Goal: Task Accomplishment & Management: Complete application form

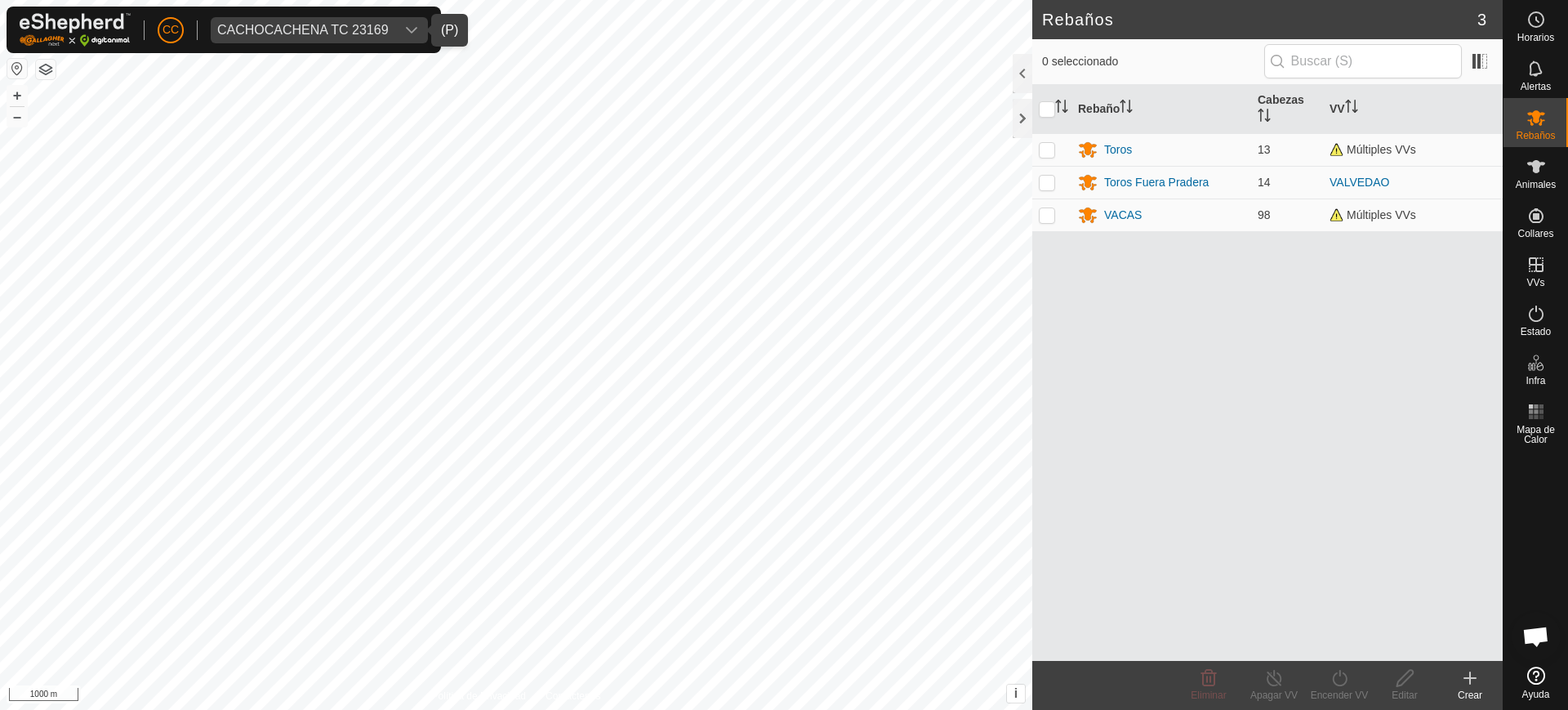
click at [255, 17] on span "CACHOCACHENA TC 23169" at bounding box center [303, 30] width 185 height 26
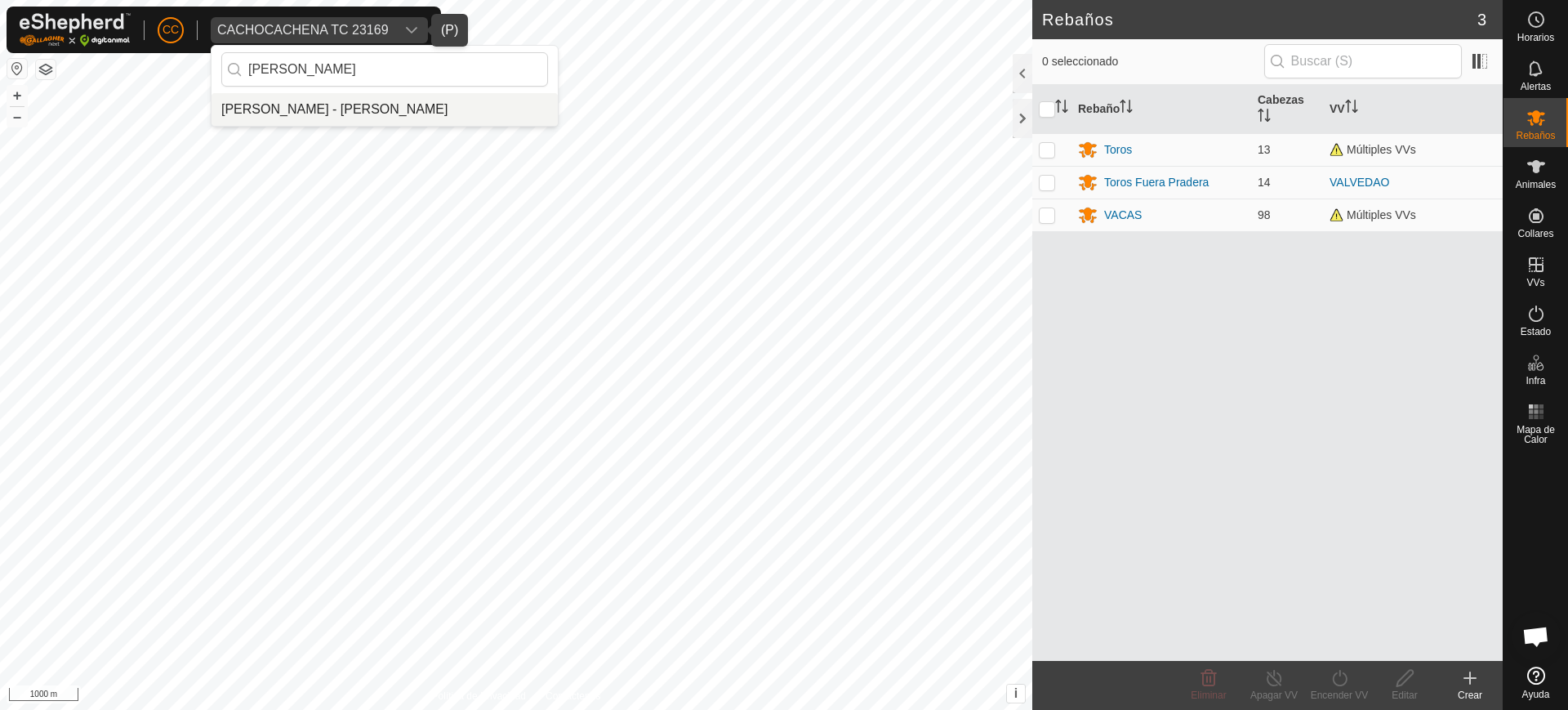
type input "[PERSON_NAME]"
click at [267, 96] on li "[PERSON_NAME] - [PERSON_NAME]" at bounding box center [385, 109] width 347 height 33
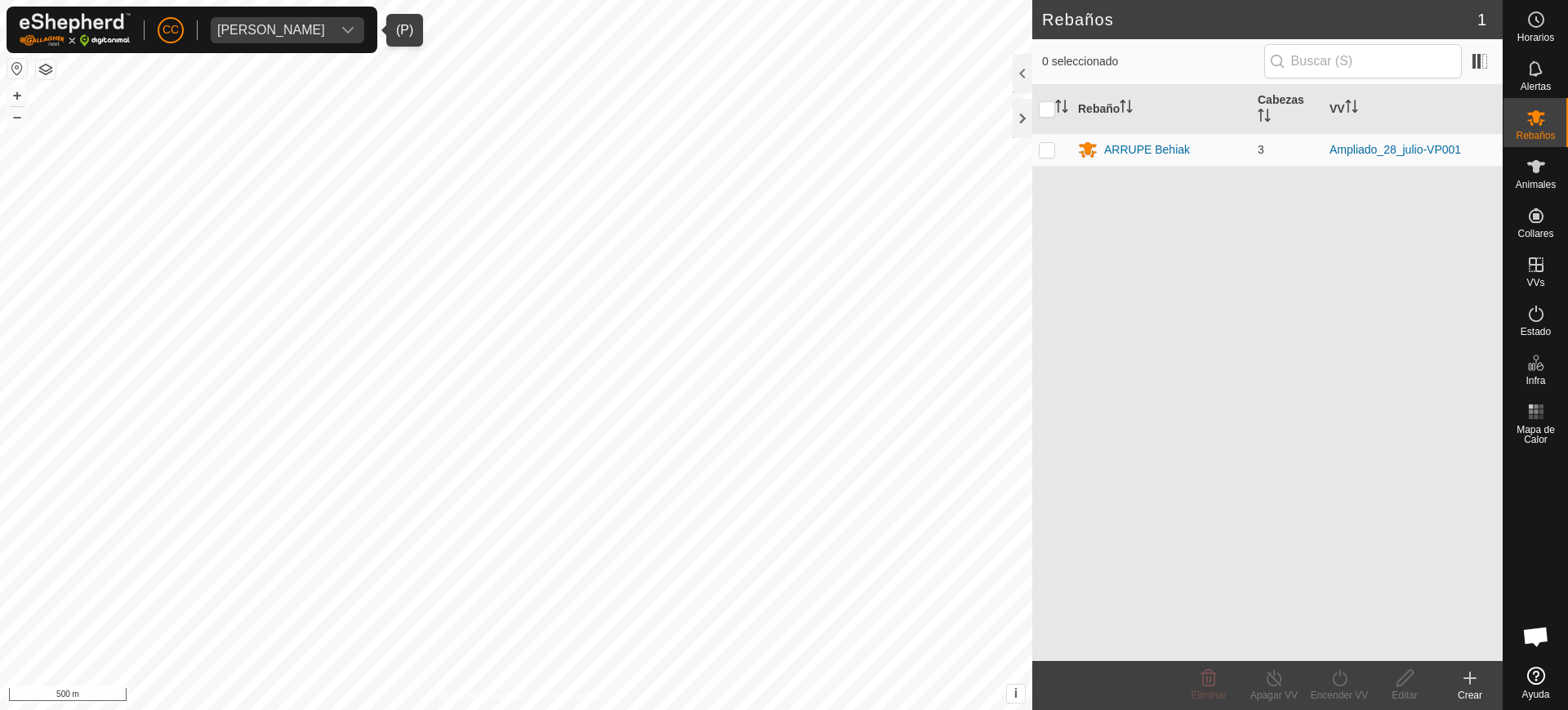
click at [13, 71] on button "button" at bounding box center [17, 69] width 20 height 20
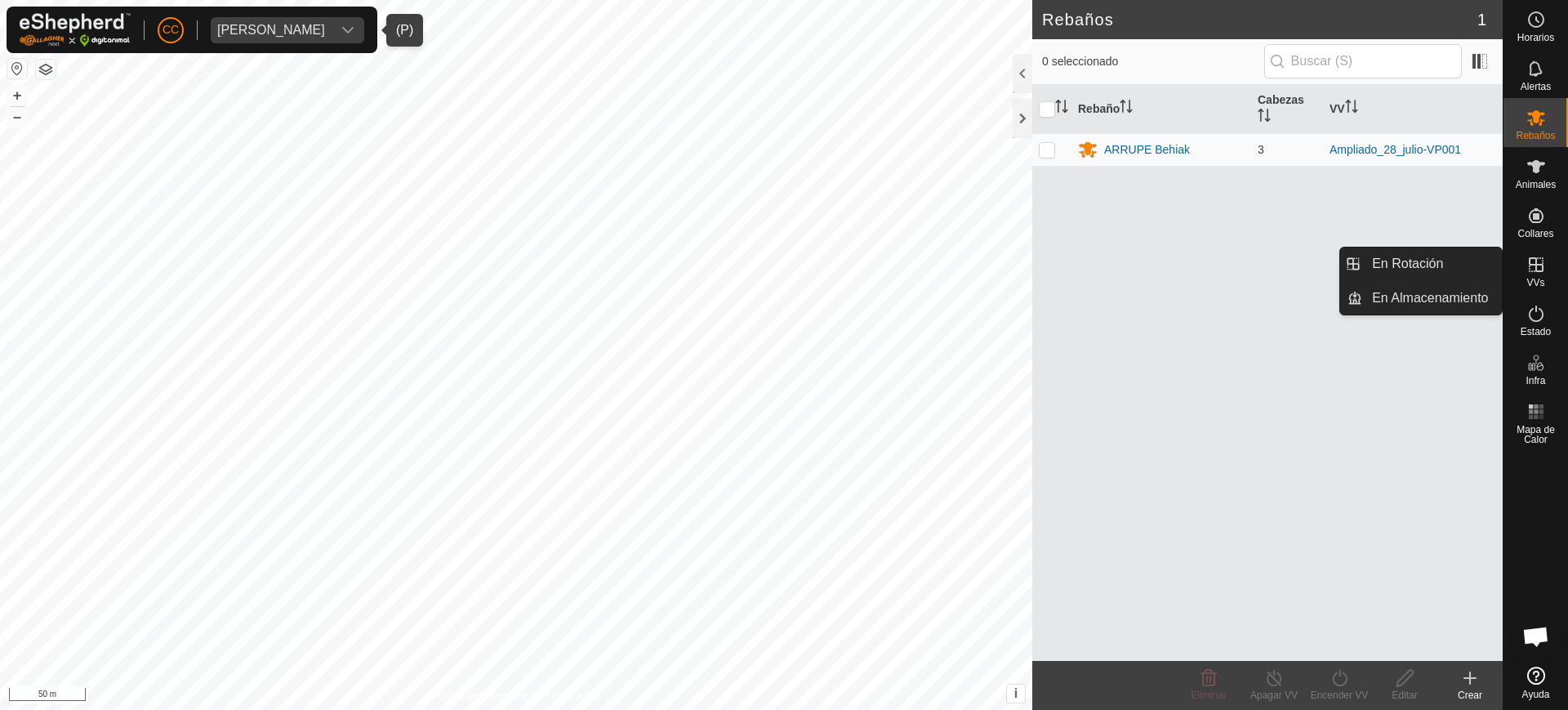
click at [1532, 268] on icon at bounding box center [1537, 265] width 20 height 20
click at [1439, 262] on link "En Rotación" at bounding box center [1432, 264] width 140 height 33
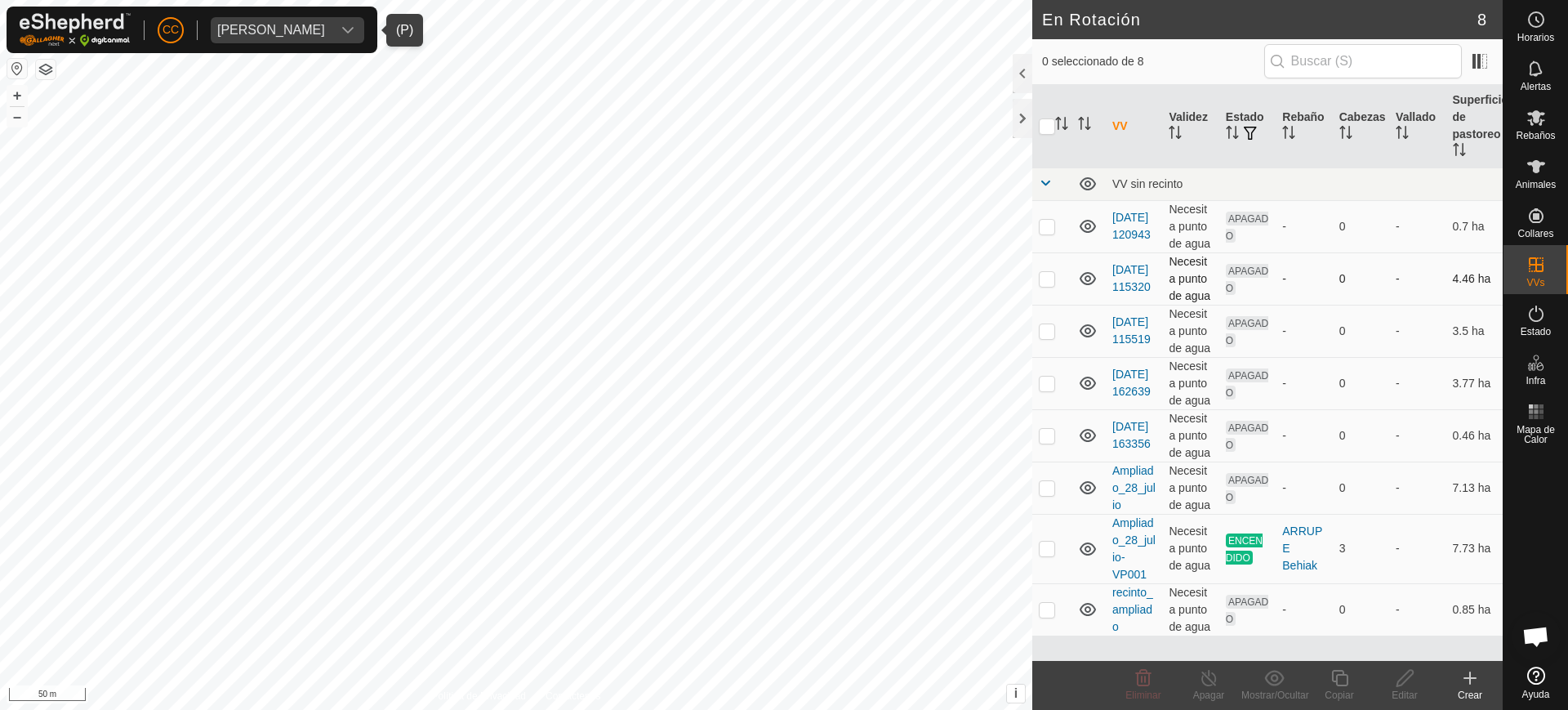
checkbox input "true"
click at [1334, 689] on div "Copiar" at bounding box center [1340, 695] width 66 height 15
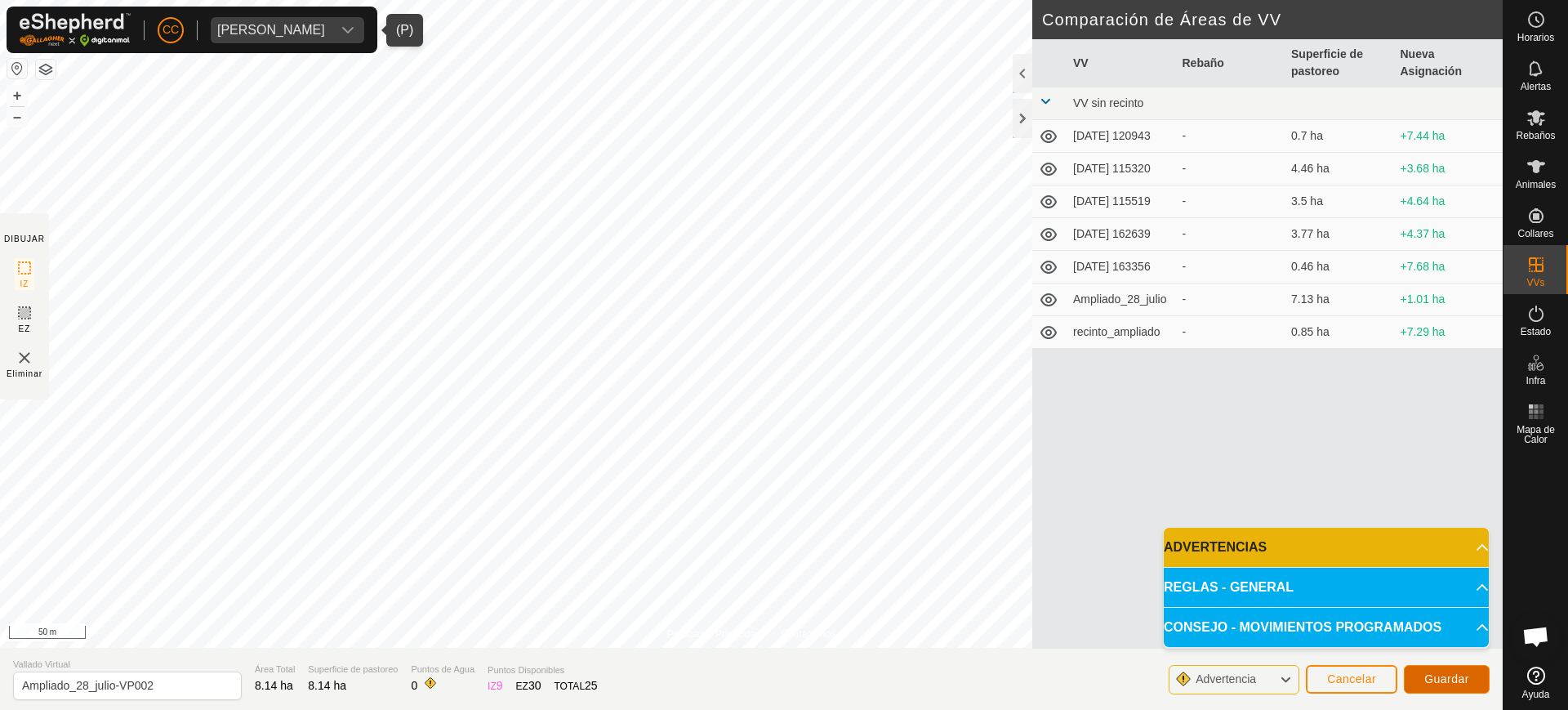
click at [1457, 674] on span "Guardar" at bounding box center [1446, 679] width 45 height 13
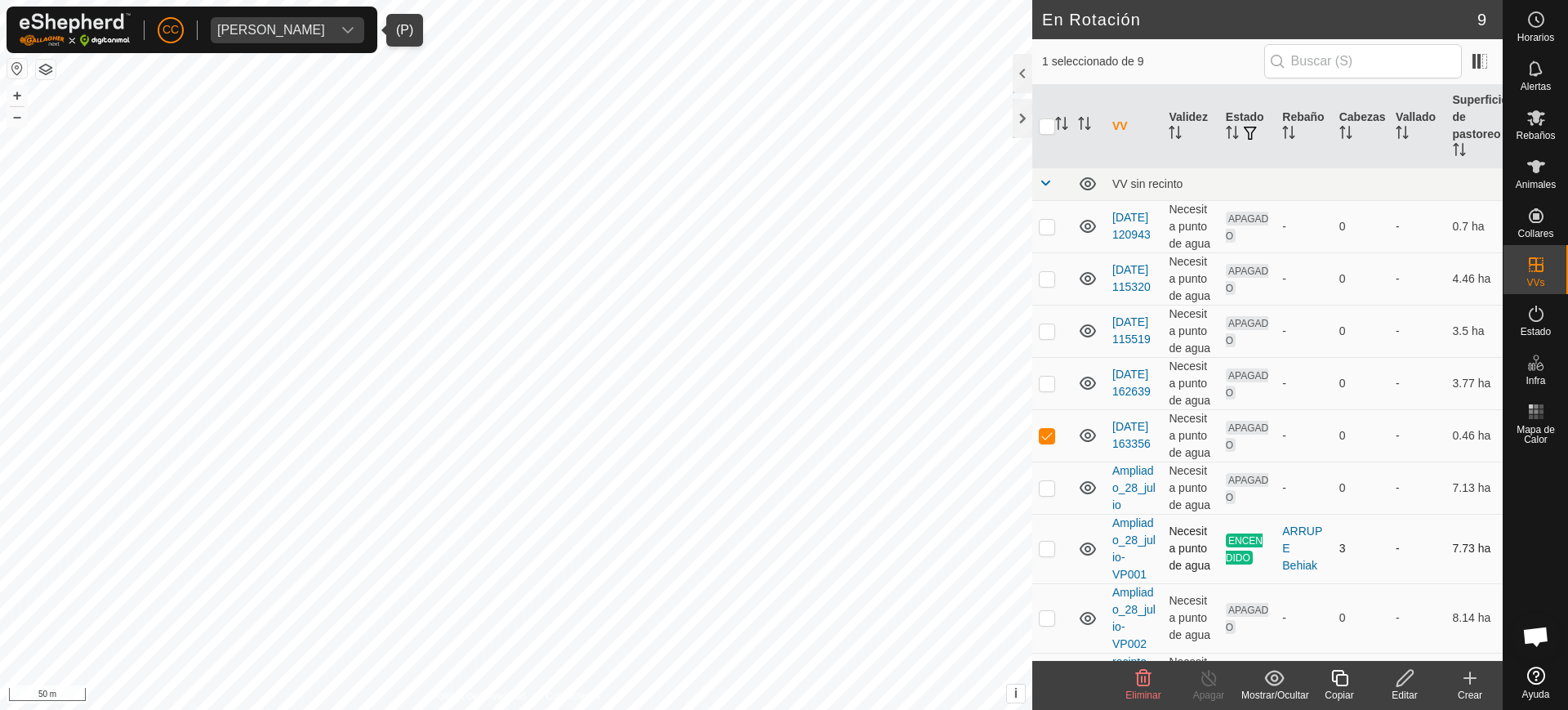
checkbox input "false"
checkbox input "true"
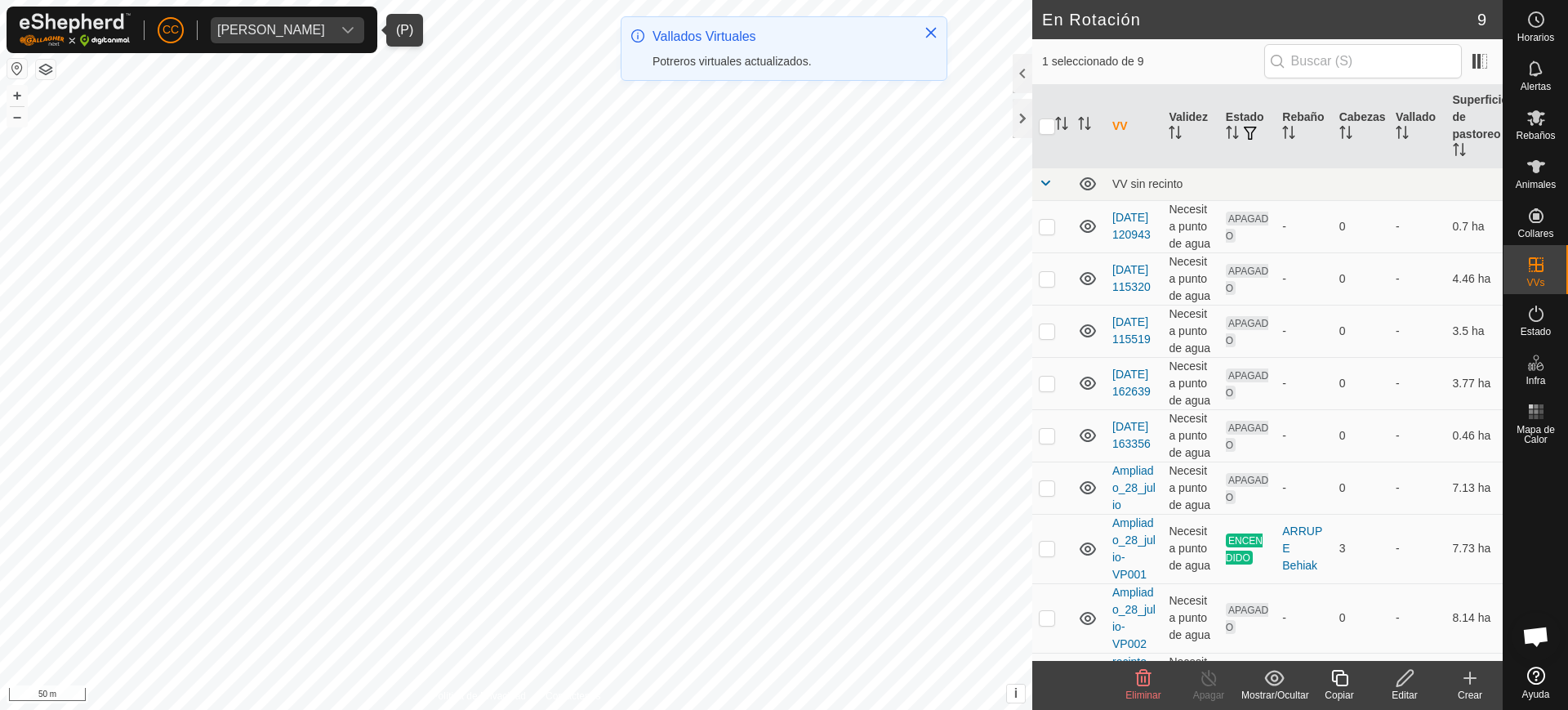
checkbox input "true"
checkbox input "false"
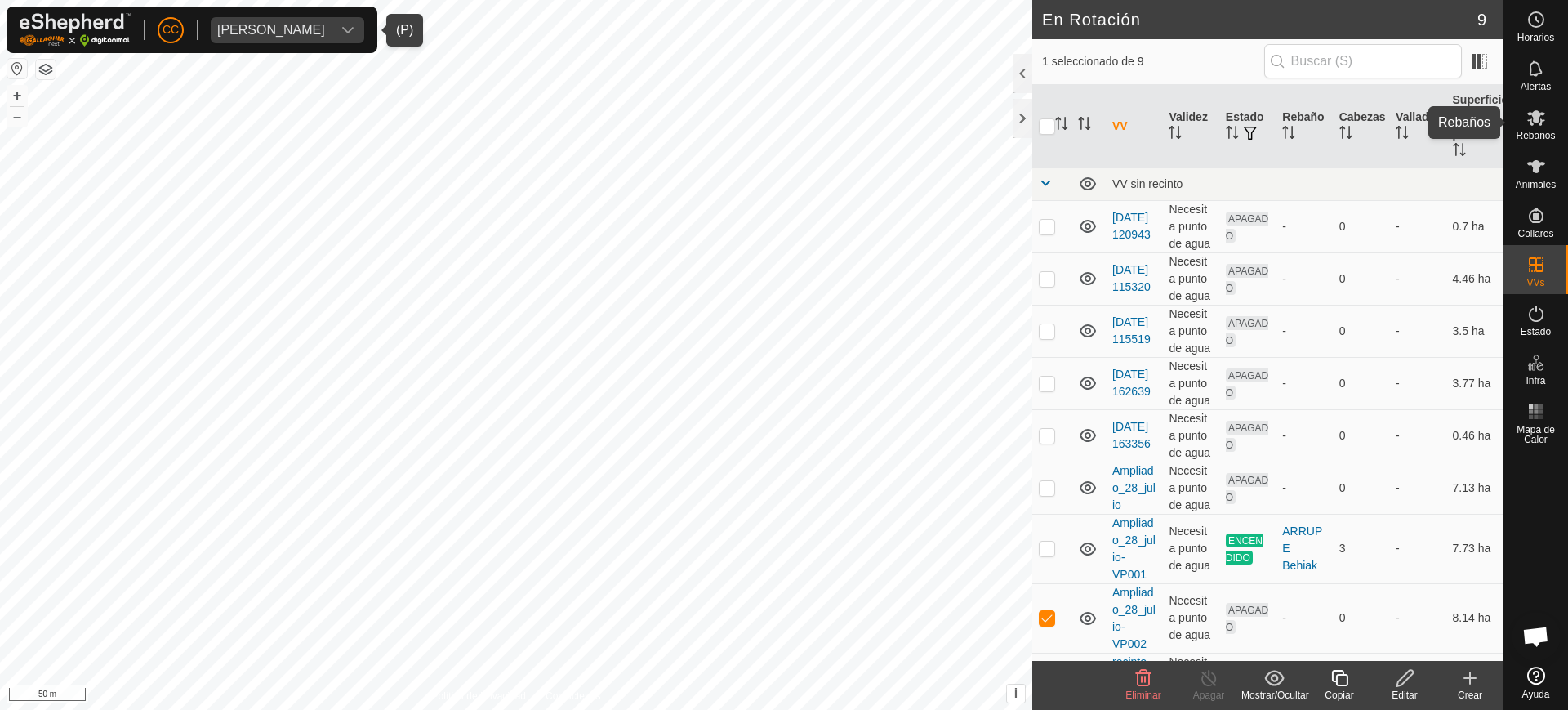
click at [1534, 116] on icon at bounding box center [1537, 118] width 18 height 16
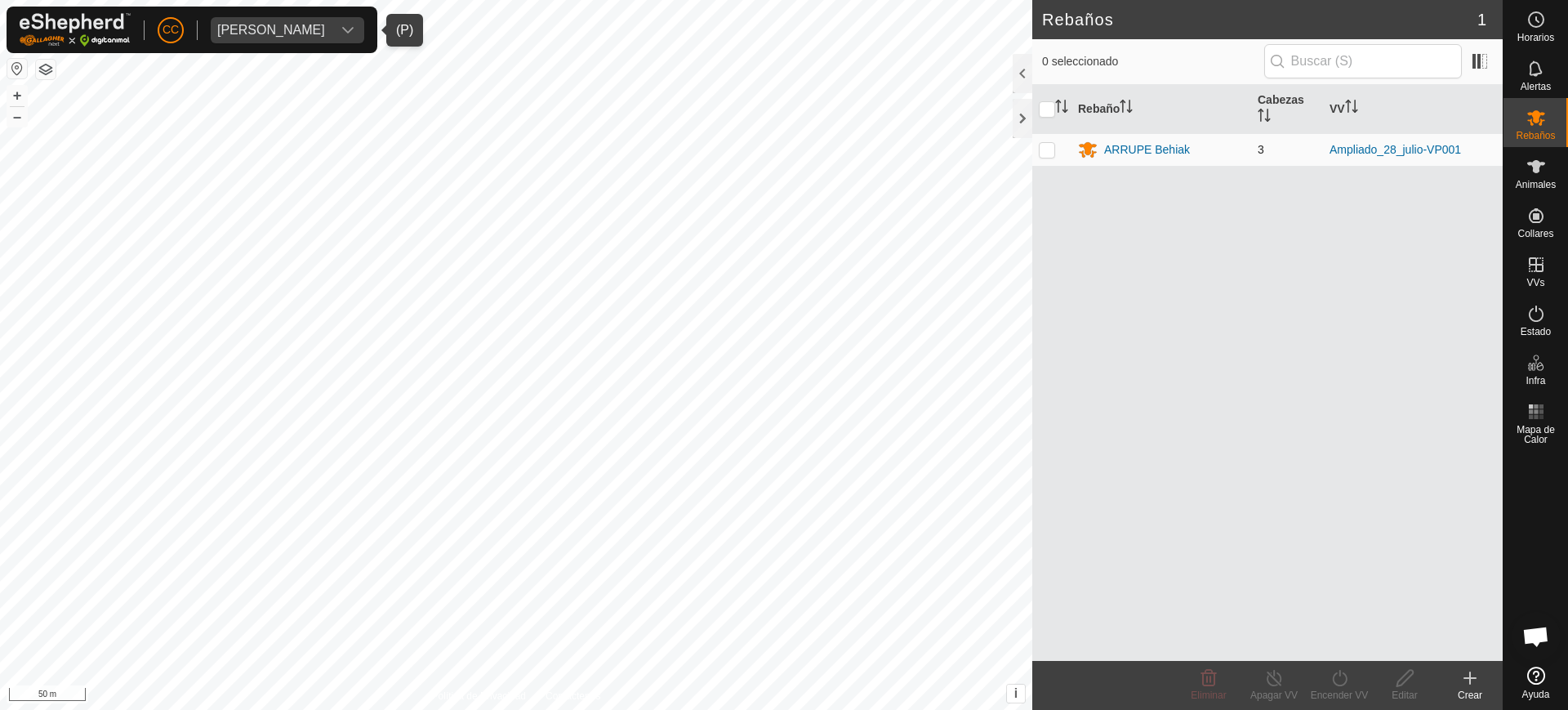
click at [1053, 147] on p-checkbox at bounding box center [1047, 150] width 16 height 13
checkbox input "true"
click at [1327, 682] on turn-on-svg-icon at bounding box center [1340, 678] width 66 height 20
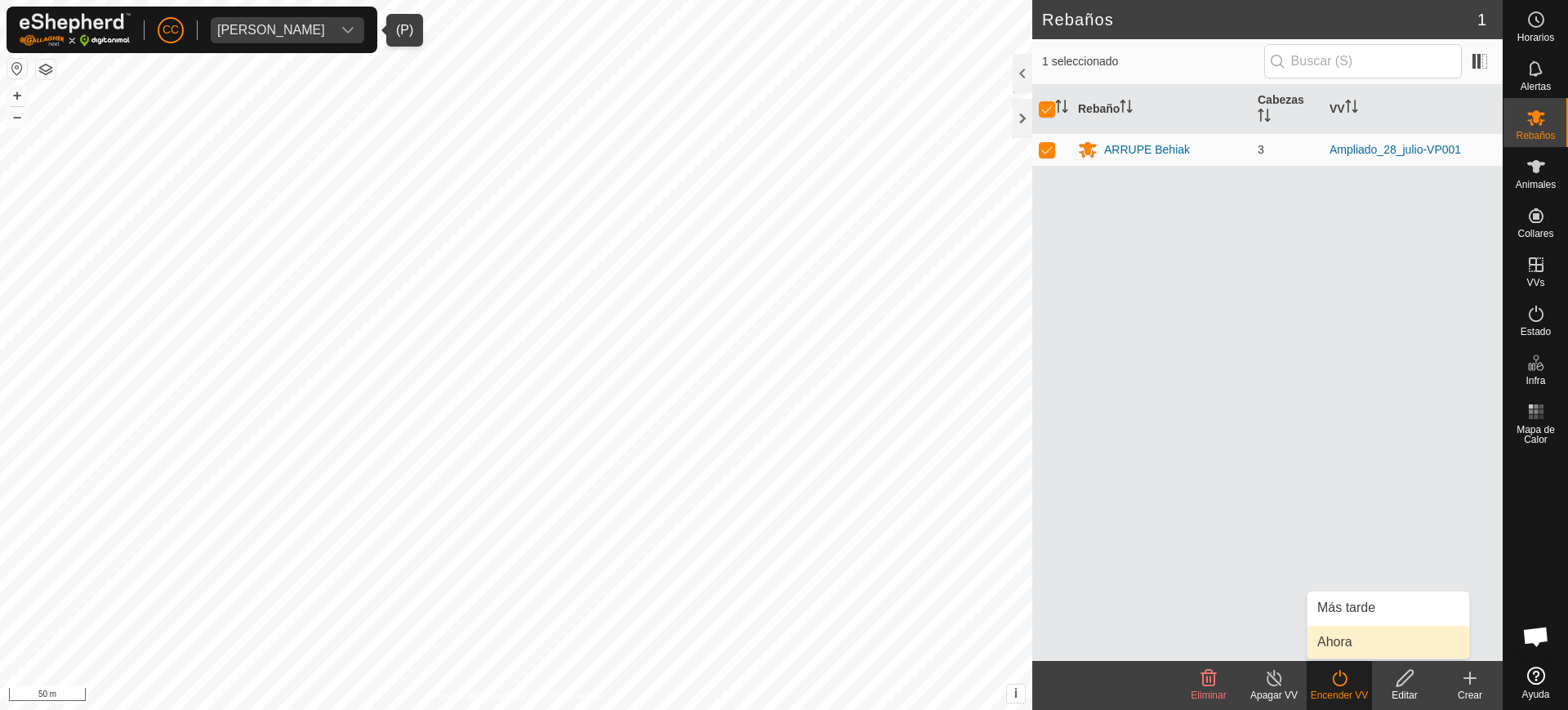
click at [1327, 634] on link "Ahora" at bounding box center [1388, 643] width 162 height 33
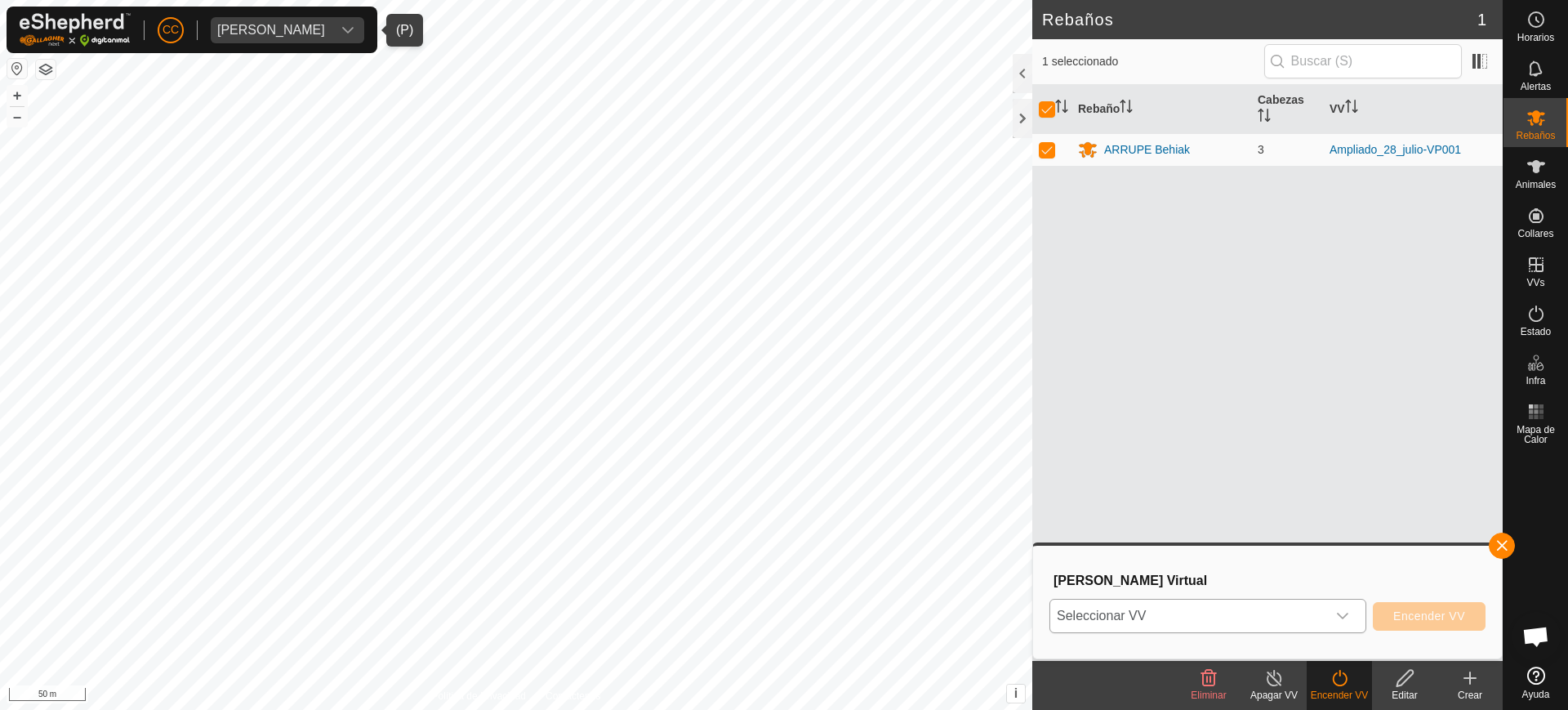
click at [1354, 616] on div "dropdown trigger" at bounding box center [1343, 616] width 33 height 33
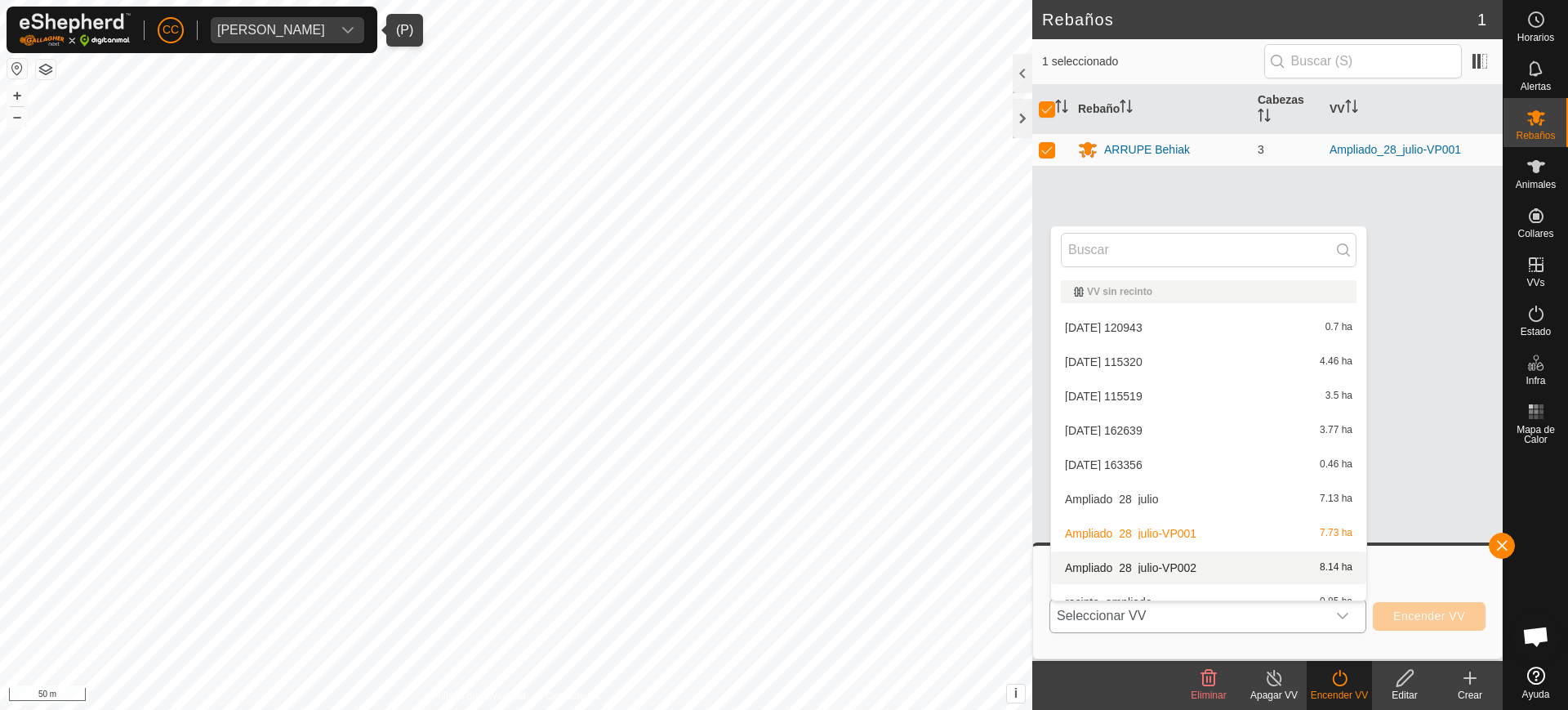
click at [1237, 561] on li "Ampliado_28_julio-VP002 8.14 ha" at bounding box center [1209, 568] width 315 height 33
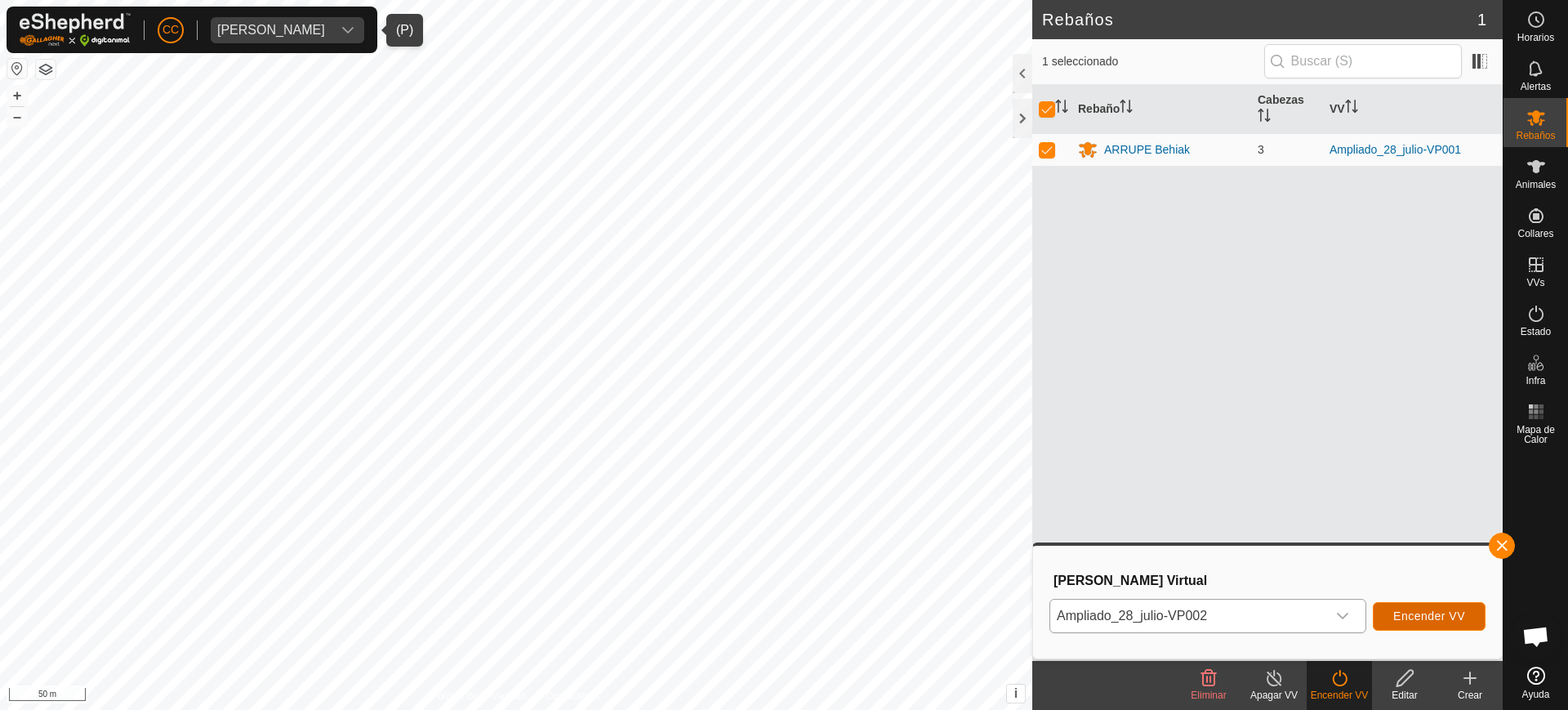
click at [1418, 611] on span "Encender VV" at bounding box center [1429, 616] width 72 height 13
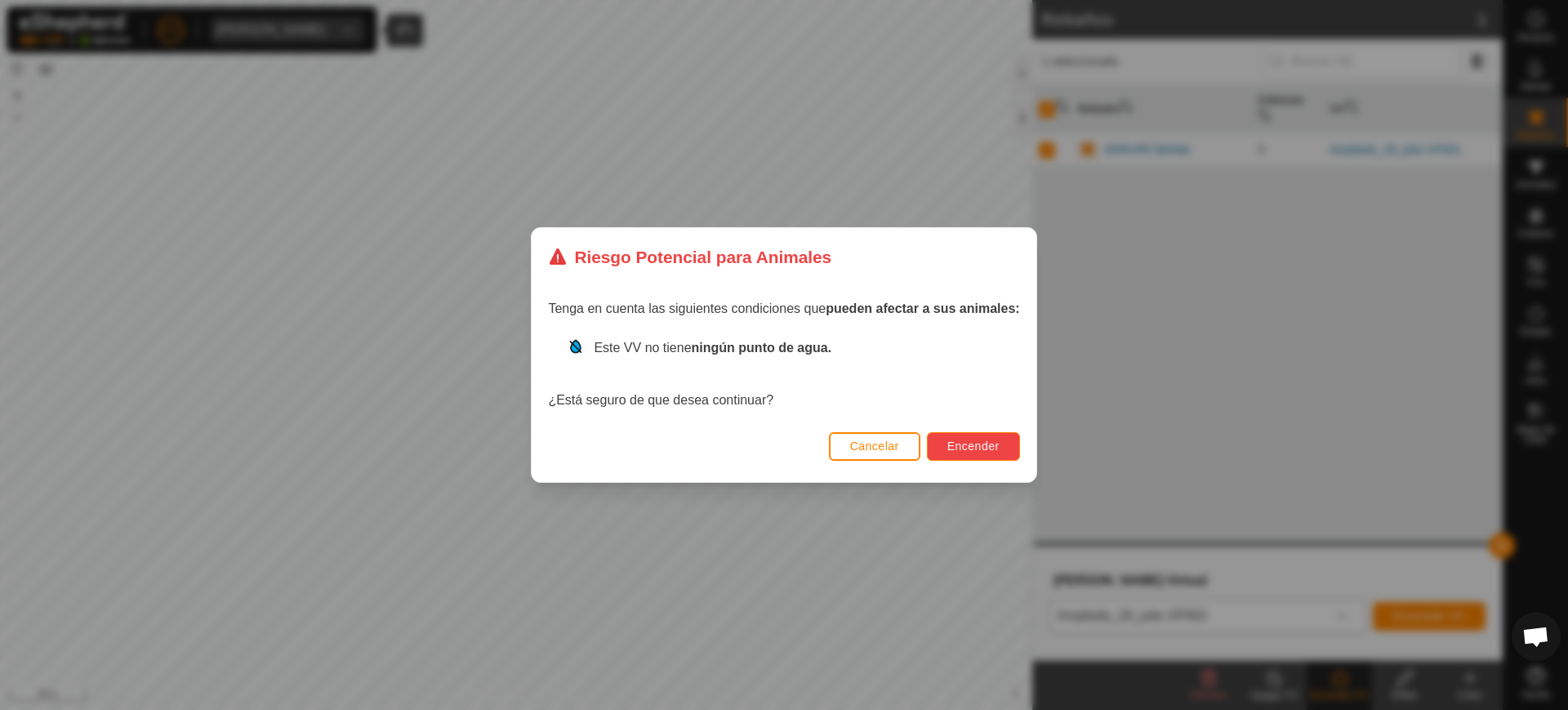
click at [959, 449] on span "Encender" at bounding box center [973, 446] width 53 height 13
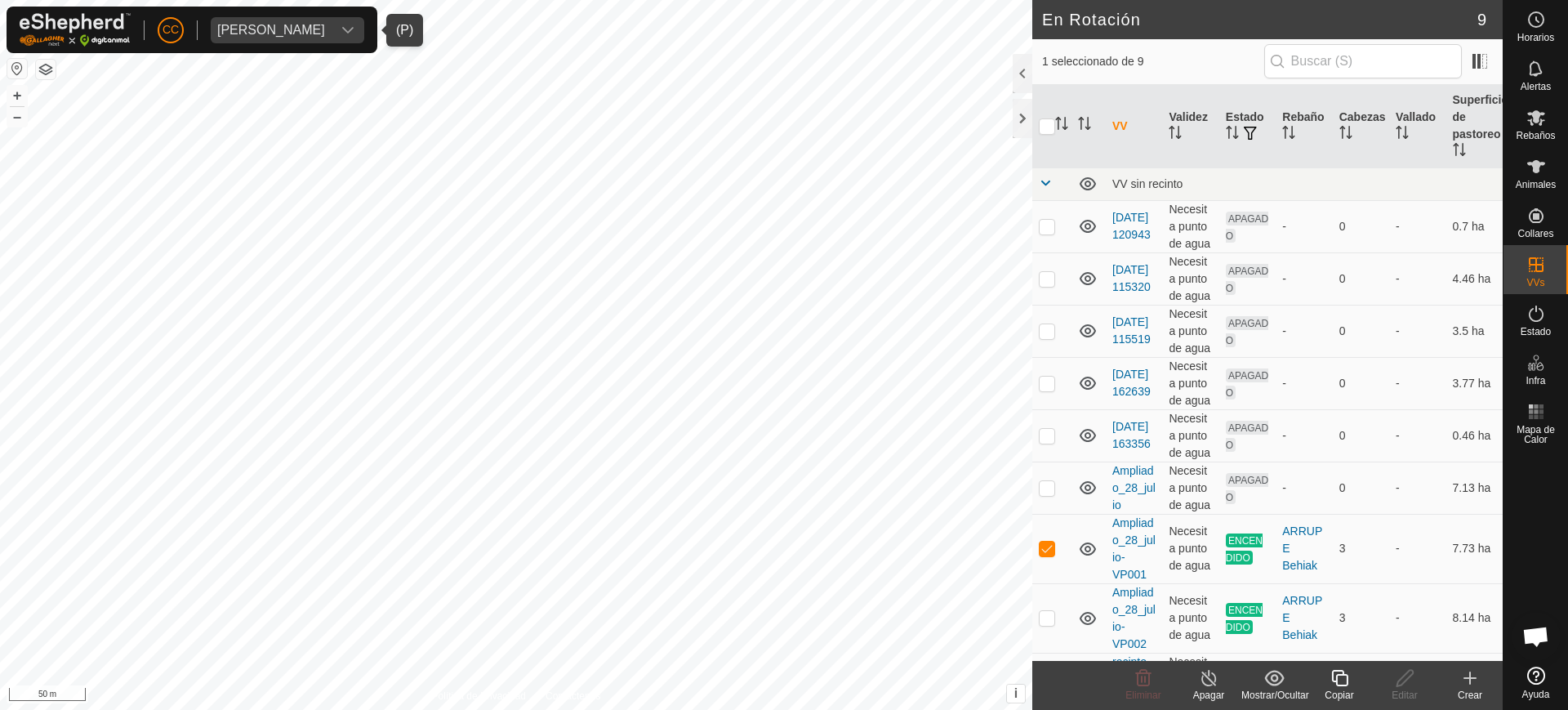
click at [274, 27] on div "[PERSON_NAME]" at bounding box center [271, 30] width 108 height 13
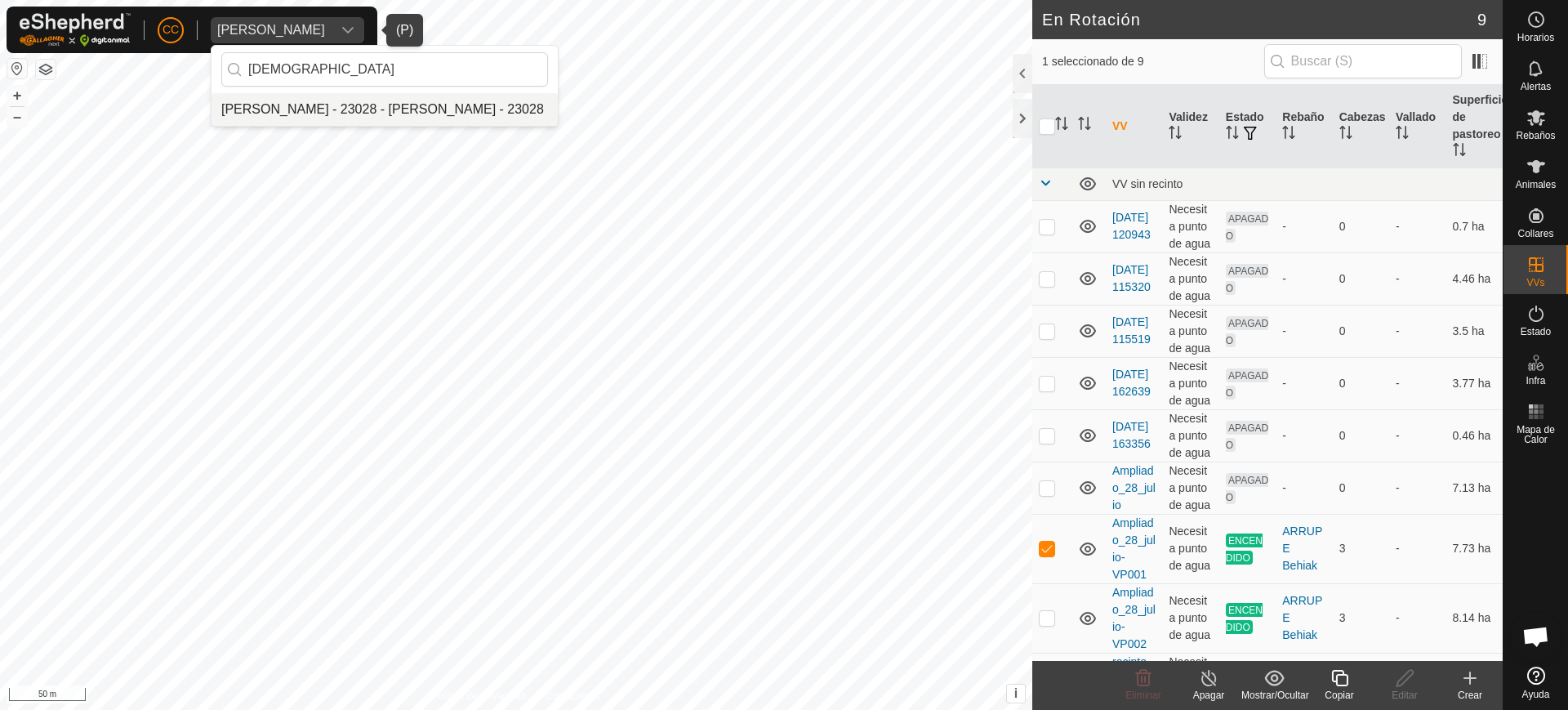
type input "[DEMOGRAPHIC_DATA]"
click at [284, 115] on li "[PERSON_NAME] - 23028 - [PERSON_NAME] - 23028" at bounding box center [385, 109] width 347 height 33
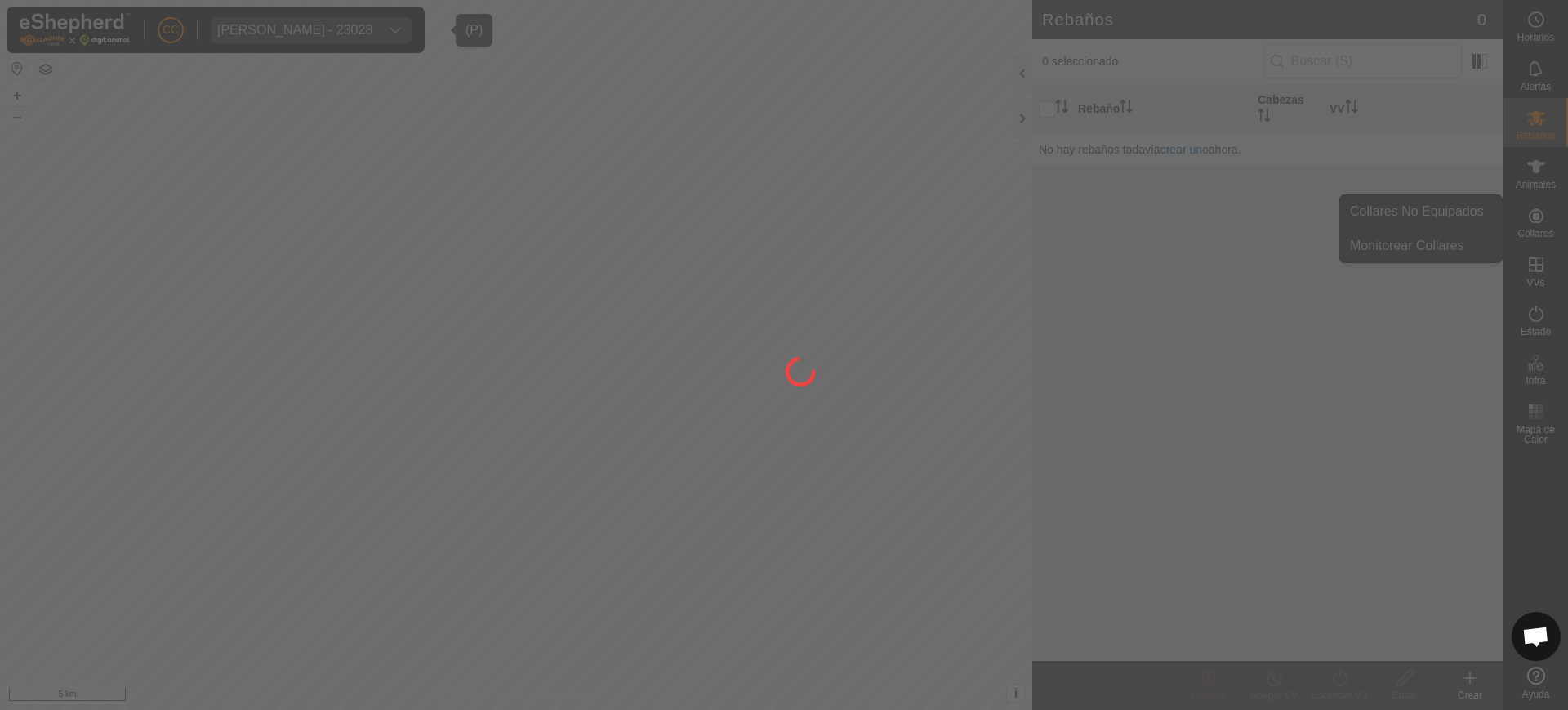
click at [1566, 221] on div at bounding box center [784, 355] width 1568 height 710
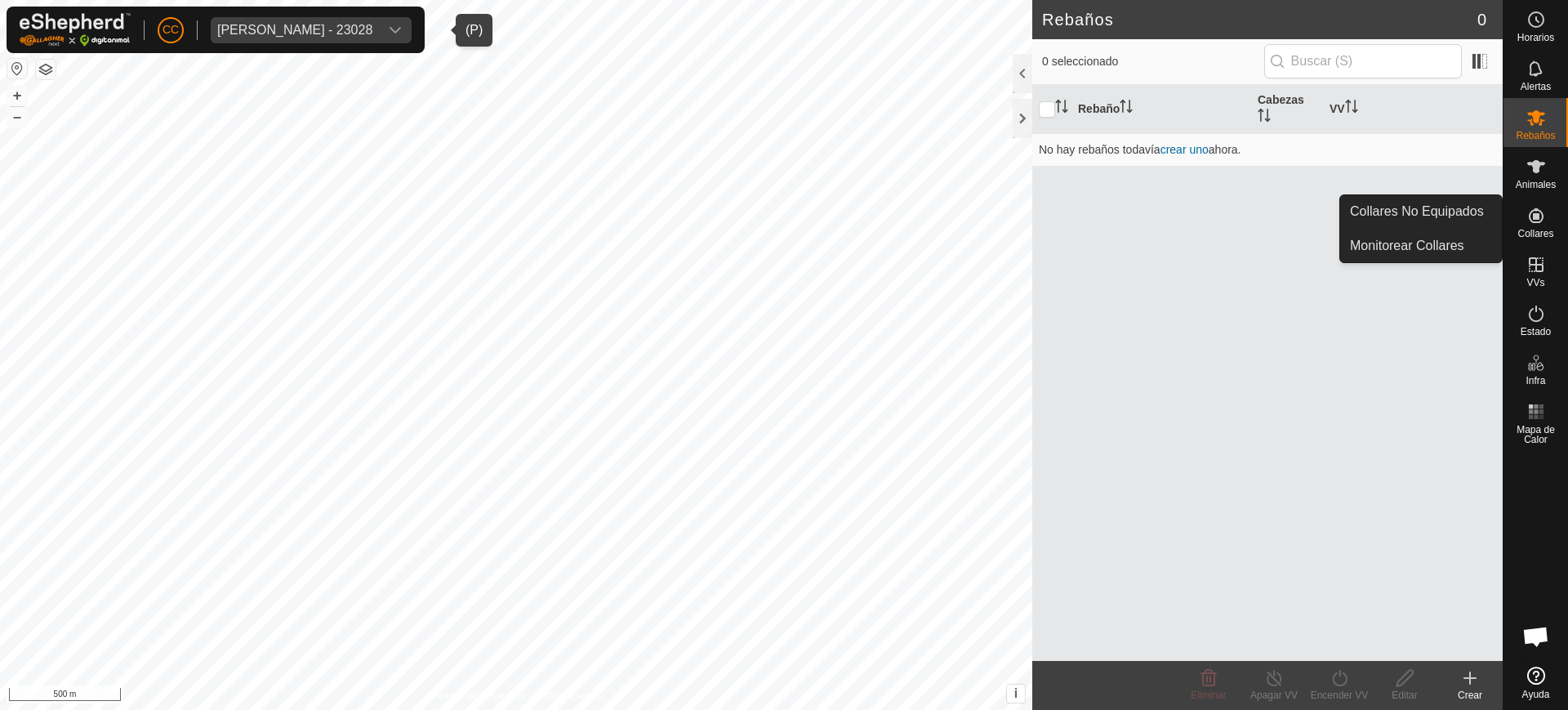
click at [1548, 219] on es-neckbands-svg-icon at bounding box center [1537, 216] width 30 height 26
click at [1484, 214] on link "Collares No Equipados" at bounding box center [1421, 212] width 162 height 33
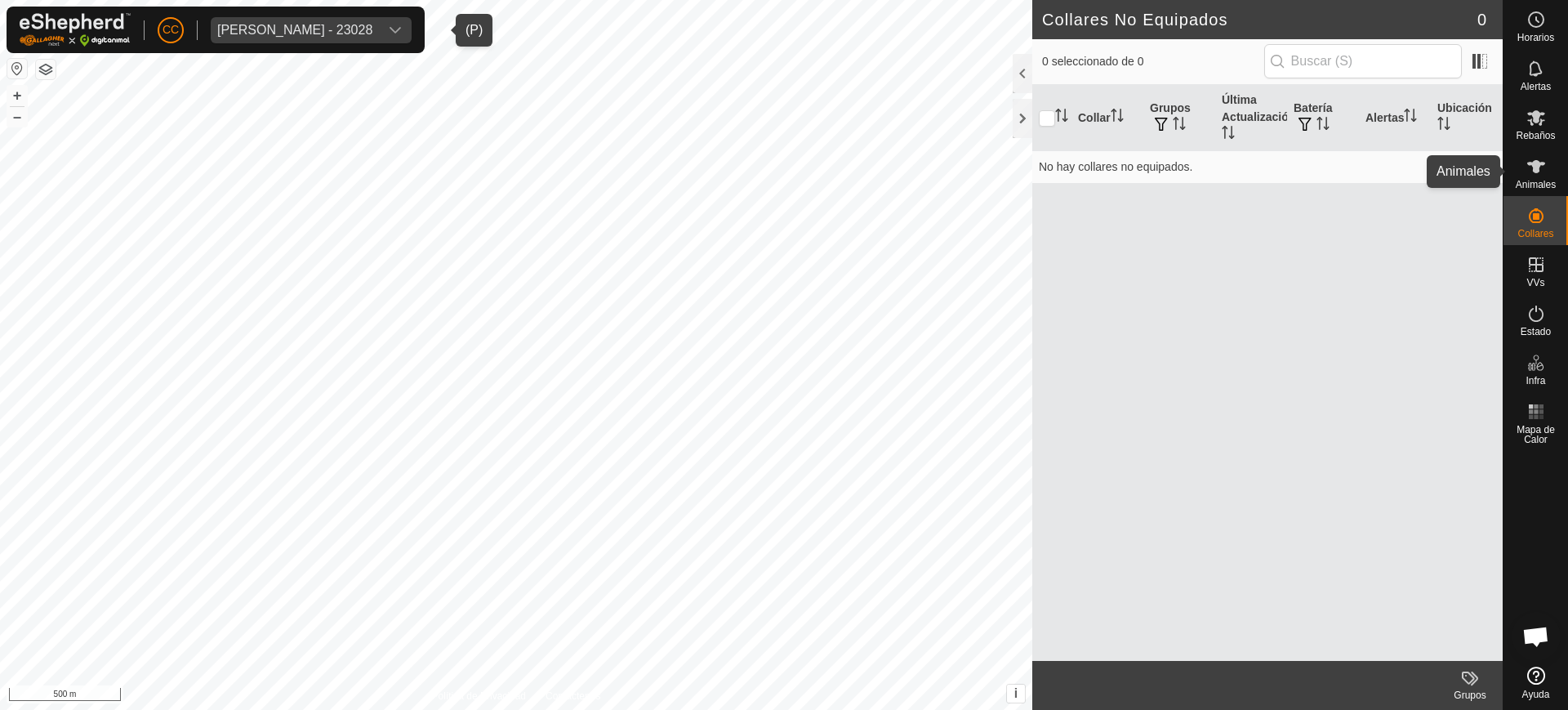
click at [1524, 180] on span "Animales" at bounding box center [1536, 185] width 40 height 10
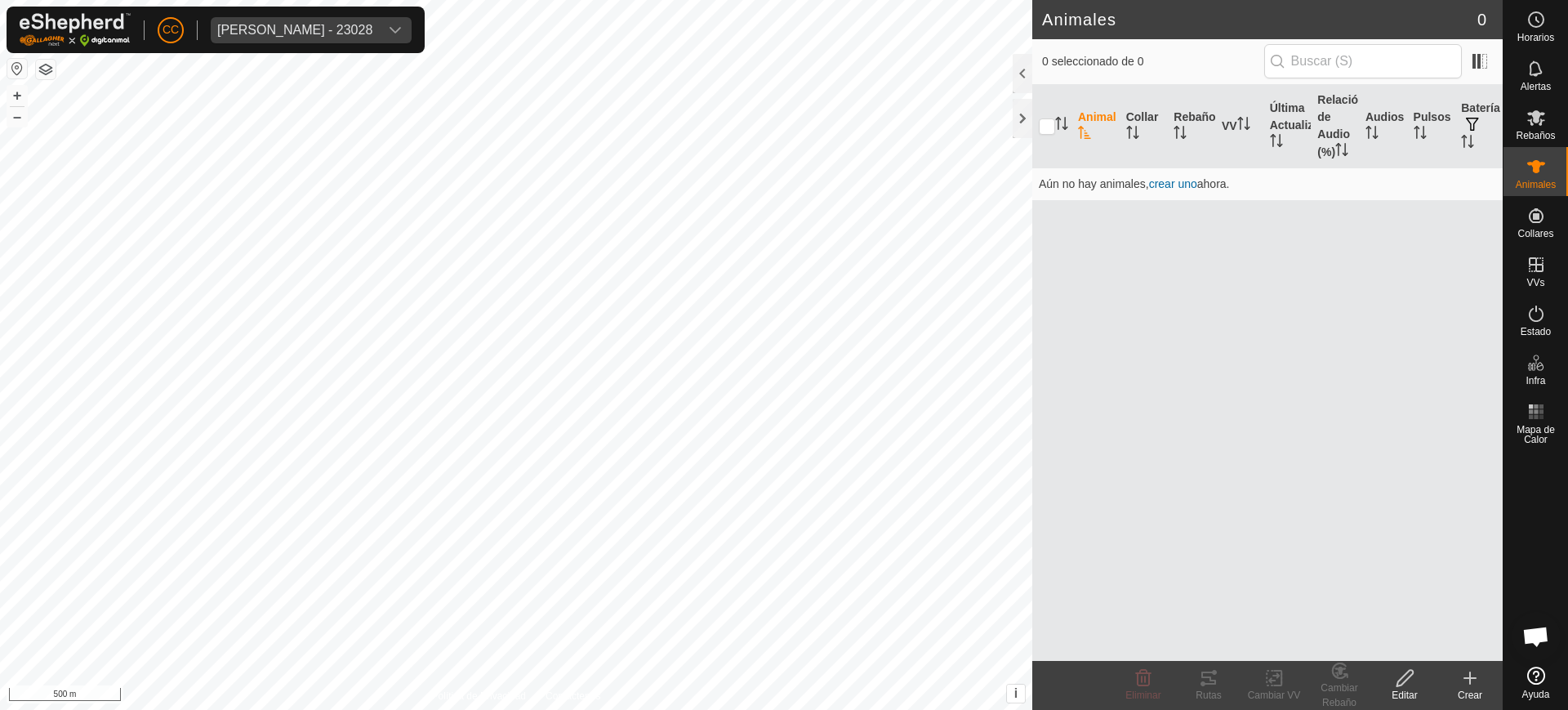
click at [14, 67] on button "button" at bounding box center [17, 69] width 20 height 20
click at [18, 67] on button "button" at bounding box center [17, 69] width 20 height 20
click at [412, 27] on div "dropdown trigger" at bounding box center [395, 30] width 33 height 26
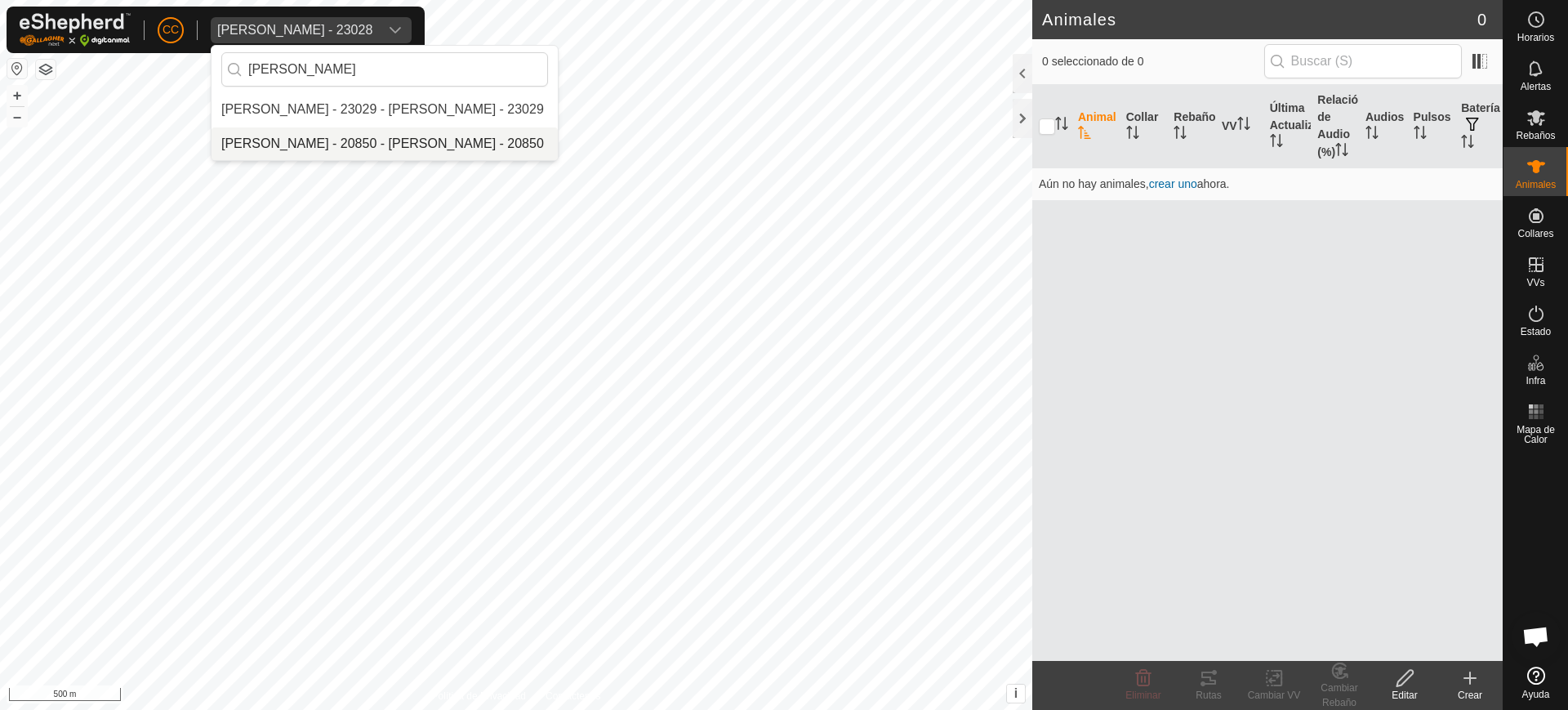
type input "[PERSON_NAME]"
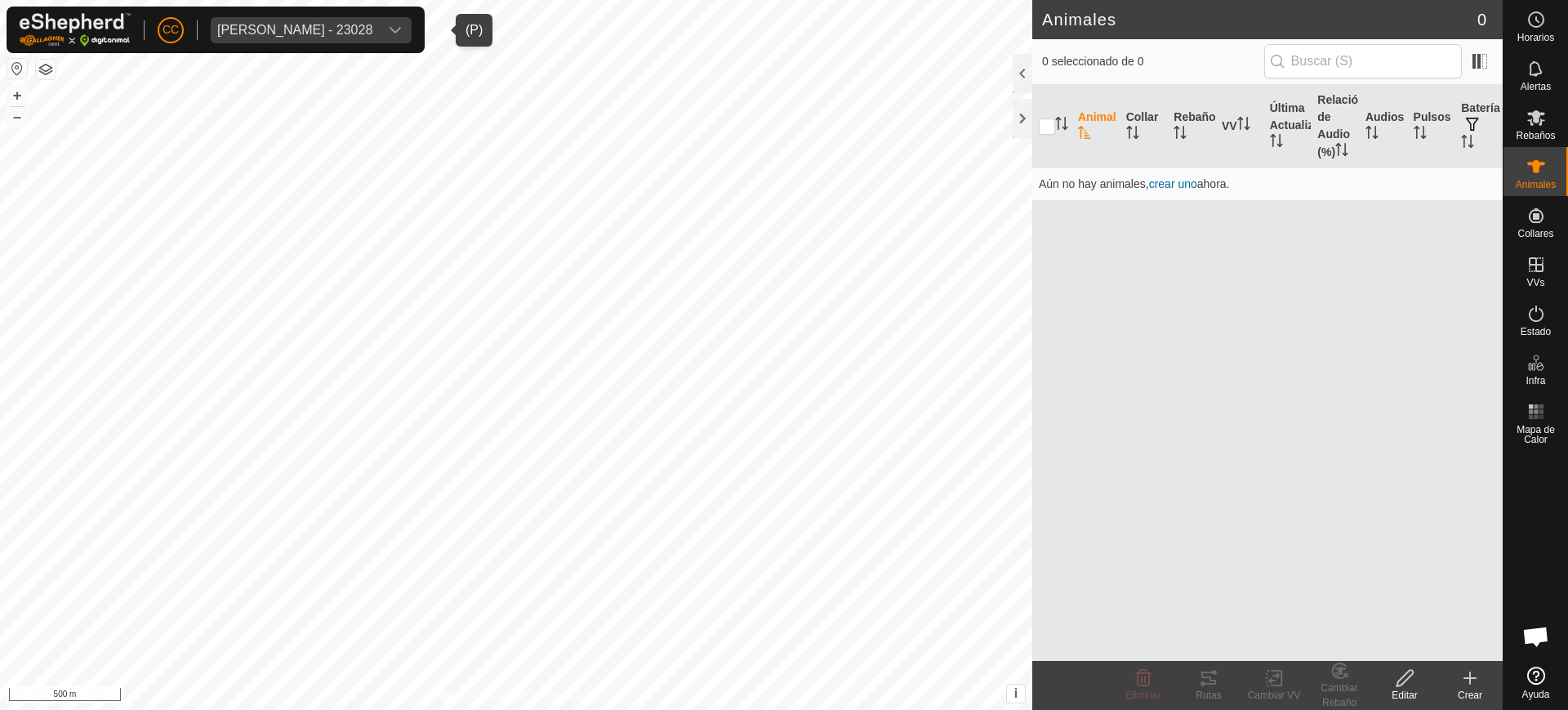
click at [361, 34] on div "[PERSON_NAME] - 23028" at bounding box center [295, 30] width 155 height 13
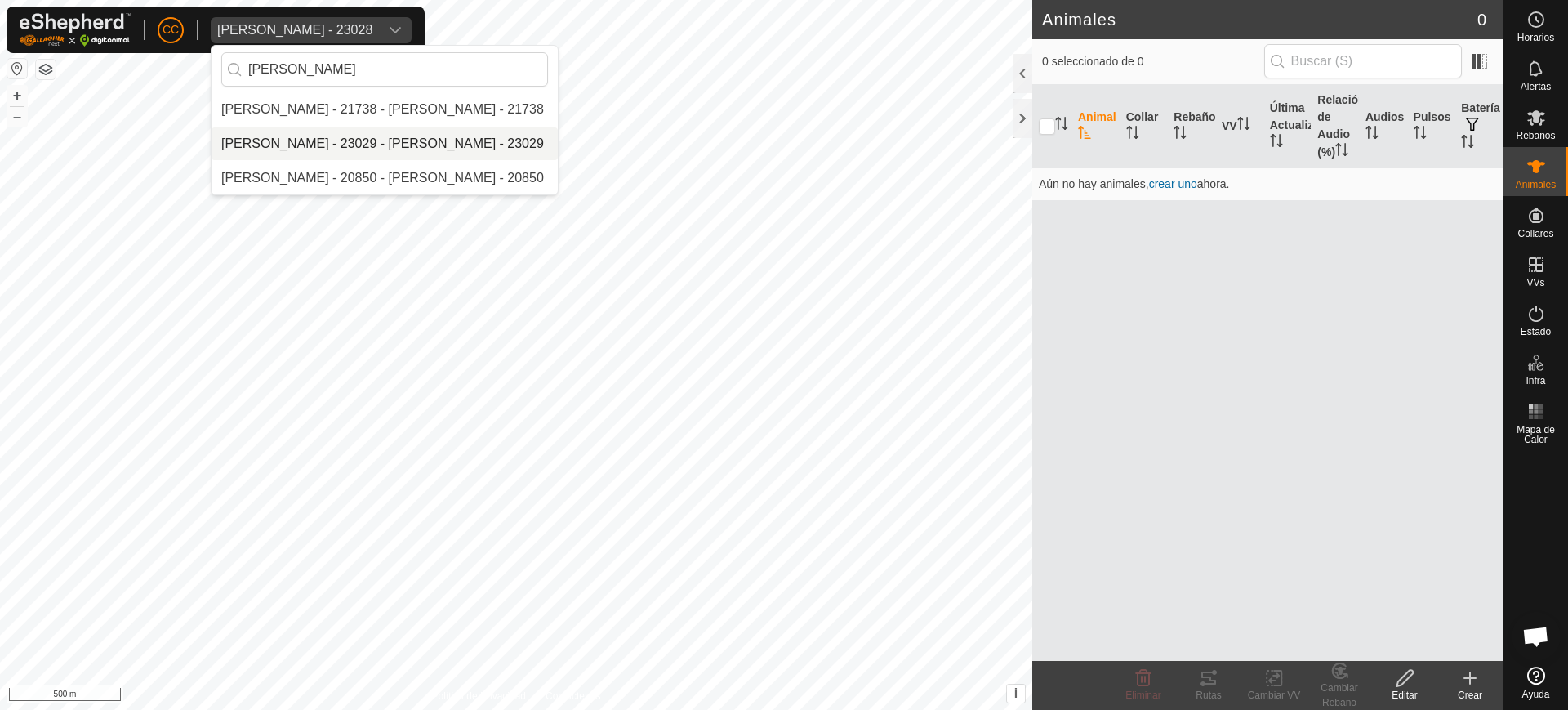
type input "[PERSON_NAME]"
click at [352, 141] on li "[PERSON_NAME] - 23029 - [PERSON_NAME] - 23029" at bounding box center [385, 144] width 347 height 33
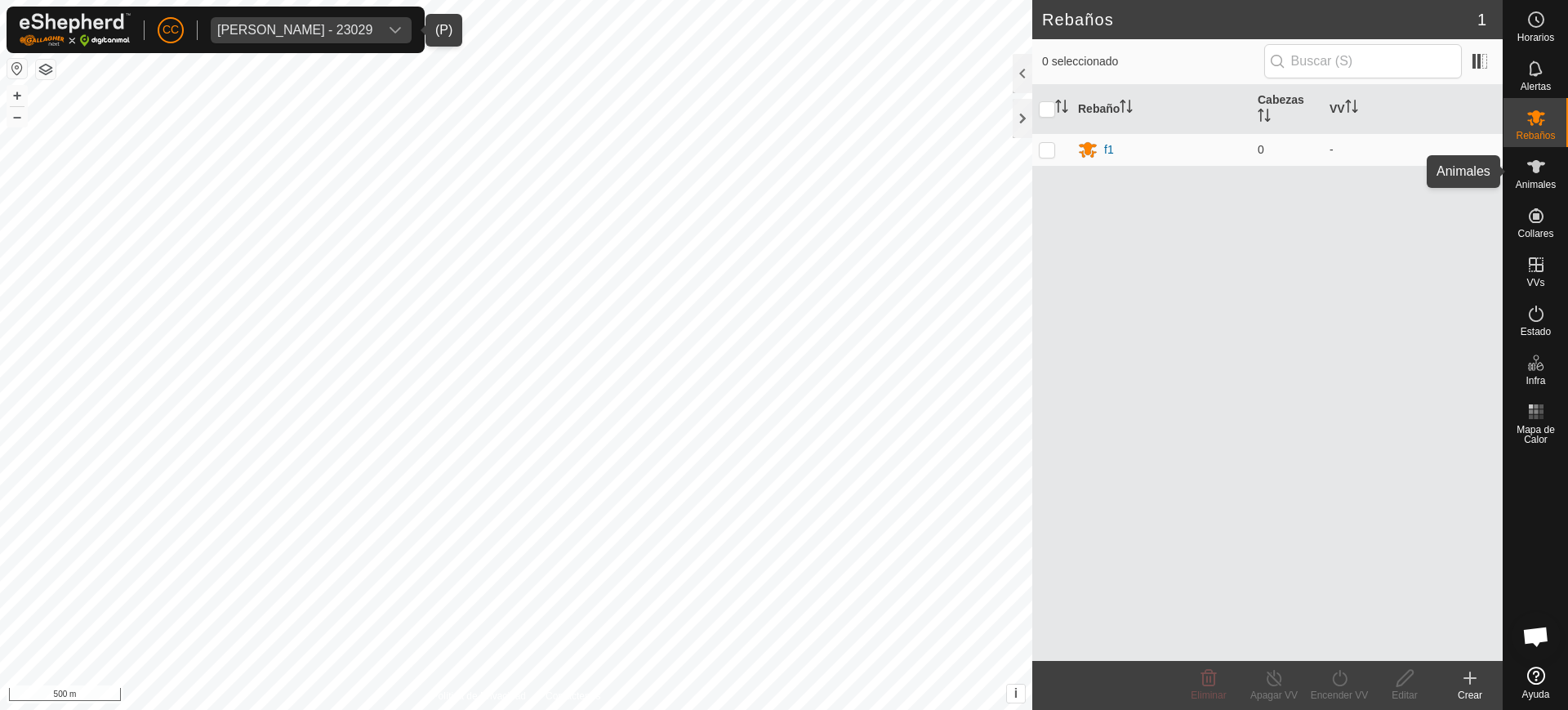
click at [1536, 169] on icon at bounding box center [1537, 167] width 18 height 13
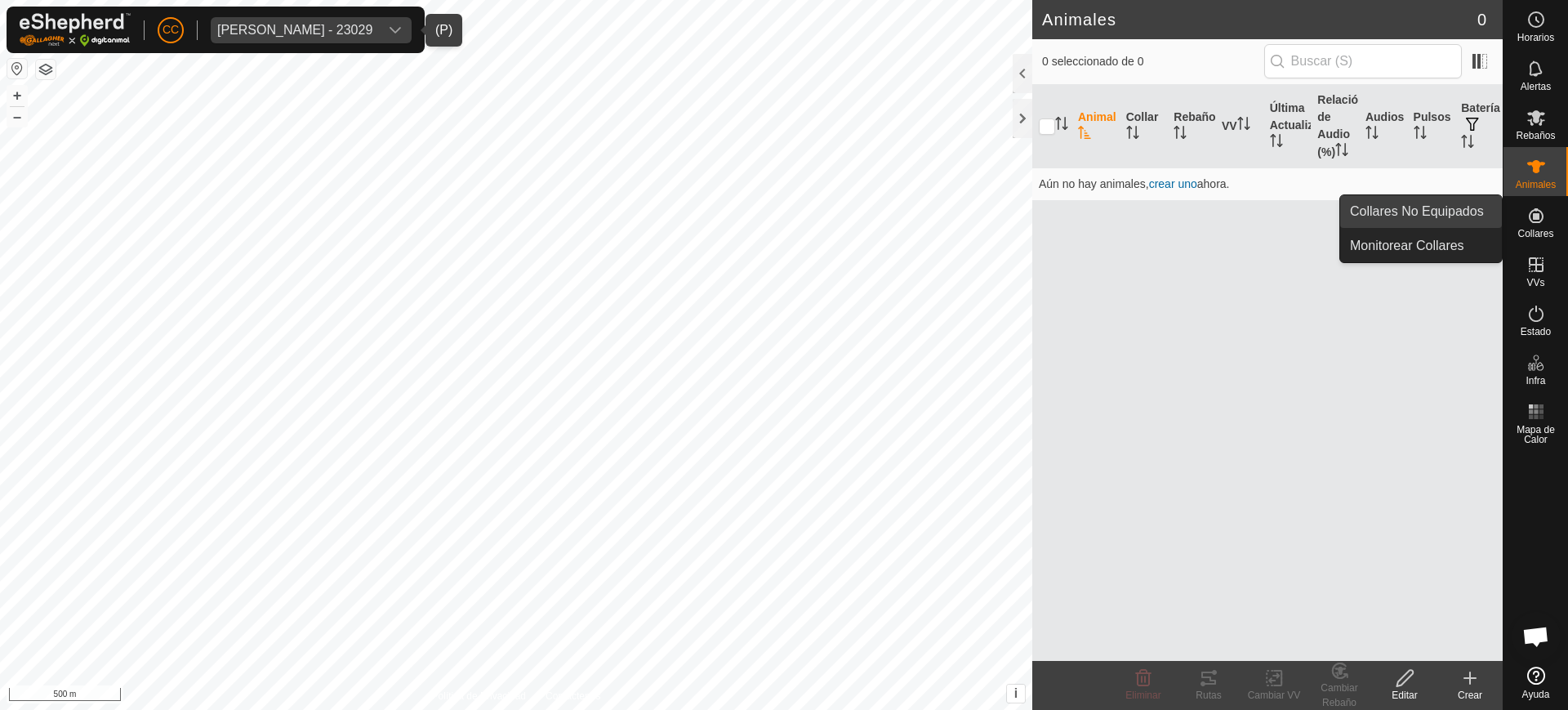
click at [1486, 209] on link "Collares No Equipados" at bounding box center [1421, 212] width 162 height 33
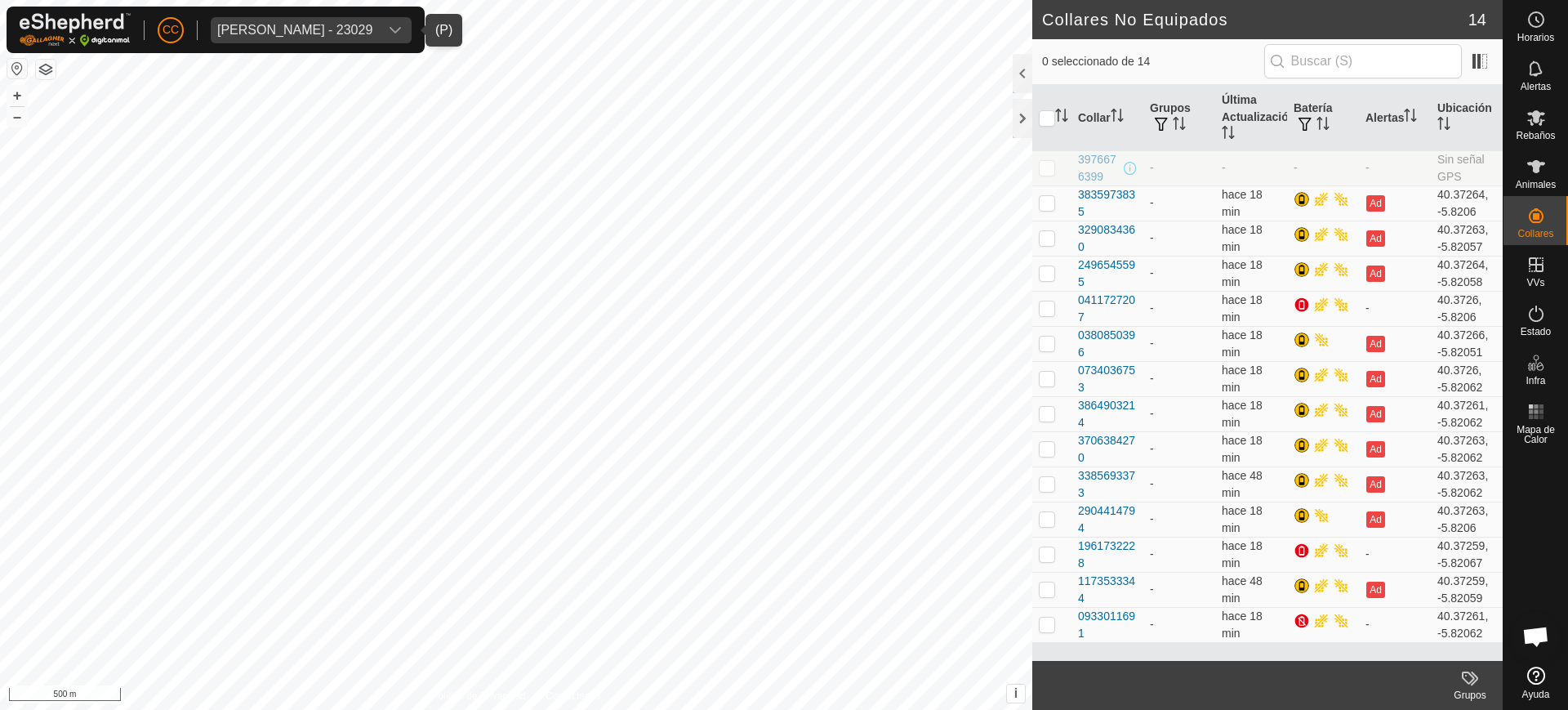
click at [371, 25] on div "[PERSON_NAME] - 23029" at bounding box center [295, 30] width 155 height 13
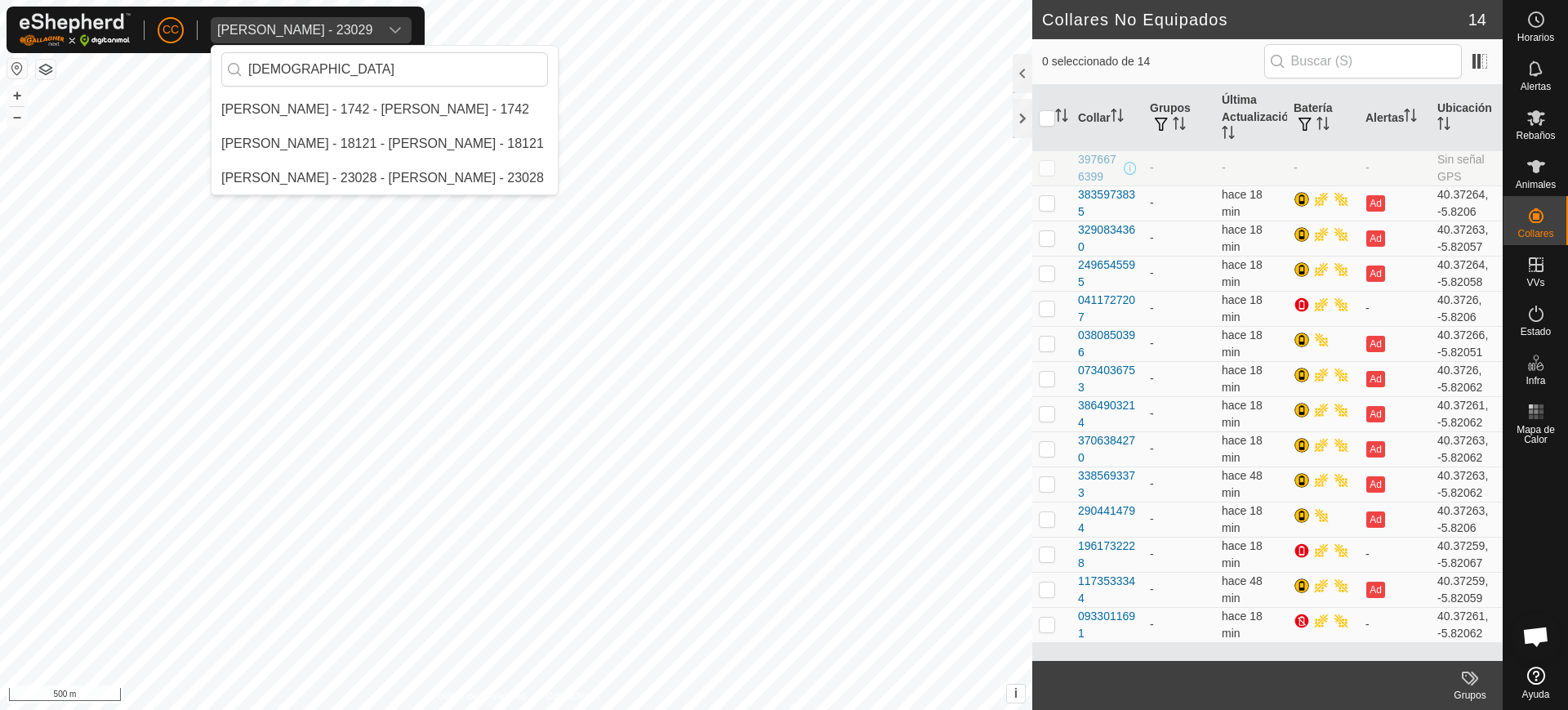
type input "[DEMOGRAPHIC_DATA]"
click at [149, 80] on div "CC [PERSON_NAME] - 23029 [PERSON_NAME] - 23028 - [PERSON_NAME] - 23028 Horarios…" at bounding box center [784, 355] width 1568 height 710
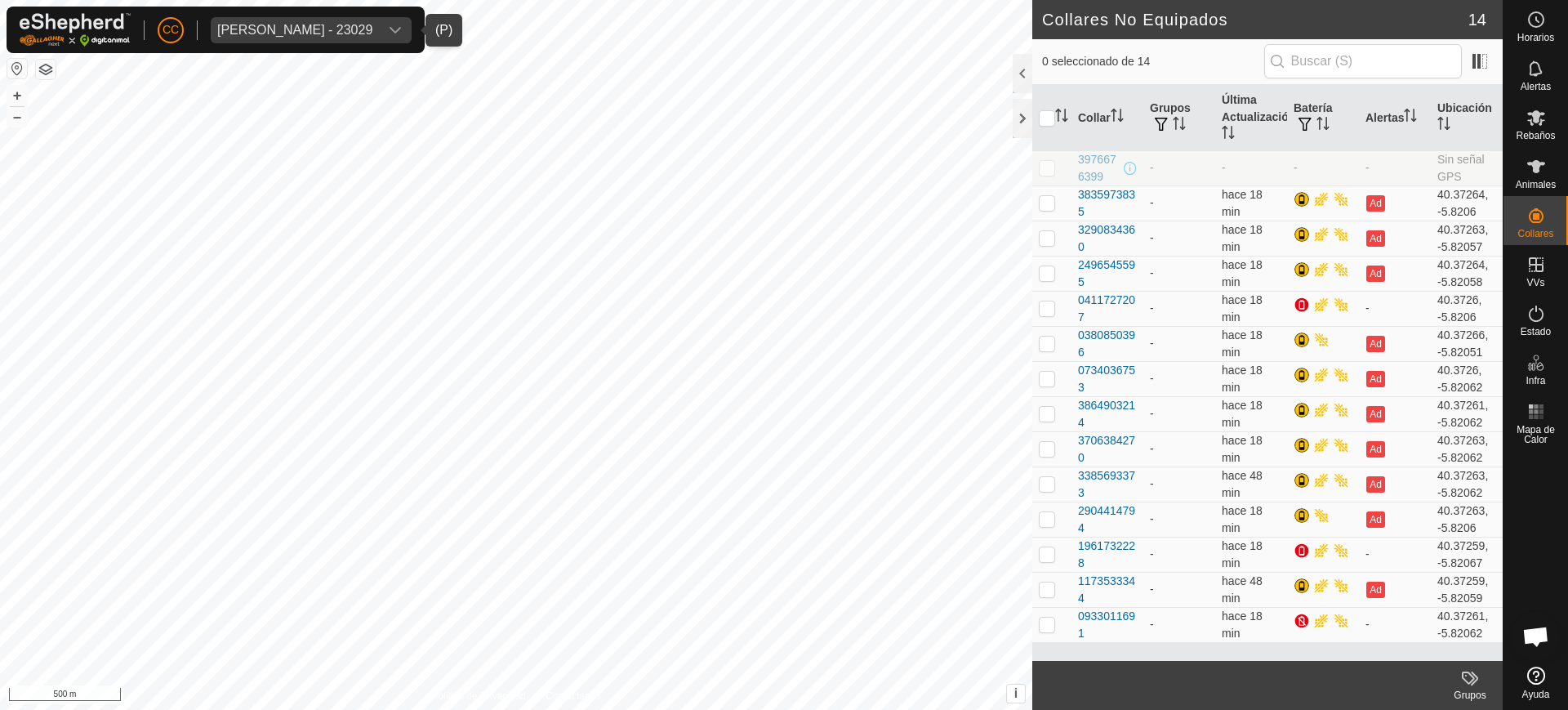
click at [333, 24] on div "[PERSON_NAME] - 23029" at bounding box center [295, 30] width 155 height 13
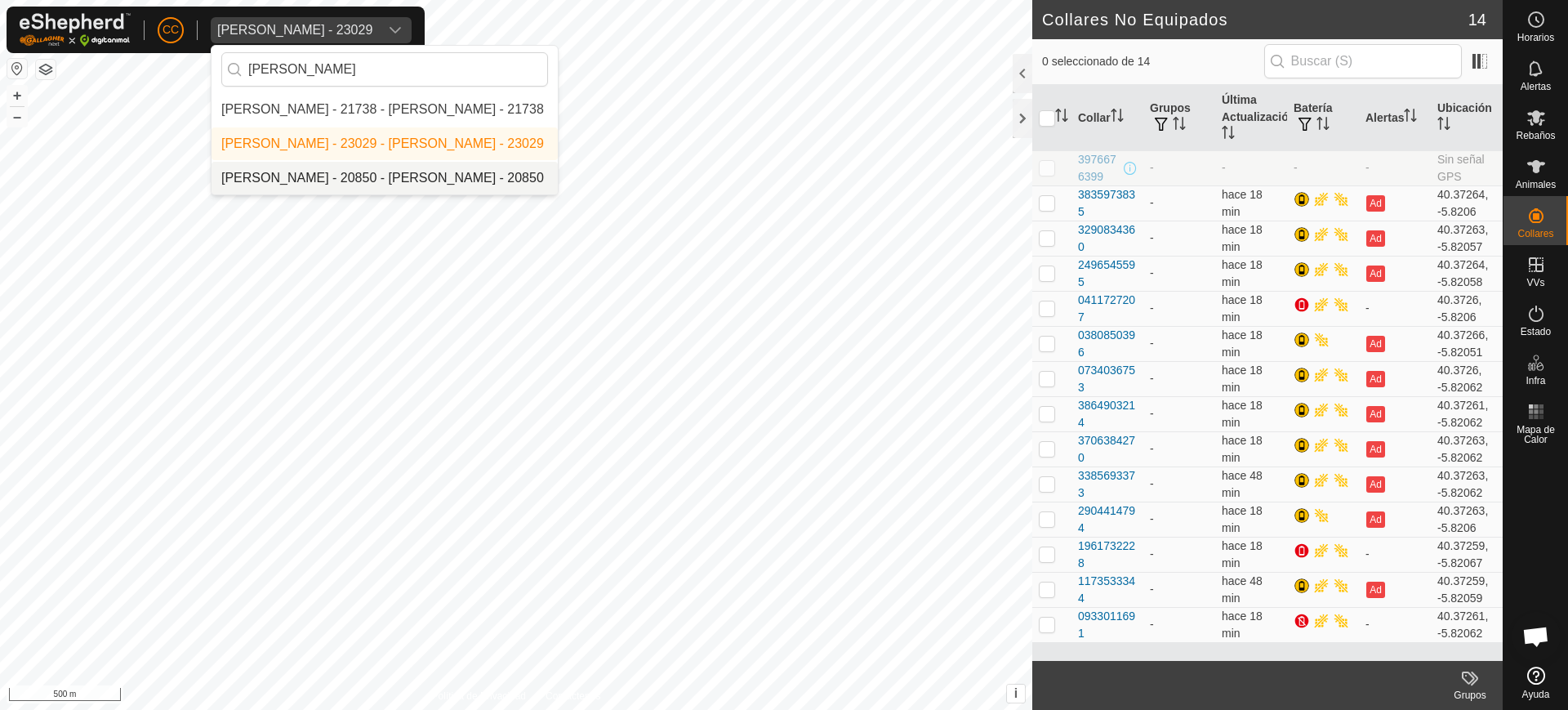
type input "[PERSON_NAME]"
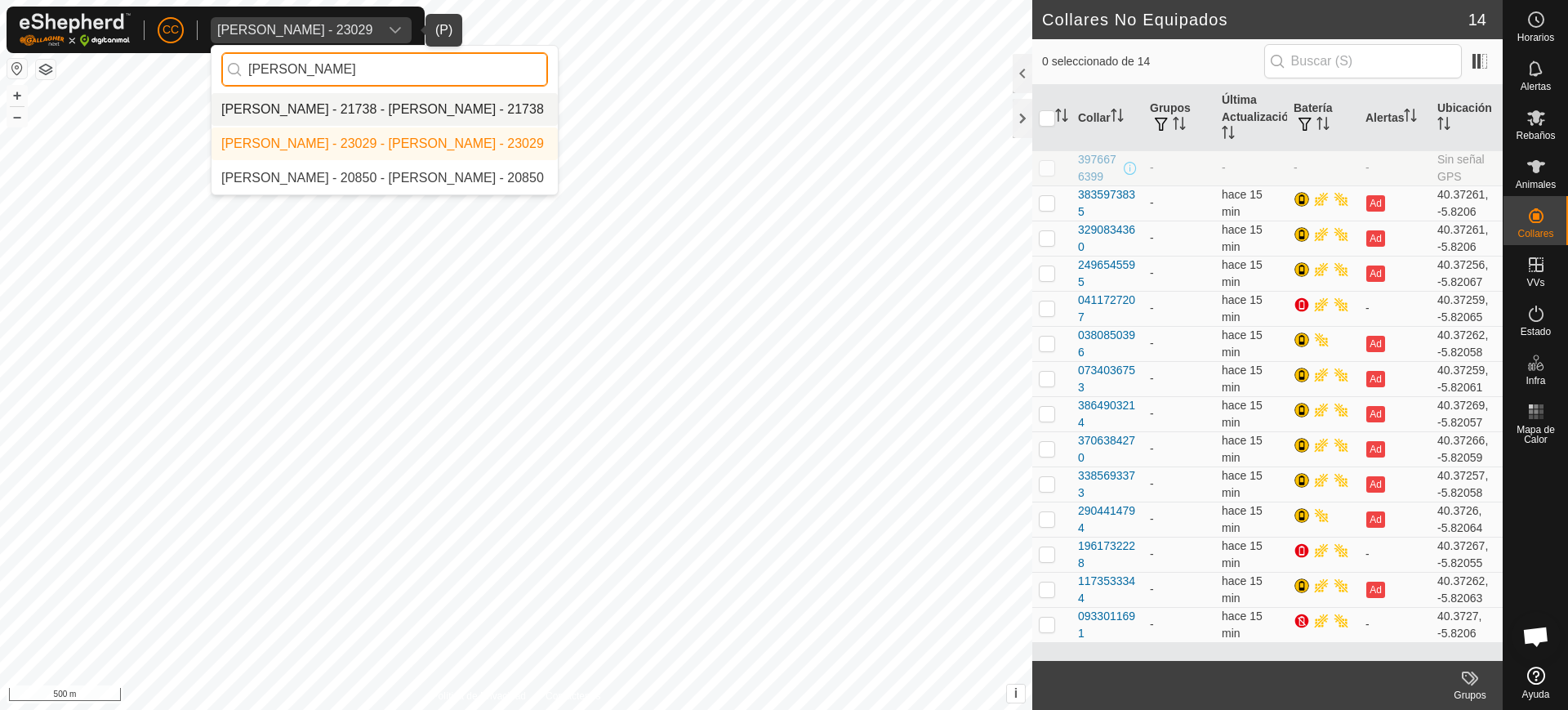
click at [158, 66] on div "CC [PERSON_NAME] - 23029 [PERSON_NAME] - 21738 - [PERSON_NAME] - 21738 [PERSON_…" at bounding box center [784, 355] width 1568 height 710
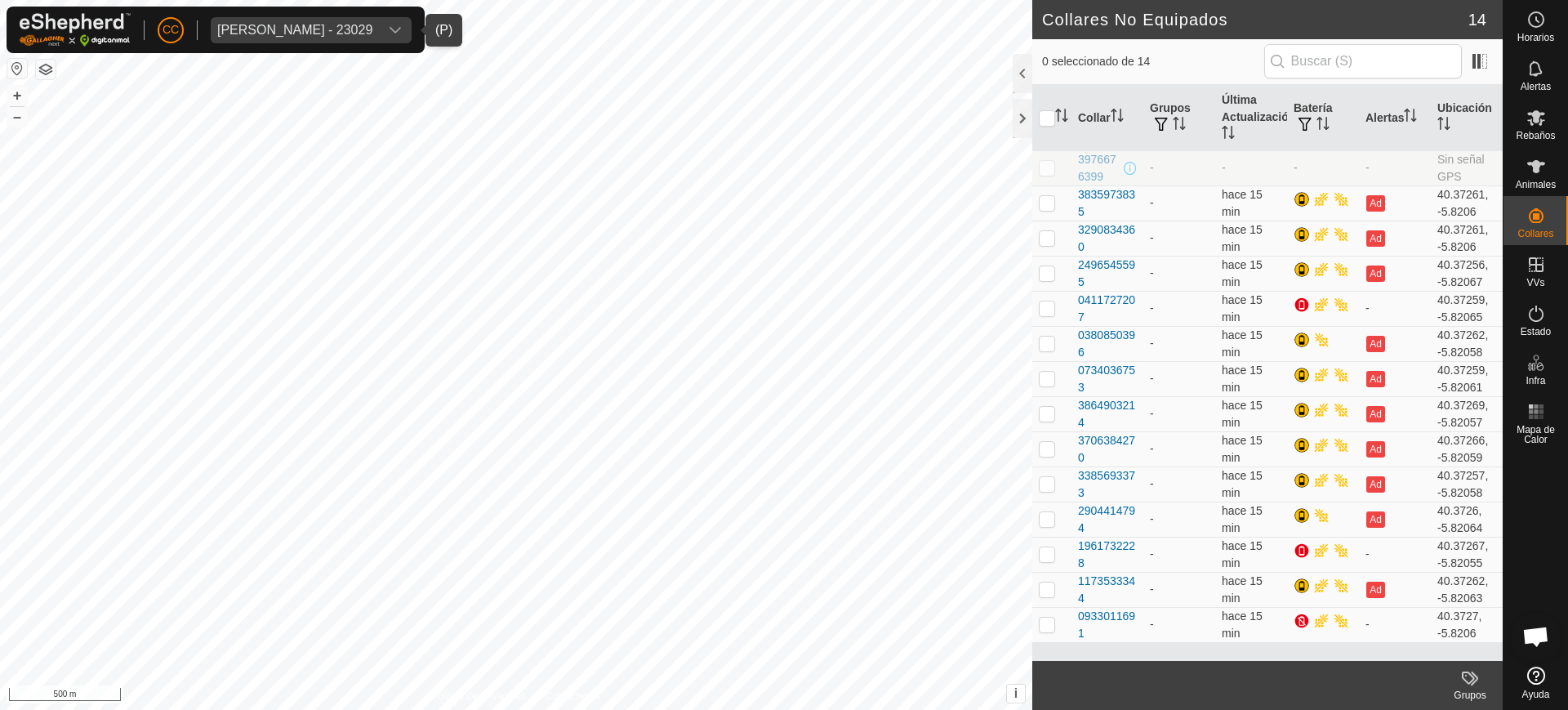
click at [280, 24] on div "[PERSON_NAME] - 23029" at bounding box center [295, 30] width 155 height 13
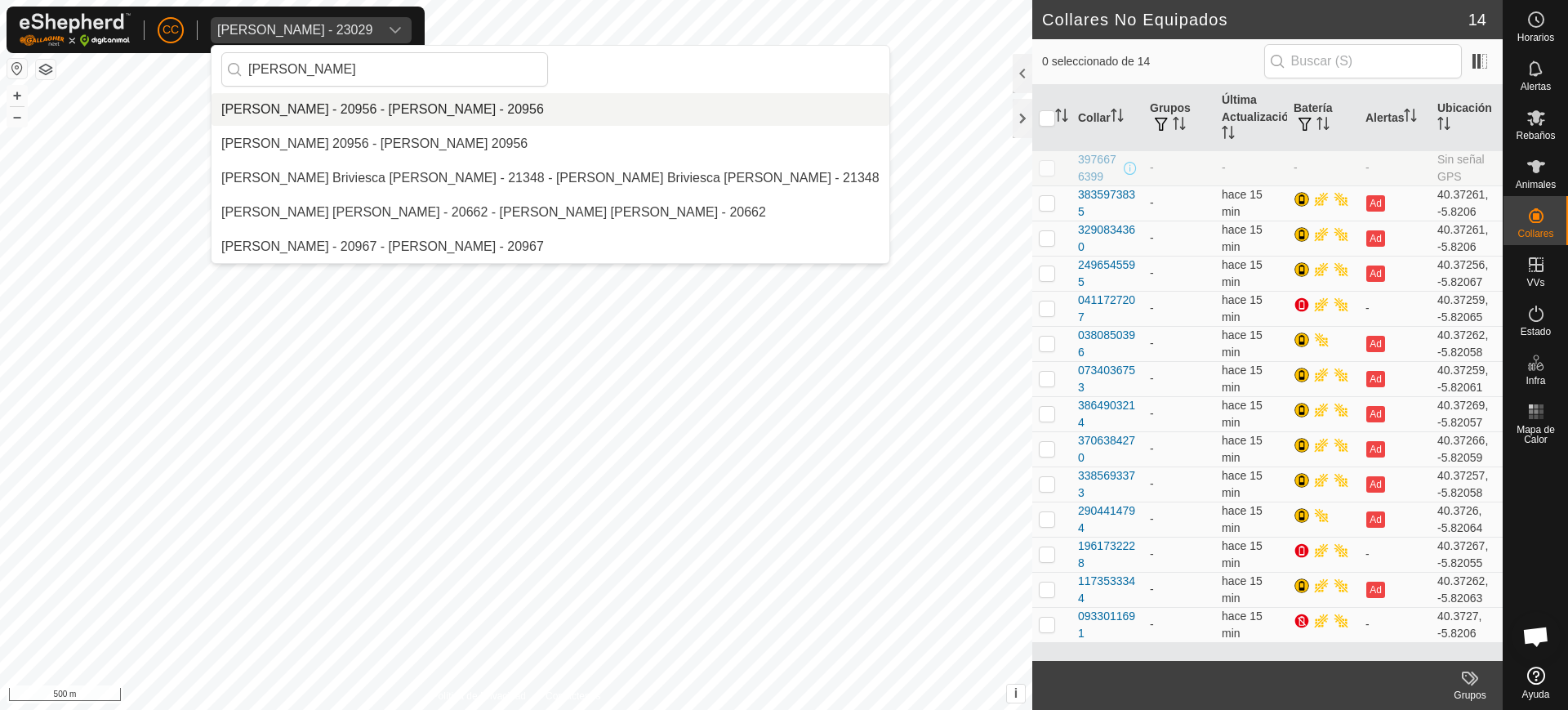
type input "[PERSON_NAME]"
click at [292, 106] on li "[PERSON_NAME] - 20956 - [PERSON_NAME] - 20956" at bounding box center [550, 109] width 678 height 33
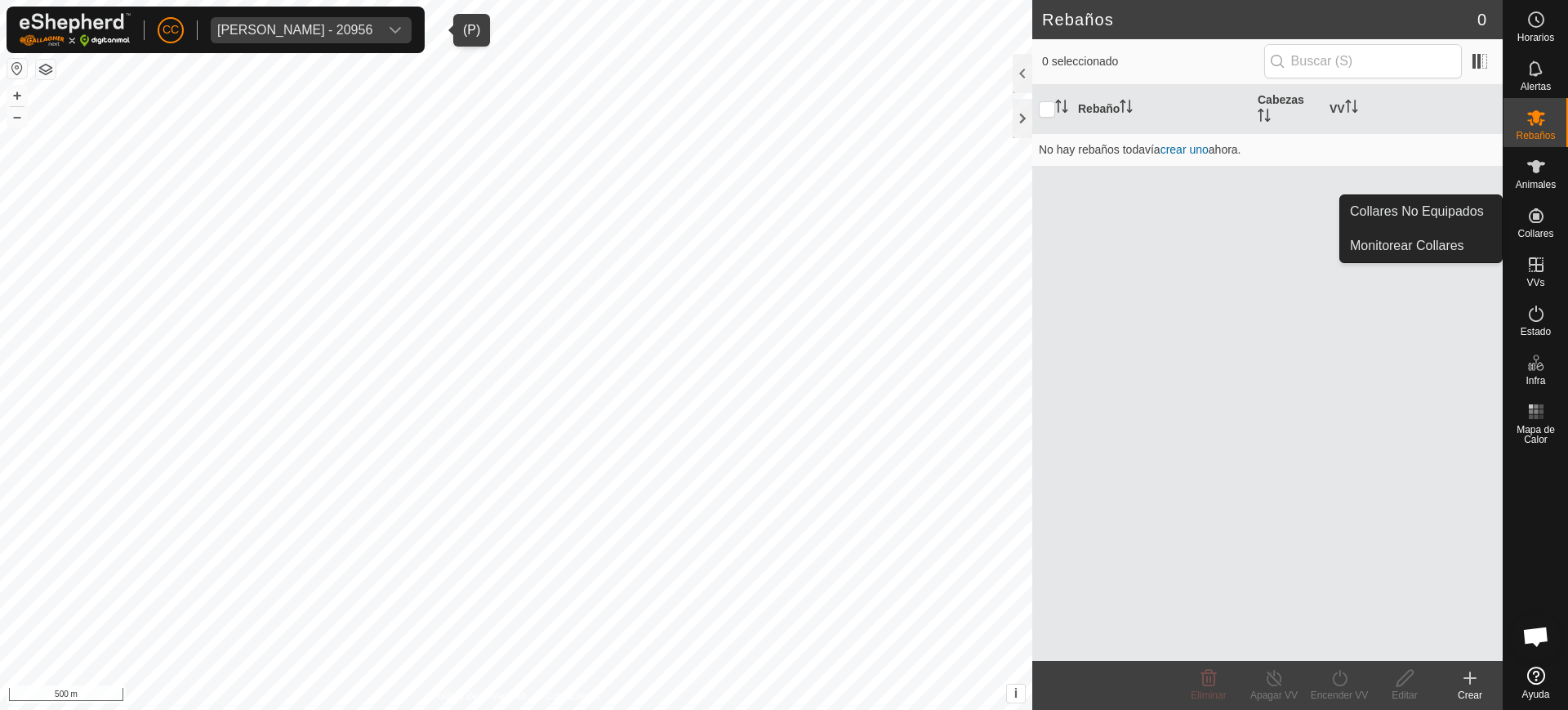
click at [1536, 219] on icon at bounding box center [1537, 216] width 20 height 20
click at [1450, 208] on link "Collares No Equipados" at bounding box center [1421, 212] width 162 height 33
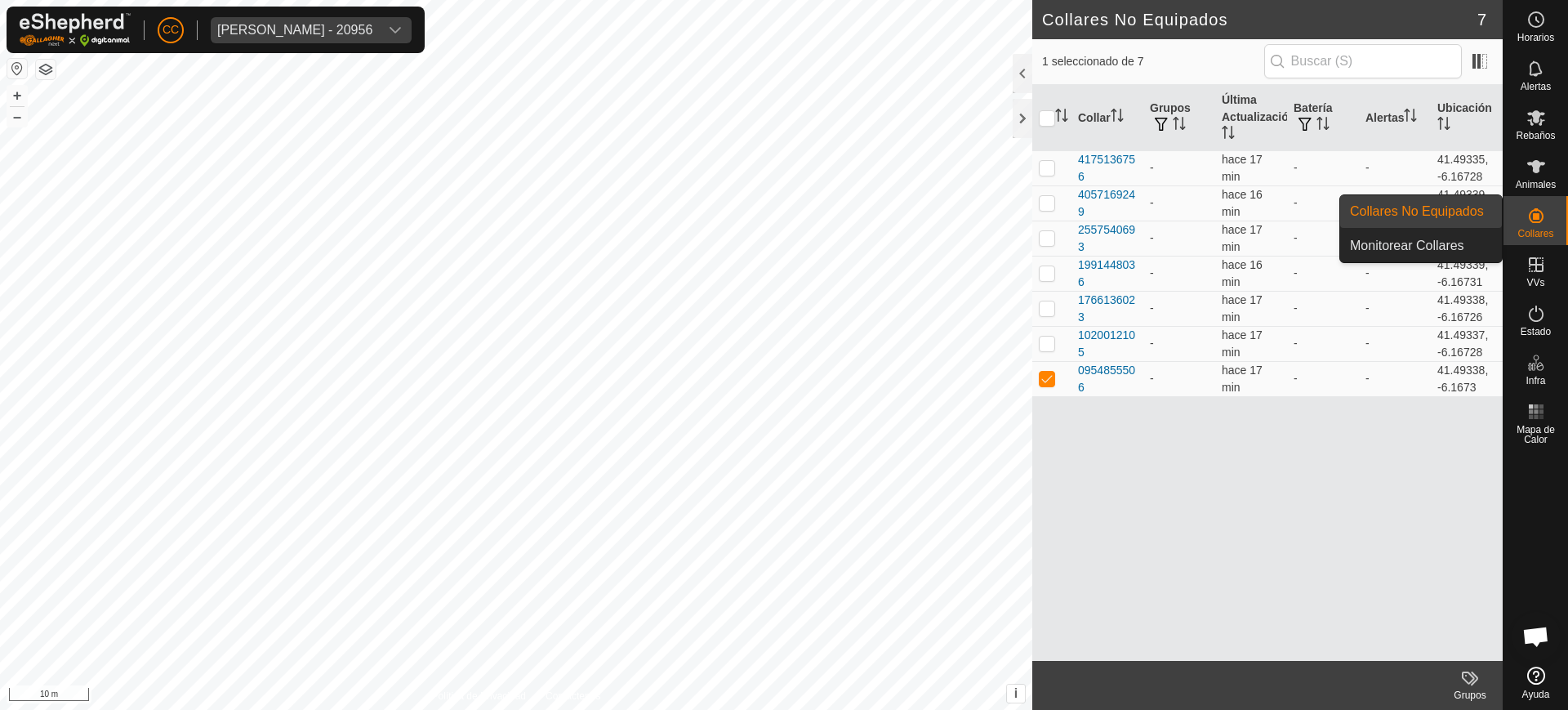
click at [1449, 210] on link "Collares No Equipados" at bounding box center [1421, 212] width 162 height 33
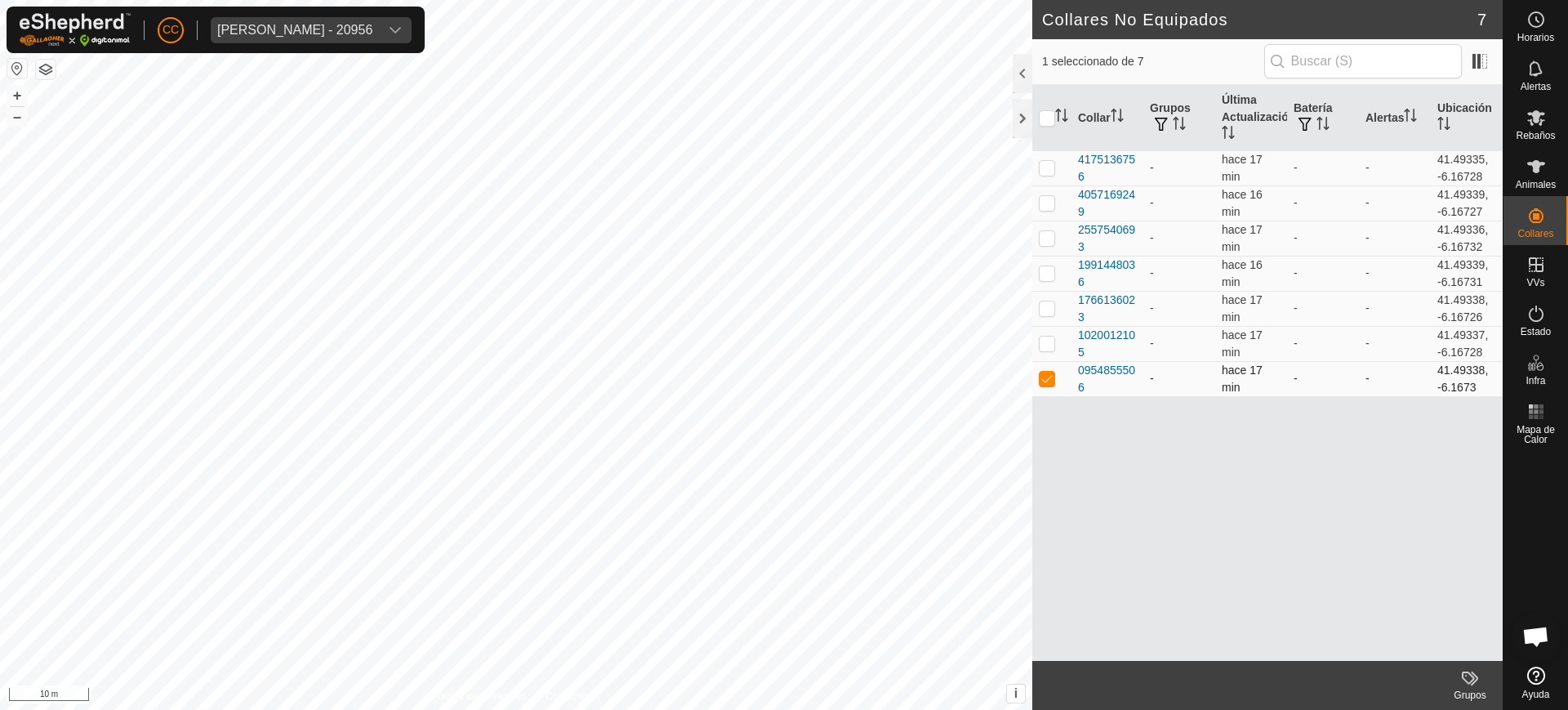
click at [1051, 371] on p-checkbox at bounding box center [1047, 378] width 16 height 13
checkbox input "false"
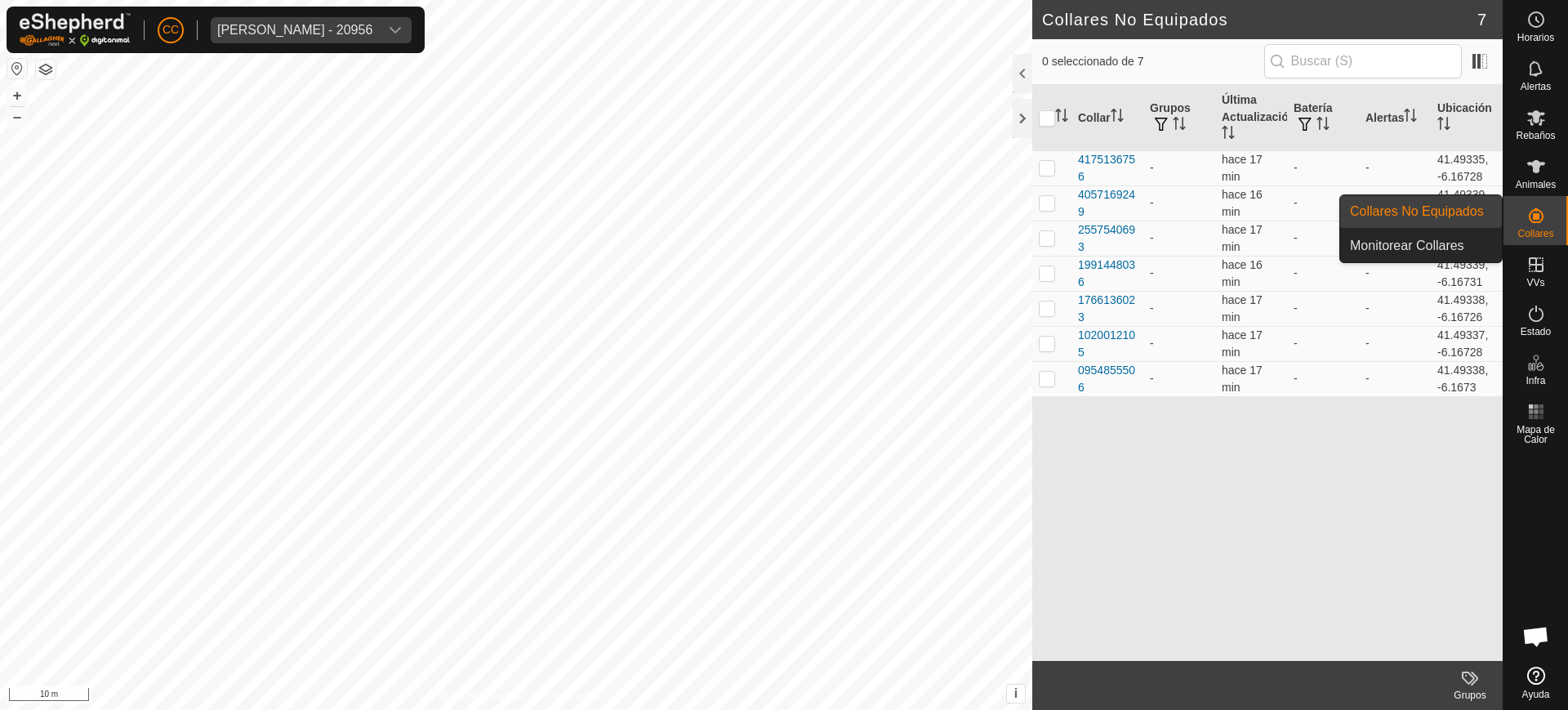
click at [1396, 210] on link "Collares No Equipados" at bounding box center [1421, 212] width 162 height 33
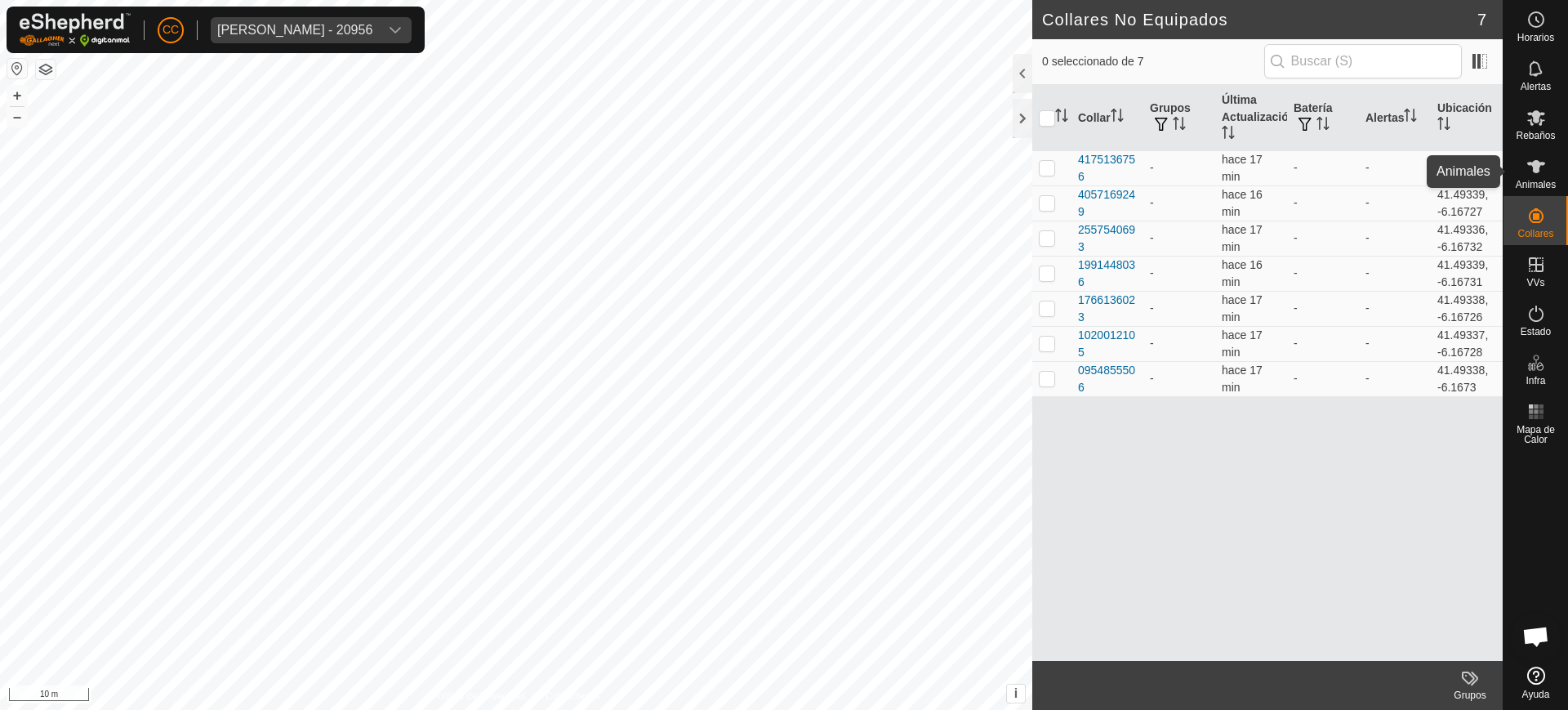
click at [1537, 168] on icon at bounding box center [1537, 167] width 18 height 13
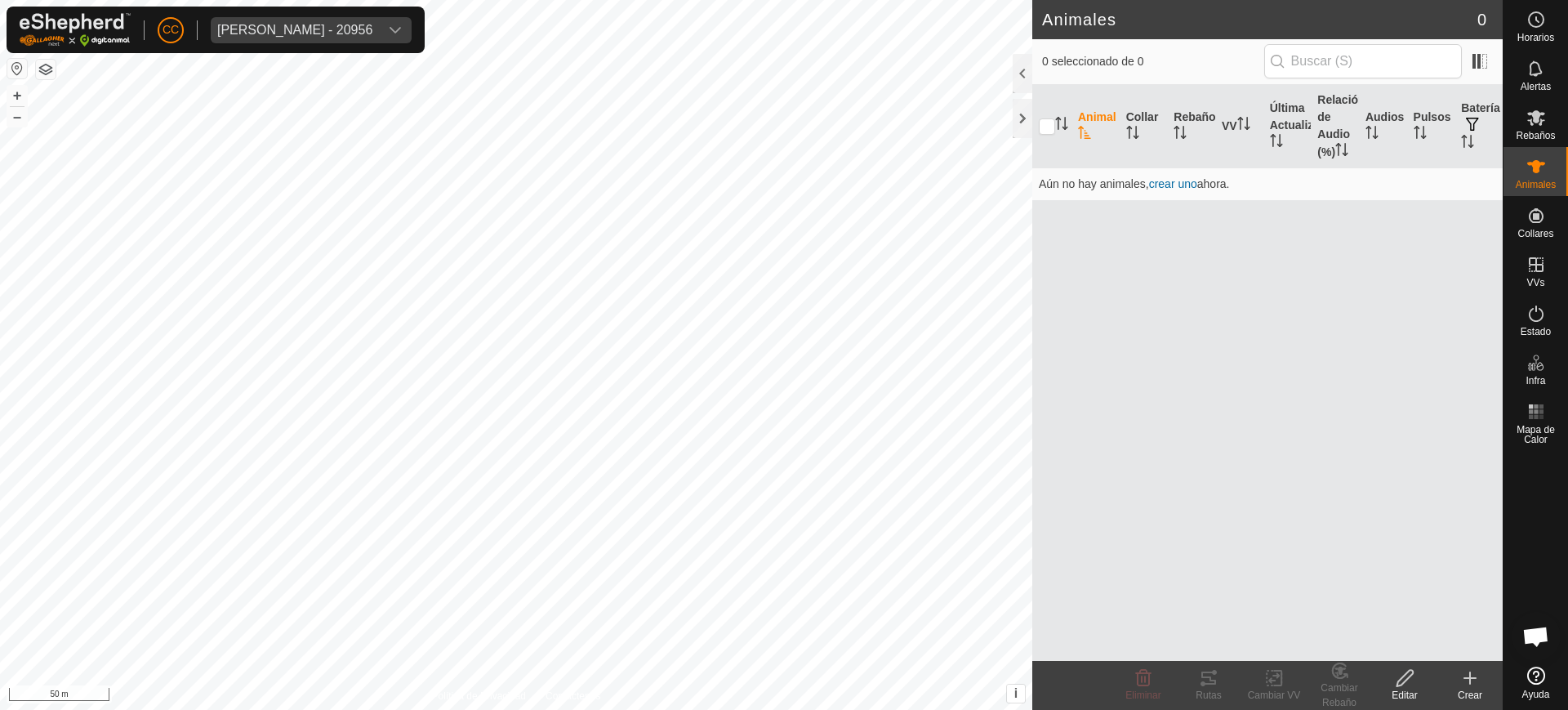
click at [1477, 671] on icon at bounding box center [1470, 678] width 20 height 20
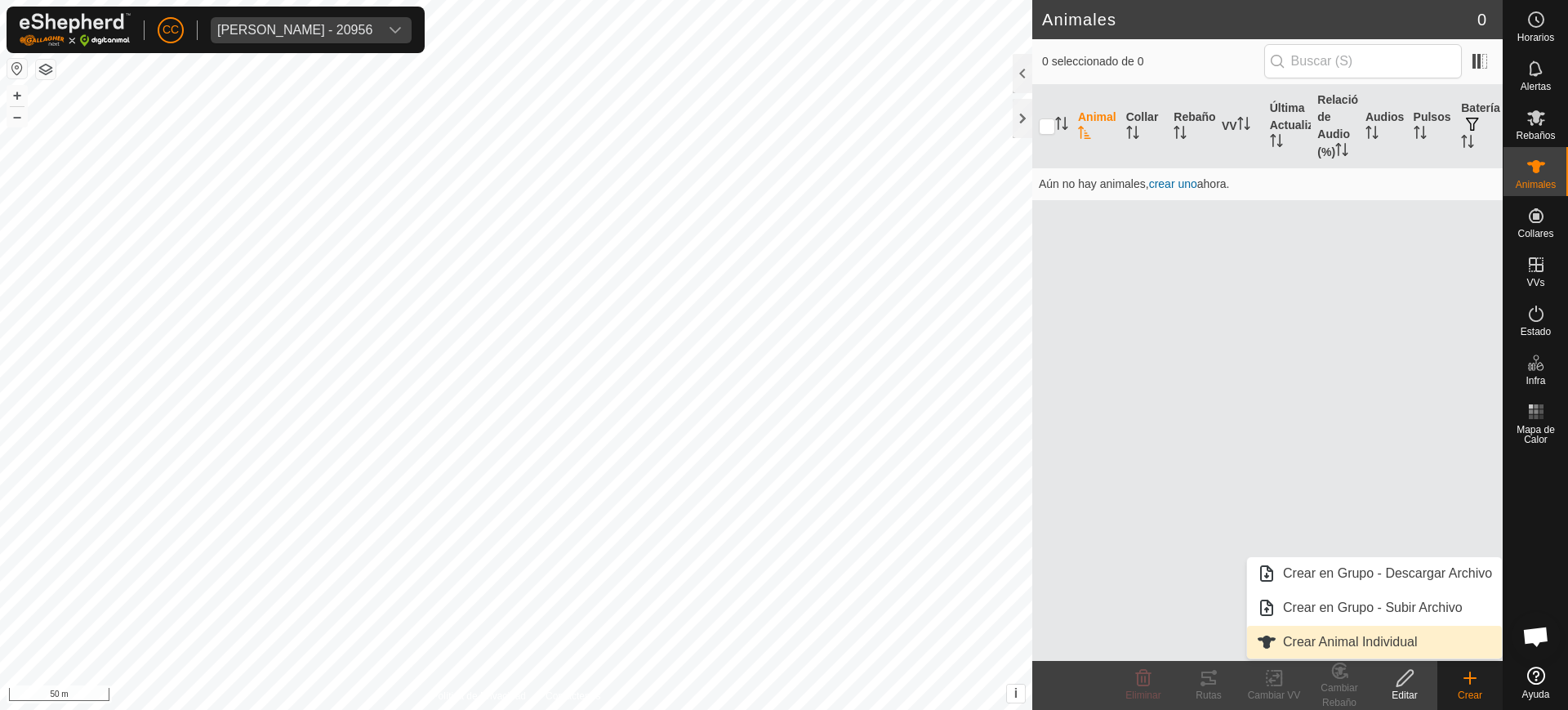
click at [1382, 648] on link "Crear Animal Individual" at bounding box center [1374, 643] width 255 height 33
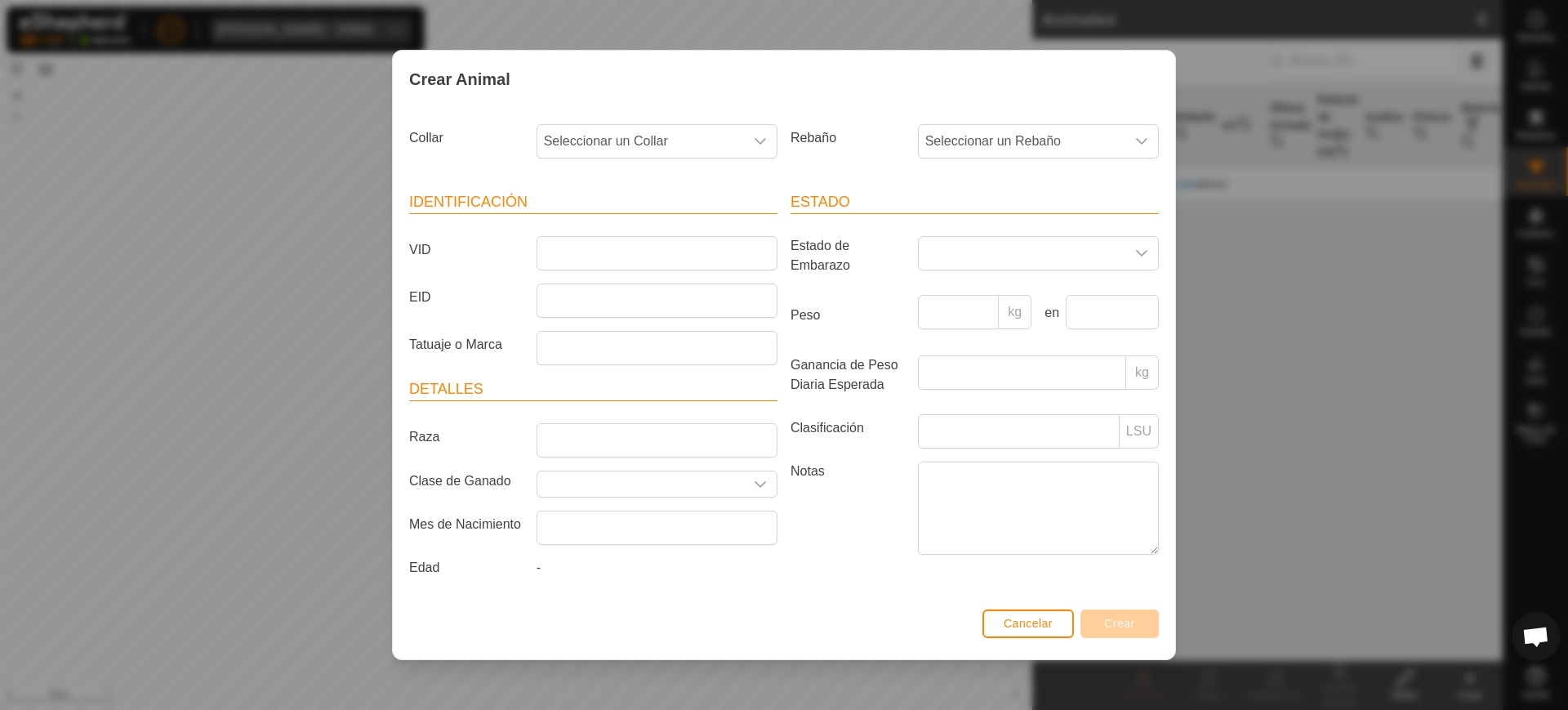
click at [73, 446] on div "Crear Animal Collar Seleccionar un Collar Rebaño Seleccionar un Rebaño Identifi…" at bounding box center [784, 355] width 1568 height 710
click at [318, 383] on div "Crear Animal Collar Seleccionar un Collar Rebaño Seleccionar un Rebaño Identifi…" at bounding box center [784, 355] width 1568 height 710
click at [1028, 624] on span "Cancelar" at bounding box center [1028, 624] width 49 height 13
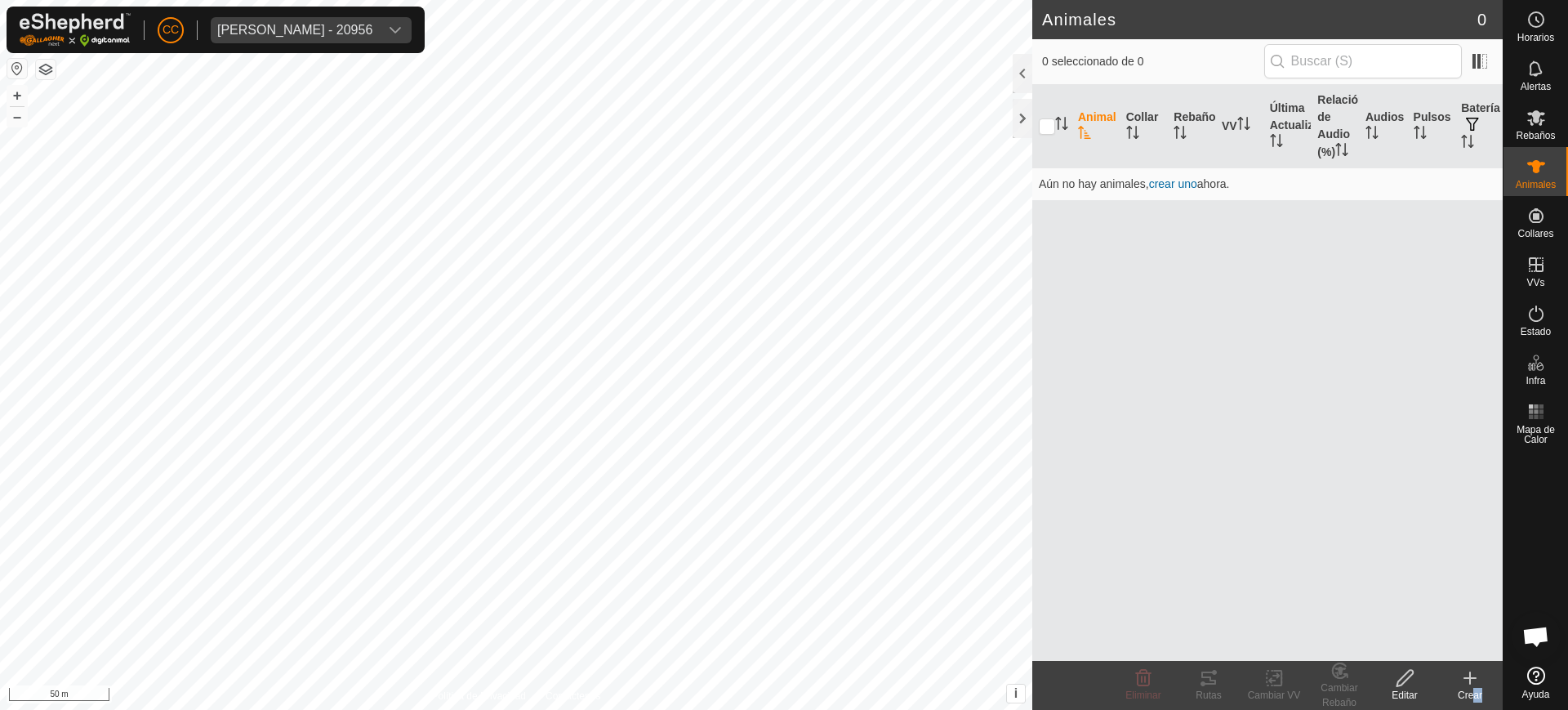
drag, startPoint x: 1471, startPoint y: 688, endPoint x: 1474, endPoint y: 675, distance: 13.3
click at [1469, 688] on div "Crear" at bounding box center [1470, 695] width 66 height 15
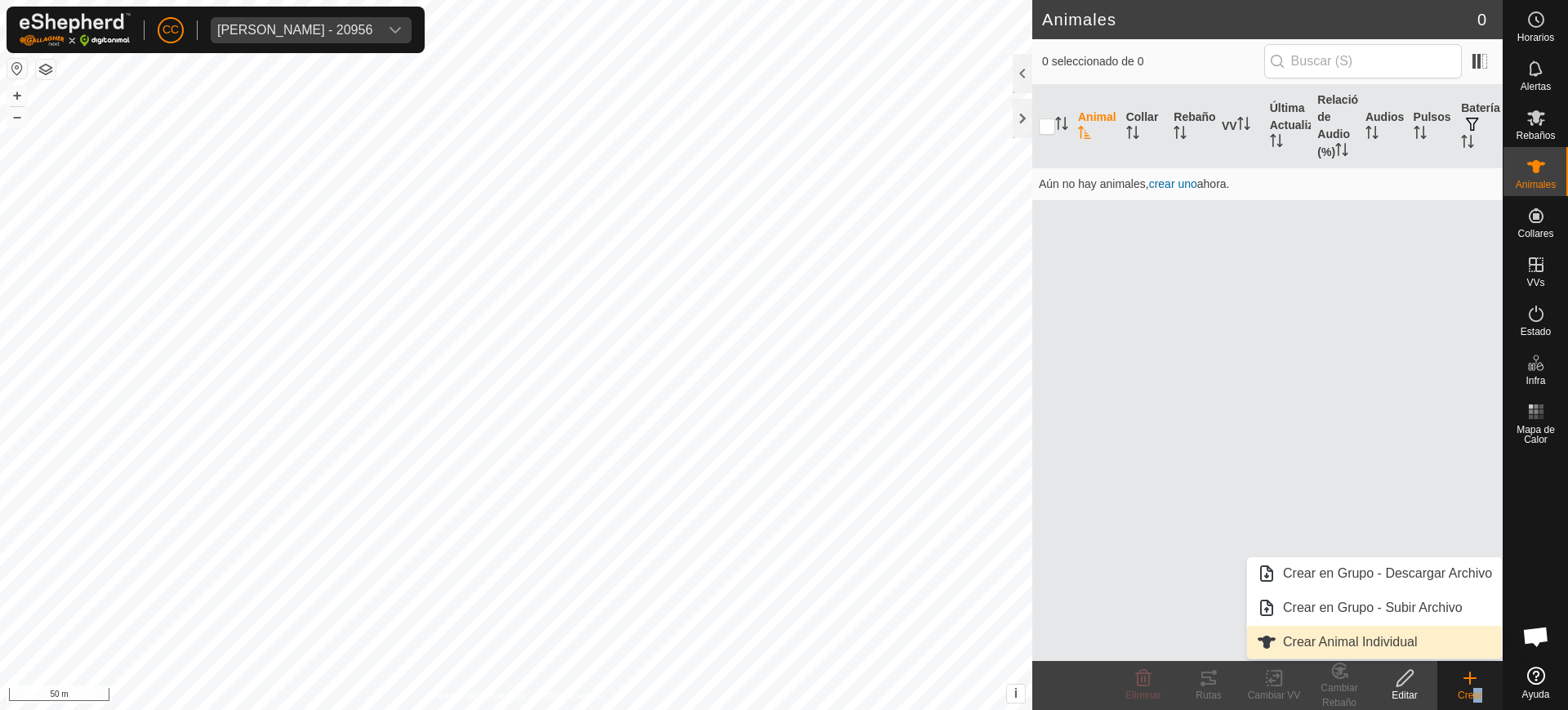
click at [1365, 643] on link "Crear Animal Individual" at bounding box center [1374, 643] width 255 height 33
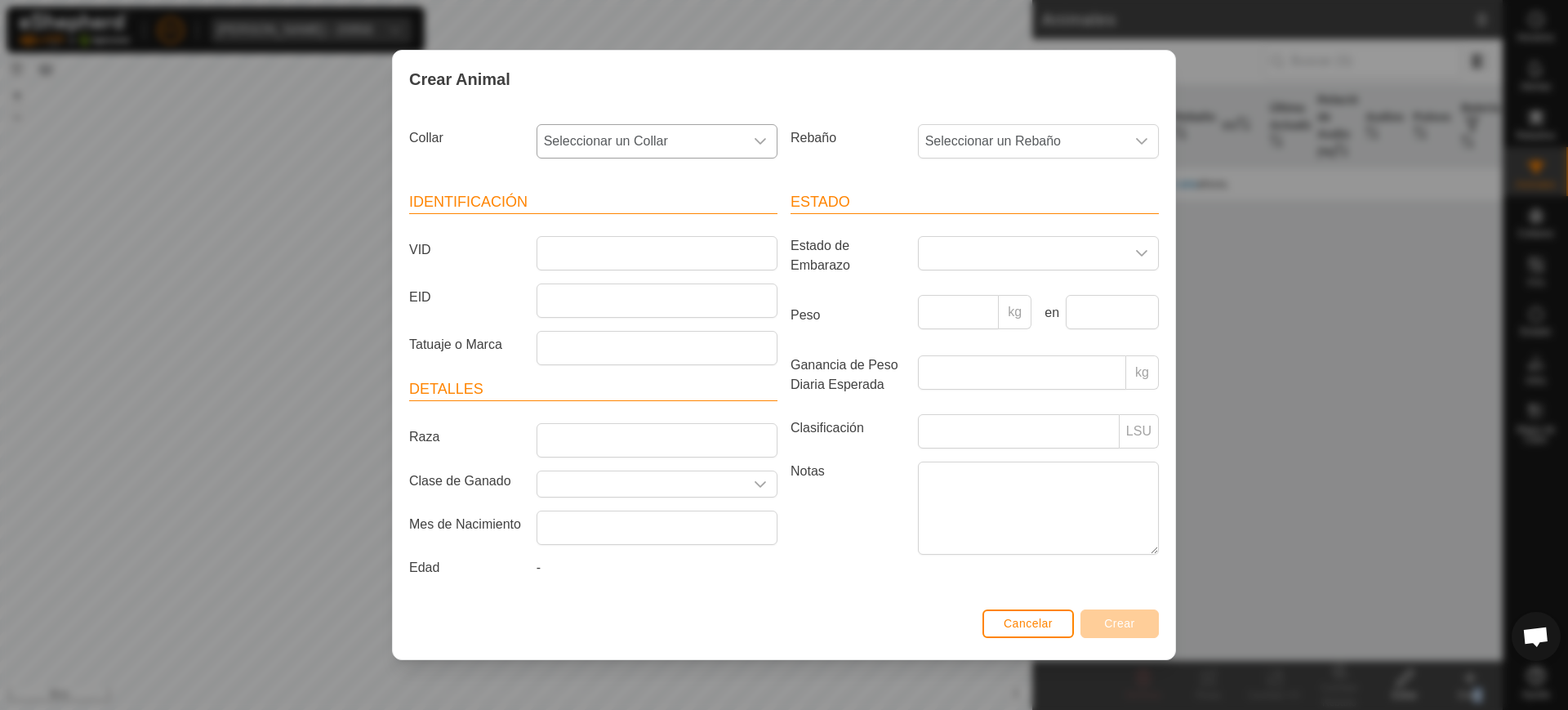
click at [640, 145] on span "Seleccionar un Collar" at bounding box center [641, 141] width 207 height 33
click at [690, 264] on li "4175136756" at bounding box center [657, 260] width 239 height 33
click at [691, 256] on input "VID" at bounding box center [656, 253] width 241 height 35
click at [1061, 621] on button "Cancelar" at bounding box center [1028, 624] width 91 height 29
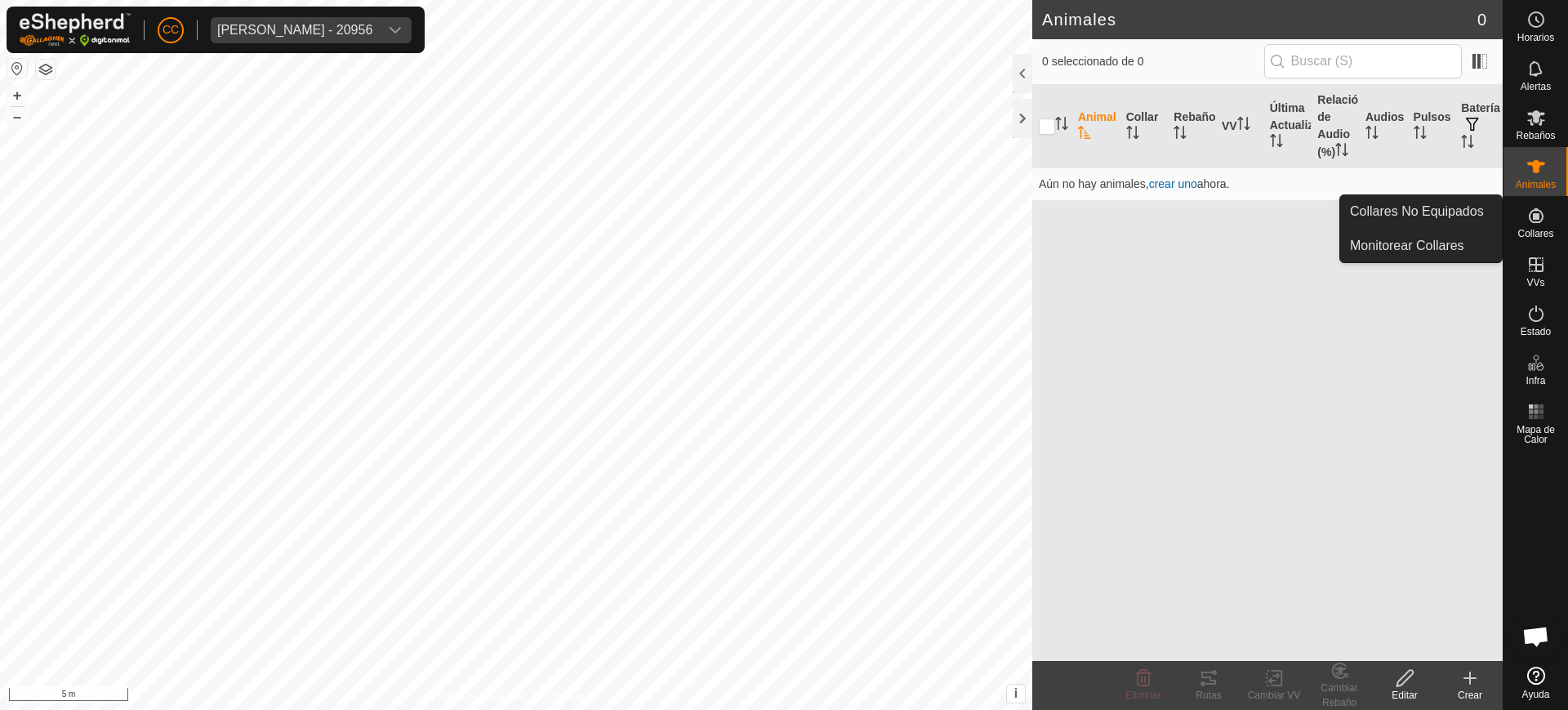
click at [1509, 218] on div "Collares" at bounding box center [1536, 221] width 65 height 49
click at [1471, 214] on link "Collares No Equipados" at bounding box center [1421, 212] width 162 height 33
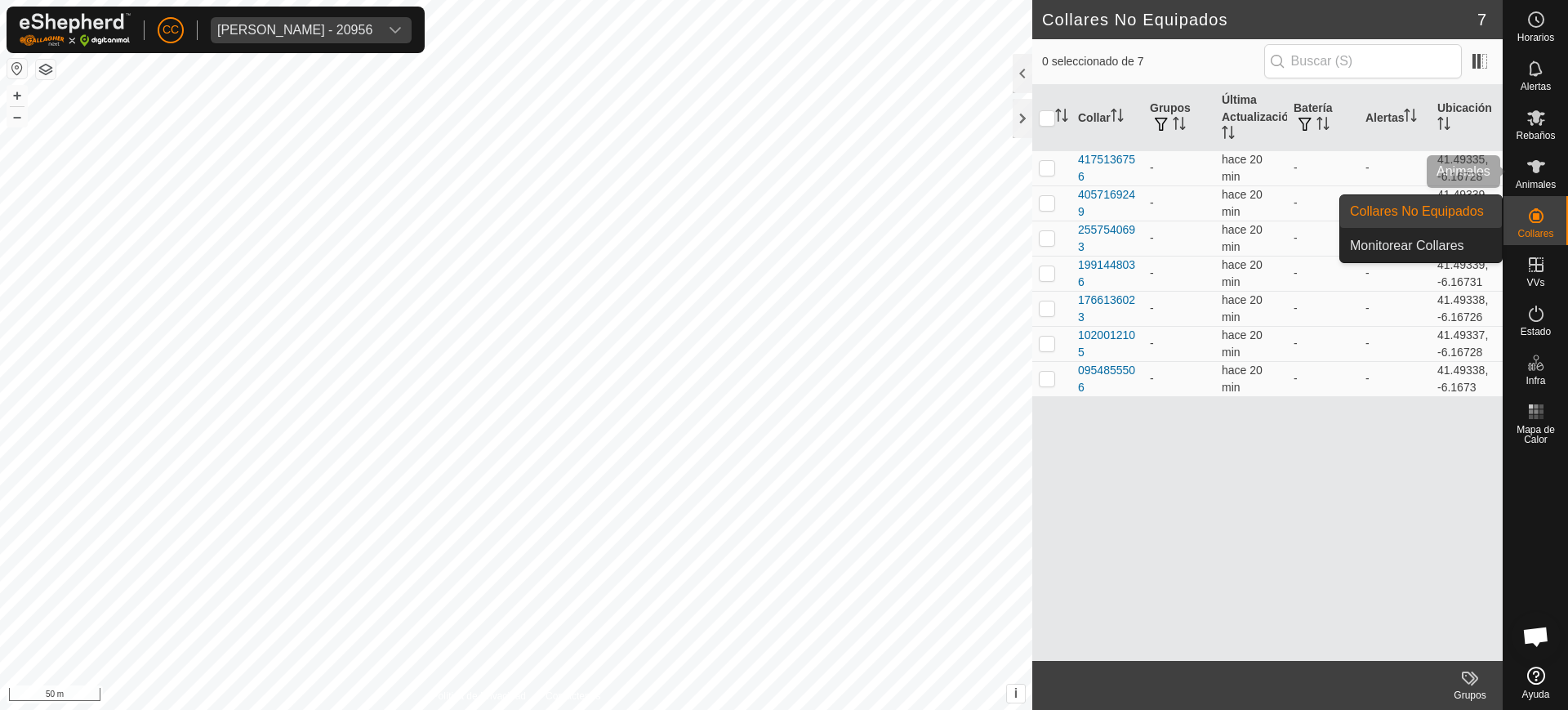
click at [1542, 159] on icon at bounding box center [1537, 167] width 20 height 20
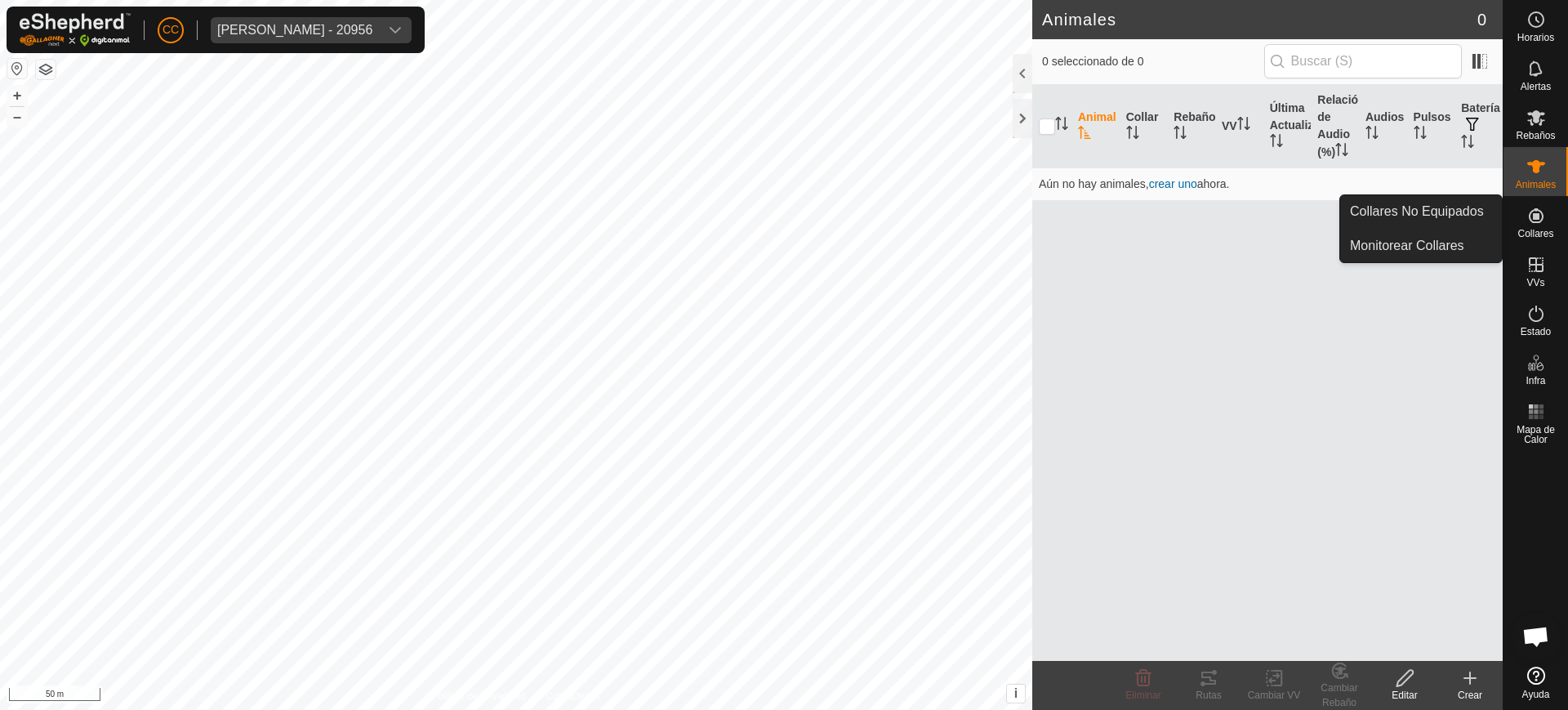
click at [1501, 675] on create-svg-icon at bounding box center [1470, 678] width 66 height 20
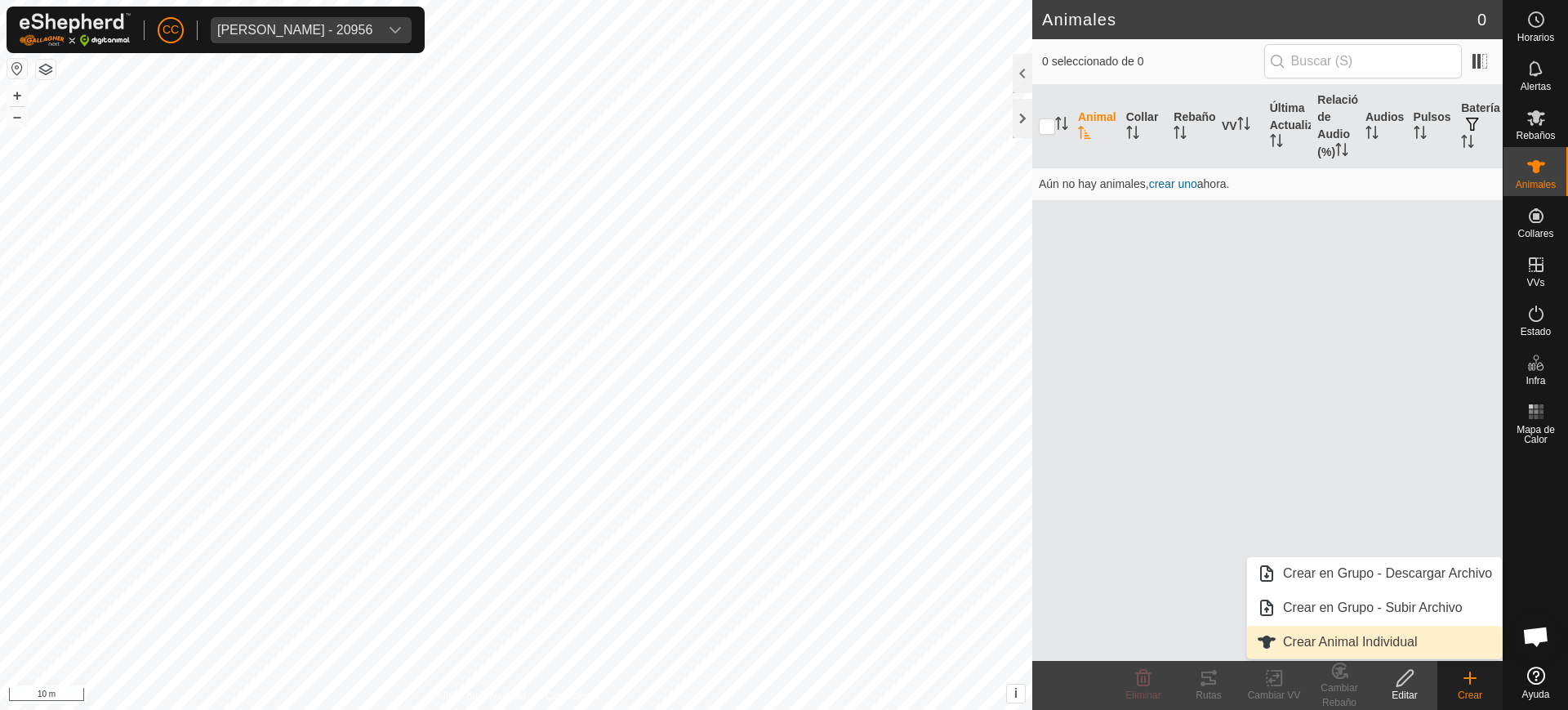
click at [1360, 641] on link "Crear Animal Individual" at bounding box center [1374, 643] width 255 height 33
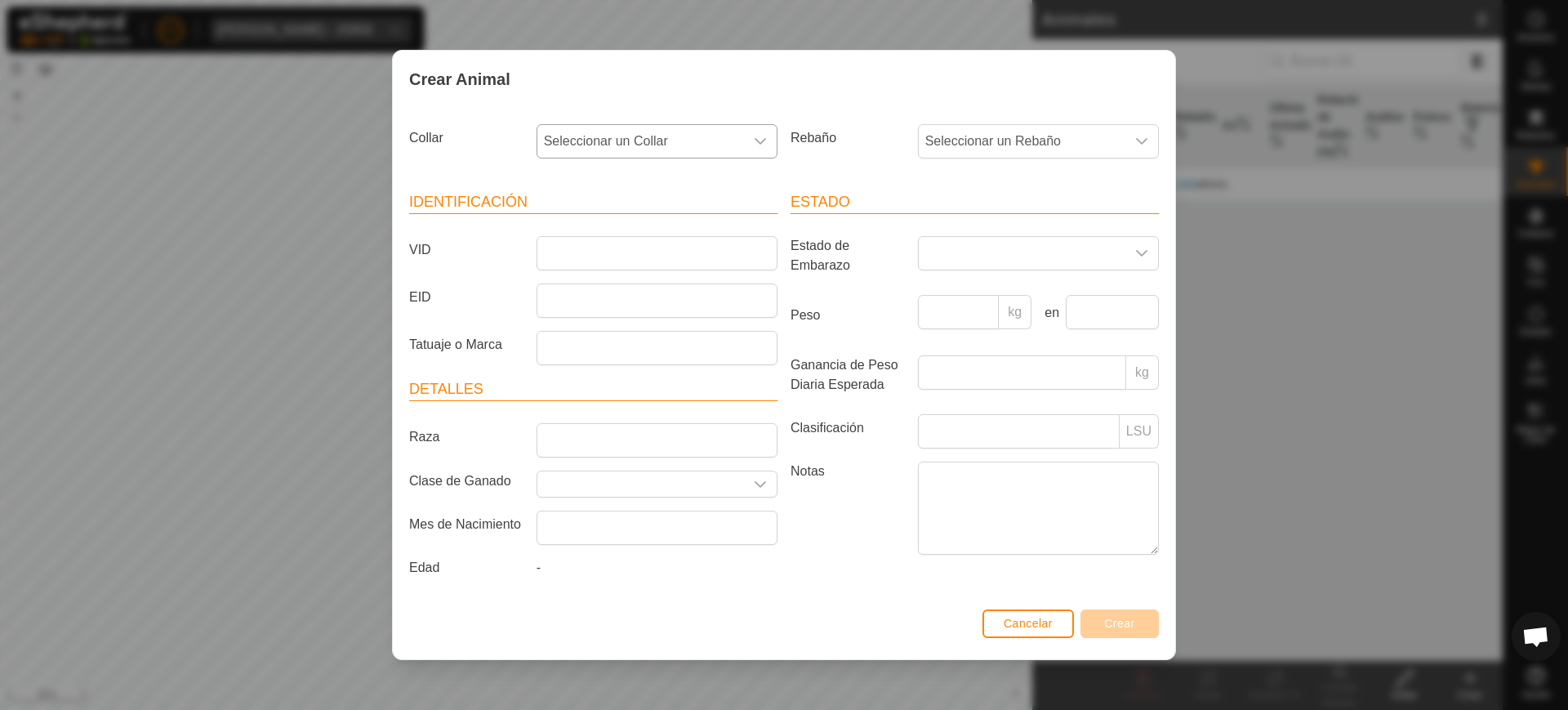
click at [609, 141] on span "Seleccionar un Collar" at bounding box center [641, 141] width 207 height 33
click at [662, 252] on li "4175136756" at bounding box center [657, 260] width 239 height 33
click at [678, 245] on input "VID" at bounding box center [656, 253] width 241 height 35
type input "1"
click at [1117, 625] on span "Crear" at bounding box center [1120, 624] width 31 height 13
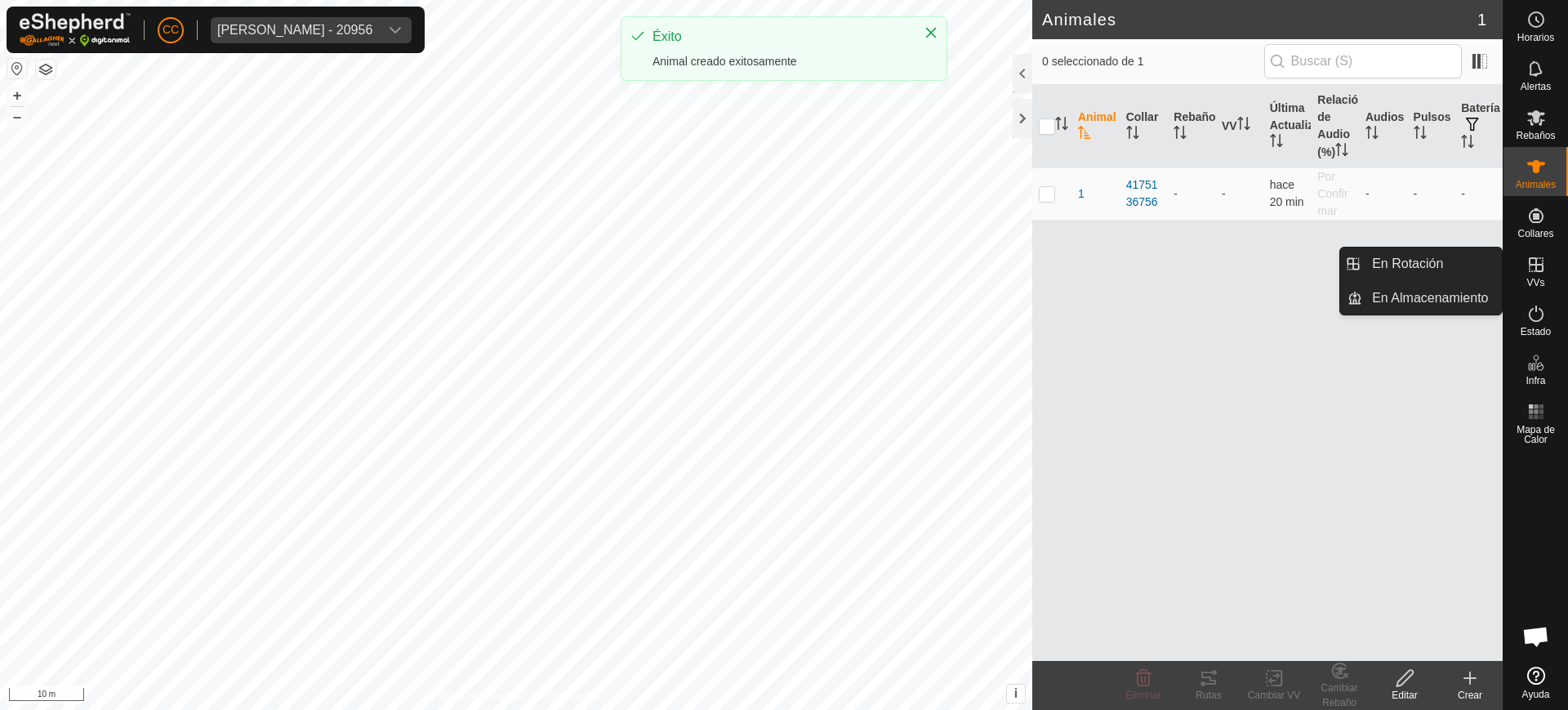
click at [1537, 262] on icon at bounding box center [1537, 265] width 20 height 20
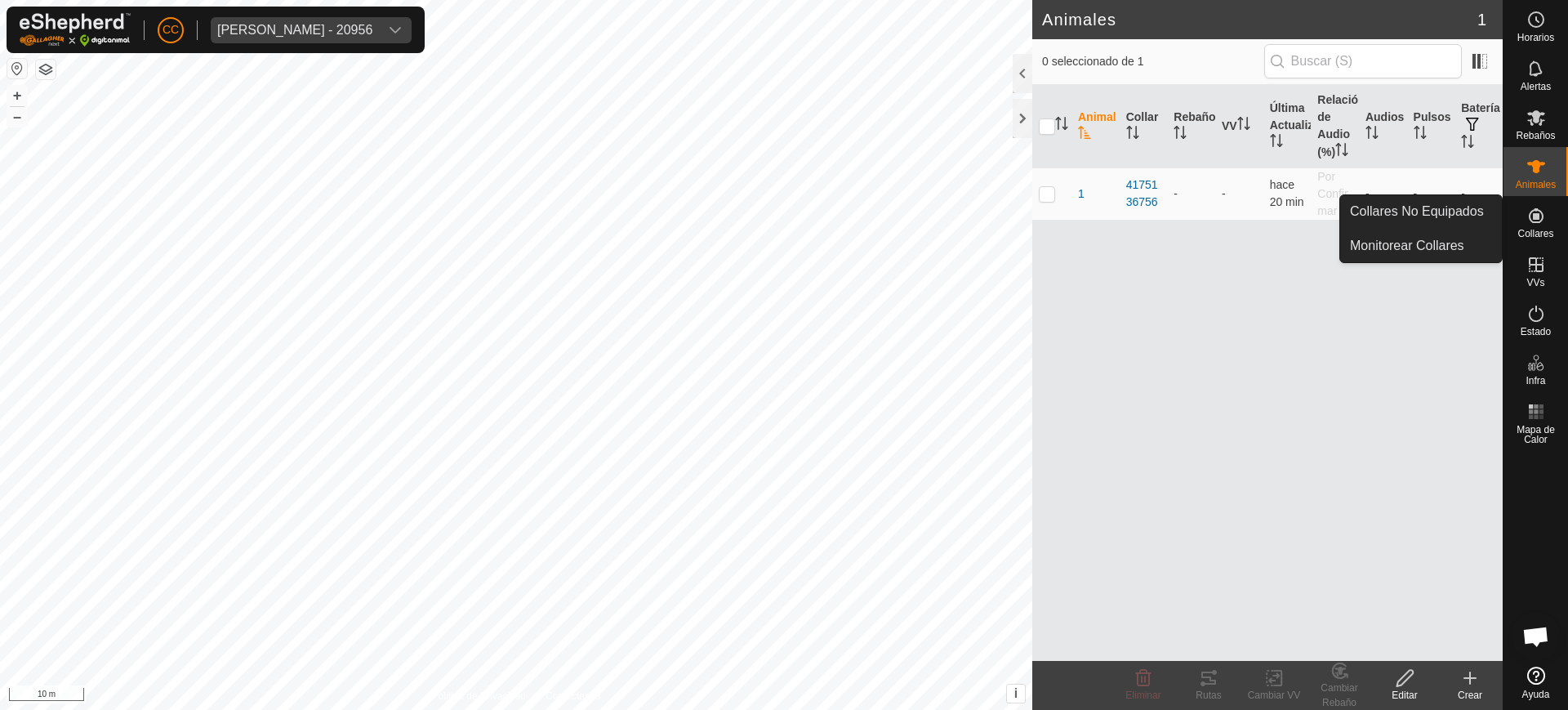
click at [1529, 213] on icon at bounding box center [1537, 216] width 20 height 20
click at [1445, 204] on link "Collares No Equipados" at bounding box center [1421, 212] width 162 height 33
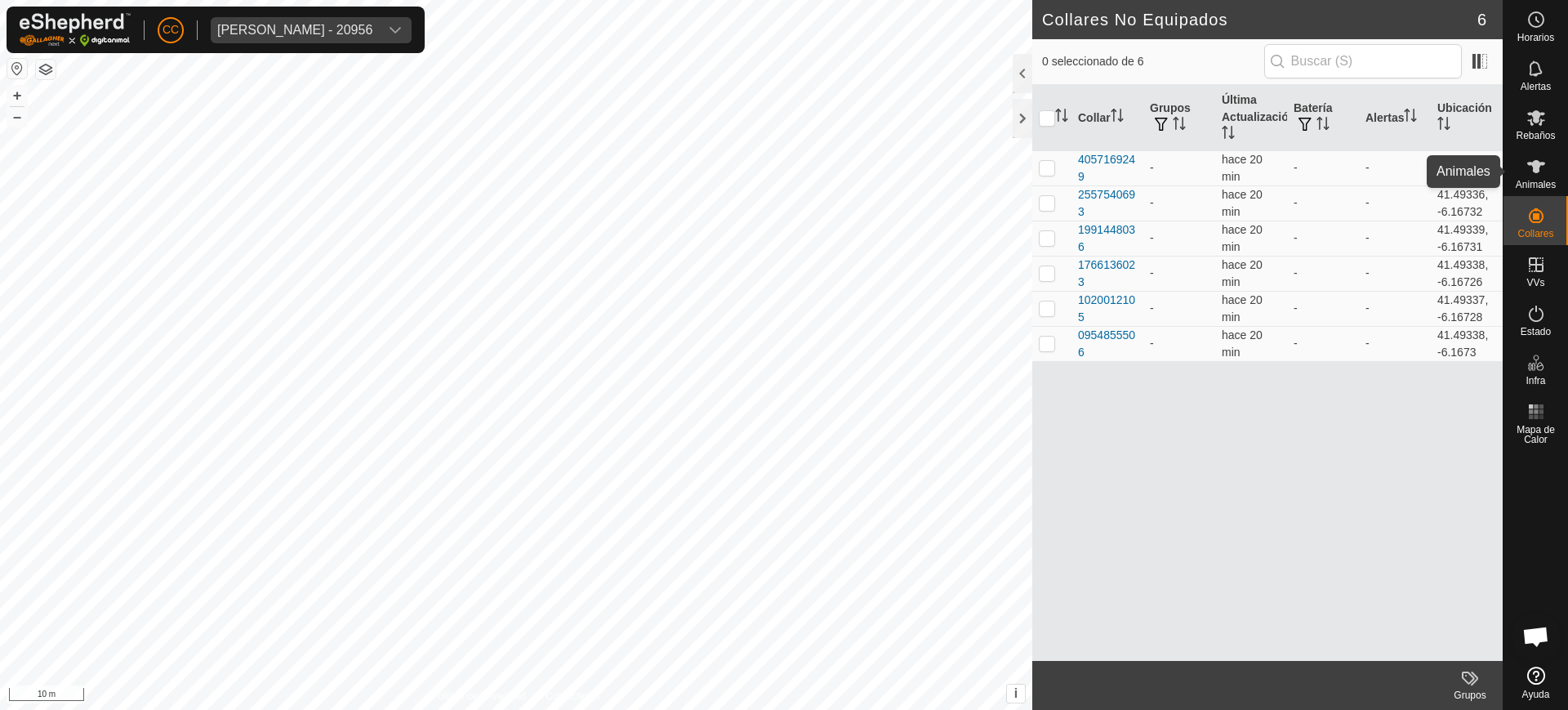
click at [1547, 172] on es-animals-svg-icon at bounding box center [1537, 167] width 30 height 26
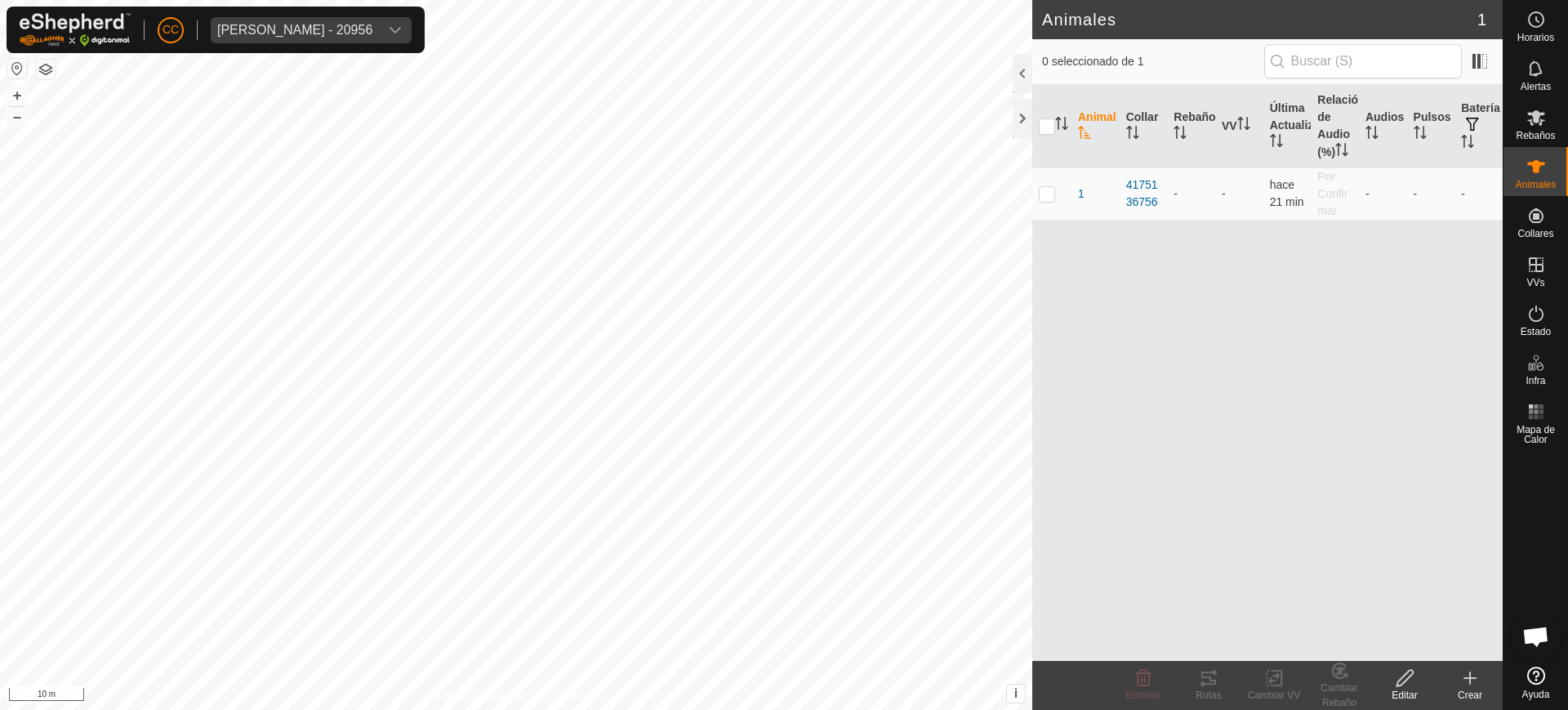
click at [1466, 689] on div "Crear" at bounding box center [1470, 695] width 66 height 15
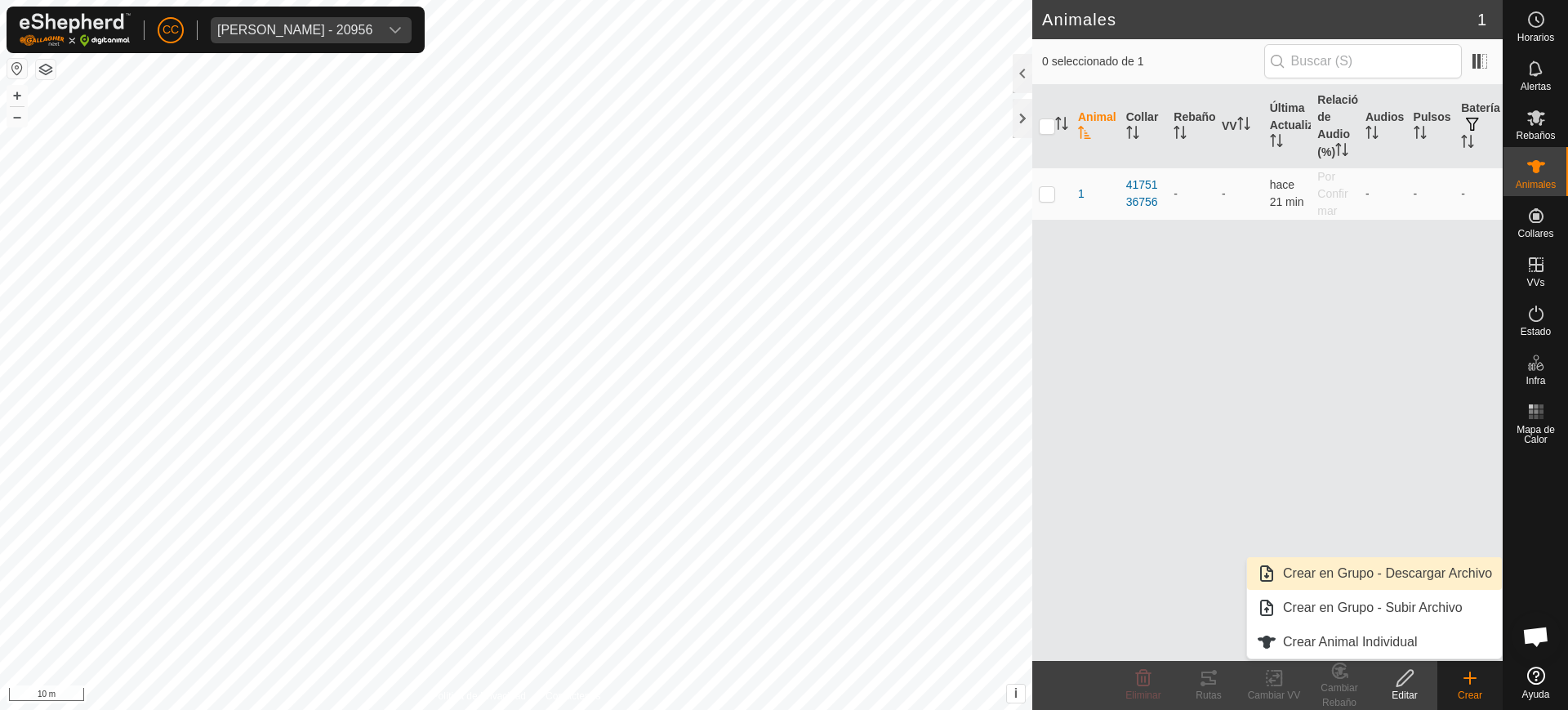
click at [1366, 570] on link "Crear en Grupo - Descargar Archivo" at bounding box center [1374, 574] width 255 height 33
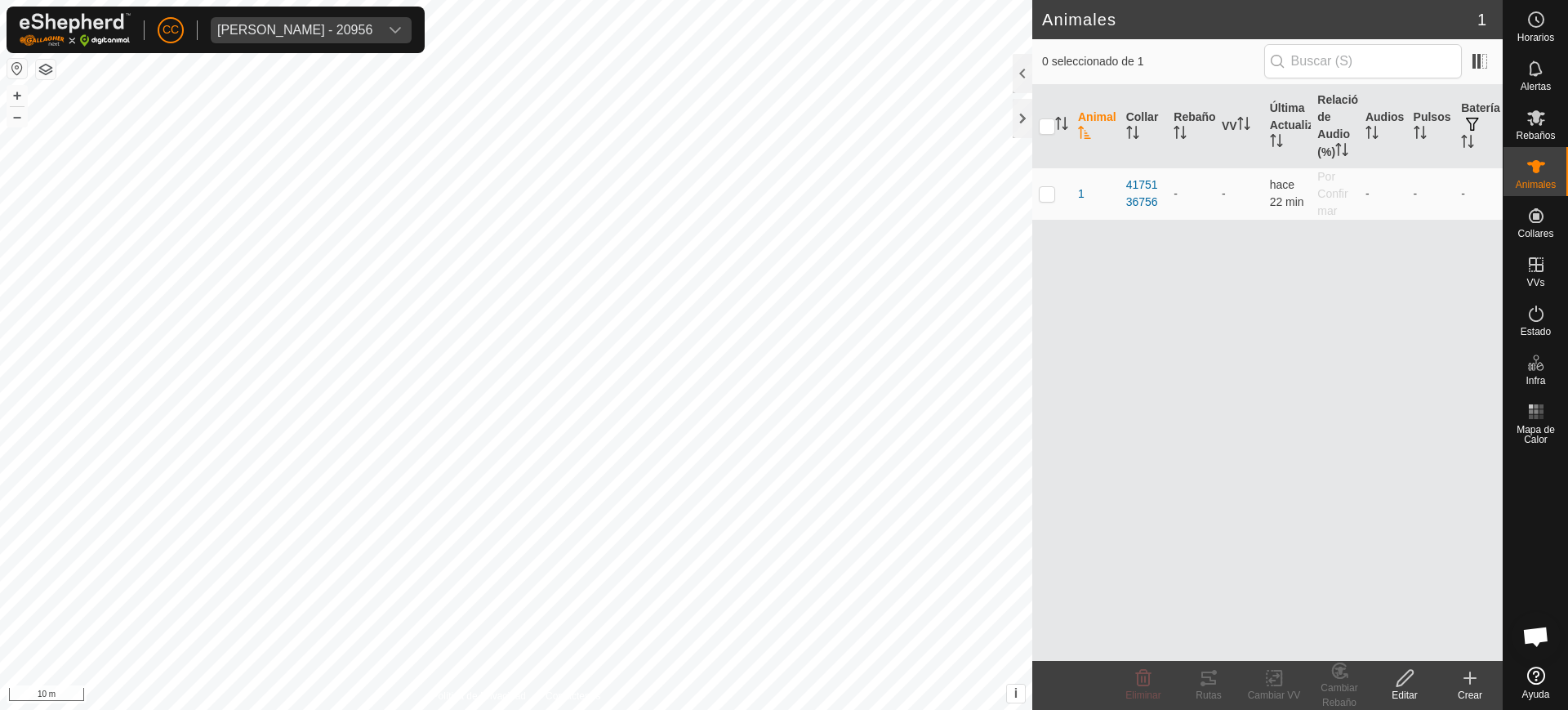
click at [1473, 682] on icon at bounding box center [1470, 678] width 20 height 20
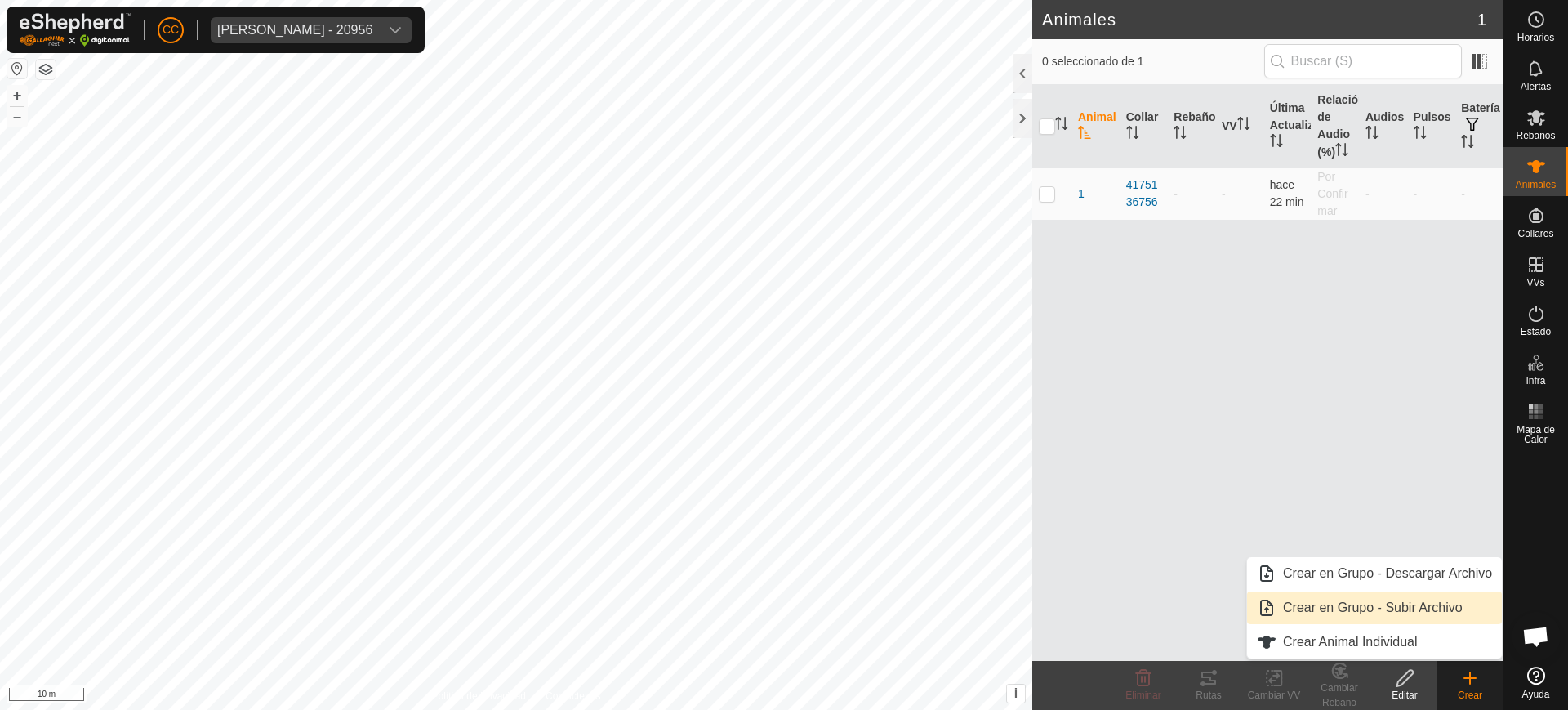
click at [1404, 618] on link "Crear en Grupo - Subir Archivo" at bounding box center [1374, 608] width 255 height 33
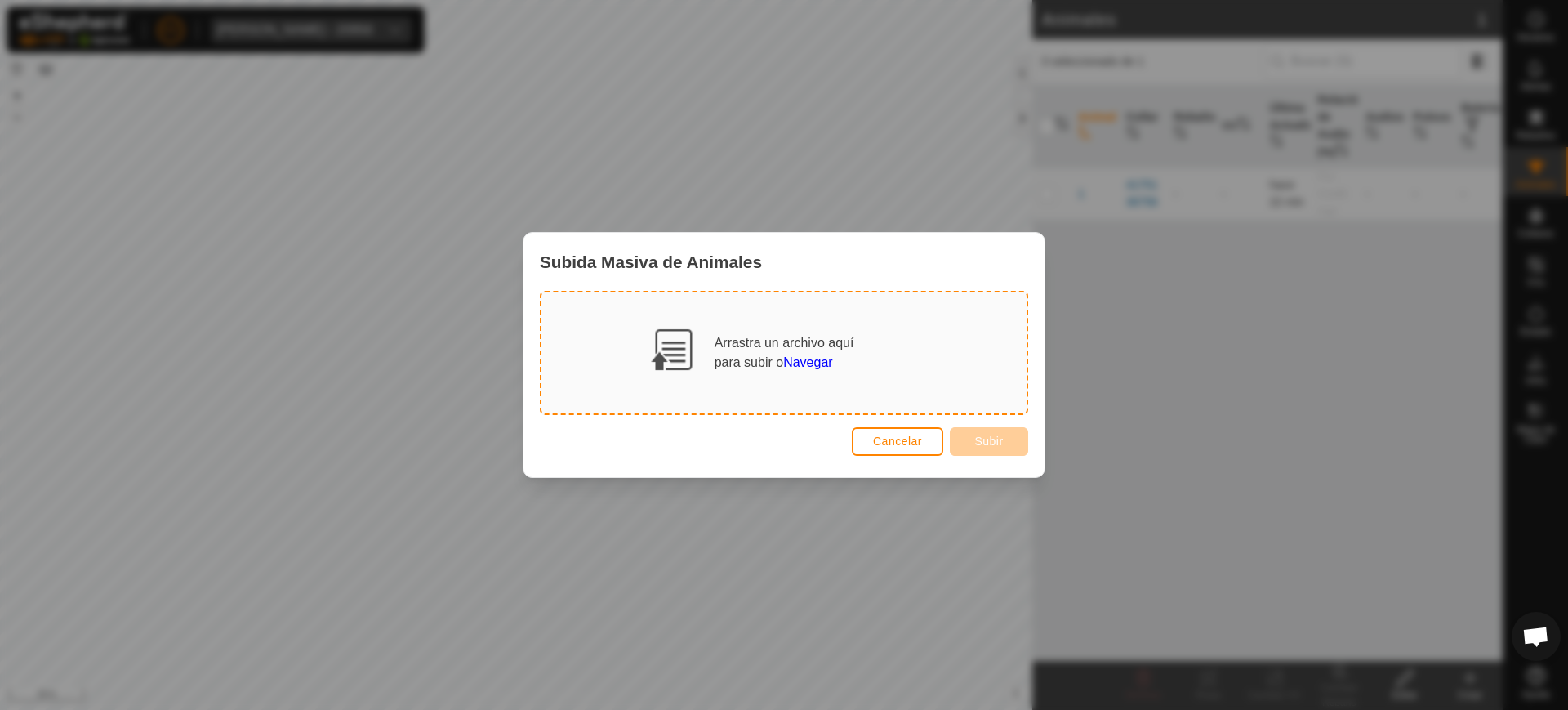
click at [802, 356] on span "Navegar" at bounding box center [808, 362] width 49 height 14
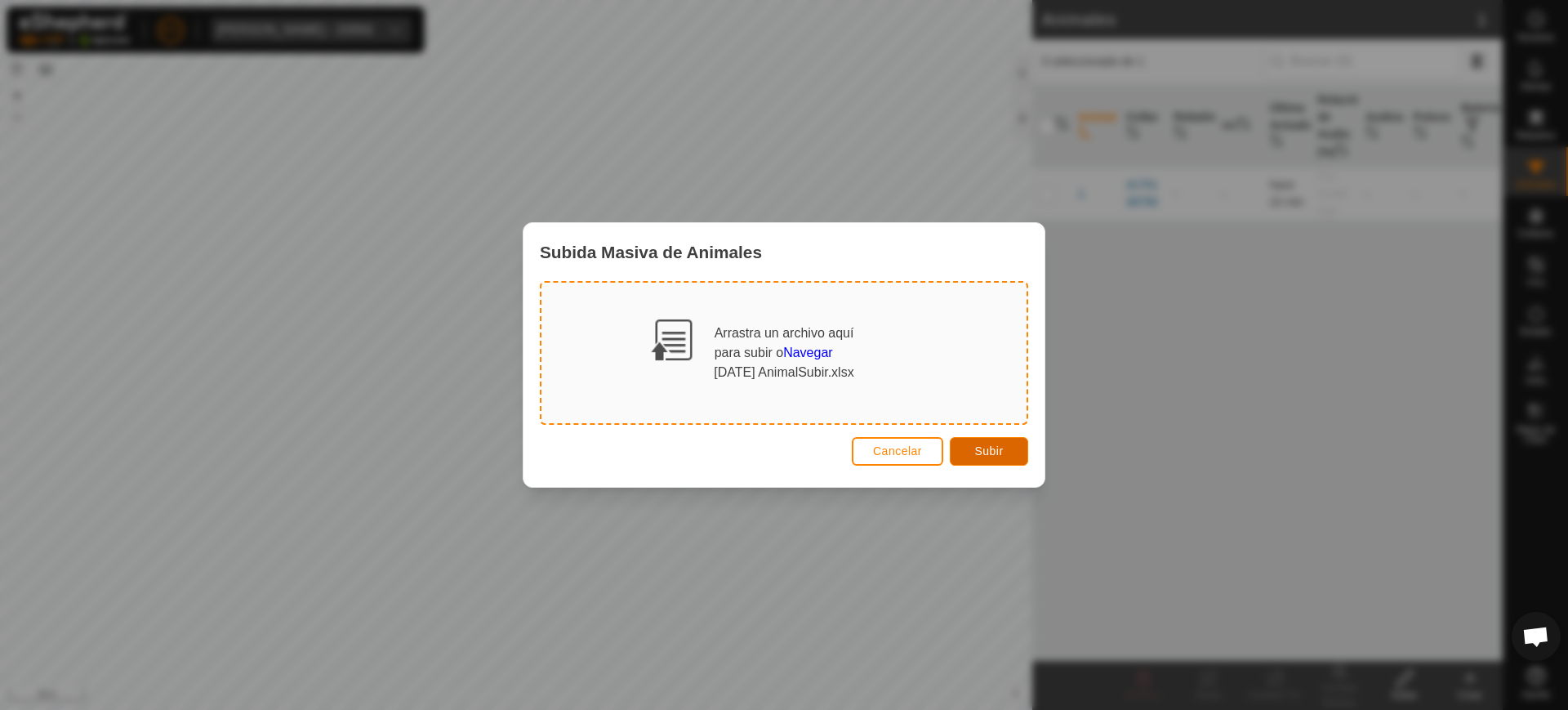
click at [988, 449] on span "Subir" at bounding box center [988, 451] width 29 height 13
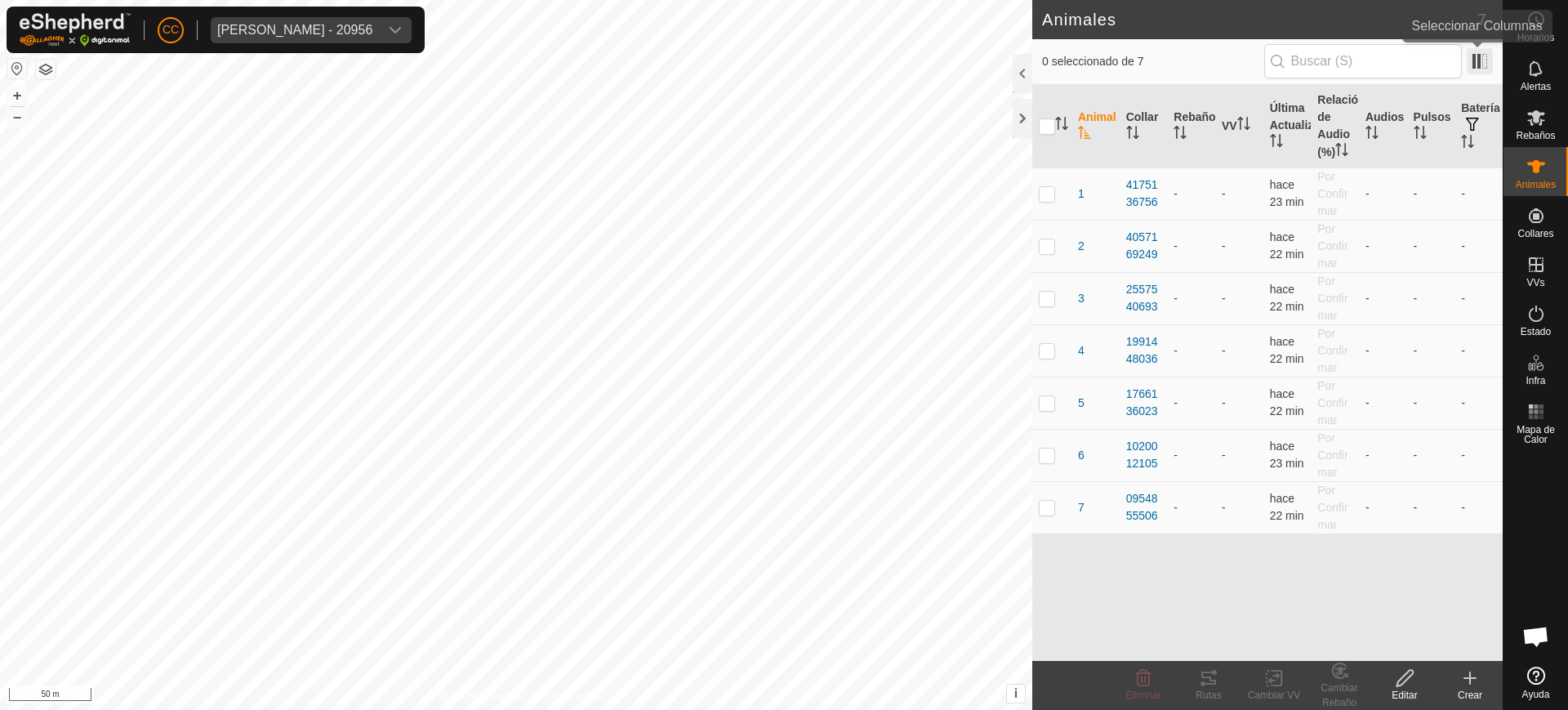
click at [1478, 59] on span at bounding box center [1480, 62] width 26 height 26
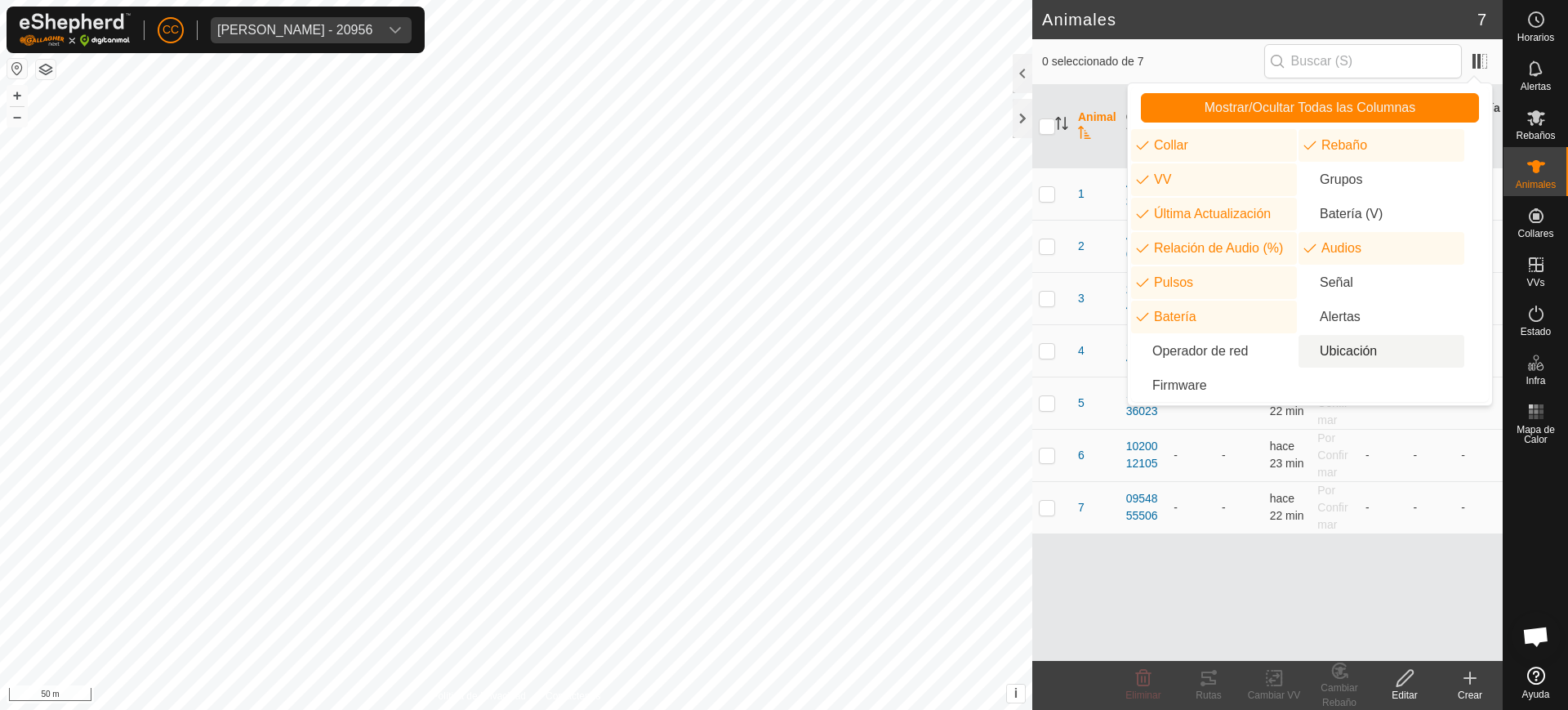
click at [1331, 348] on li "Ubicación" at bounding box center [1382, 352] width 166 height 33
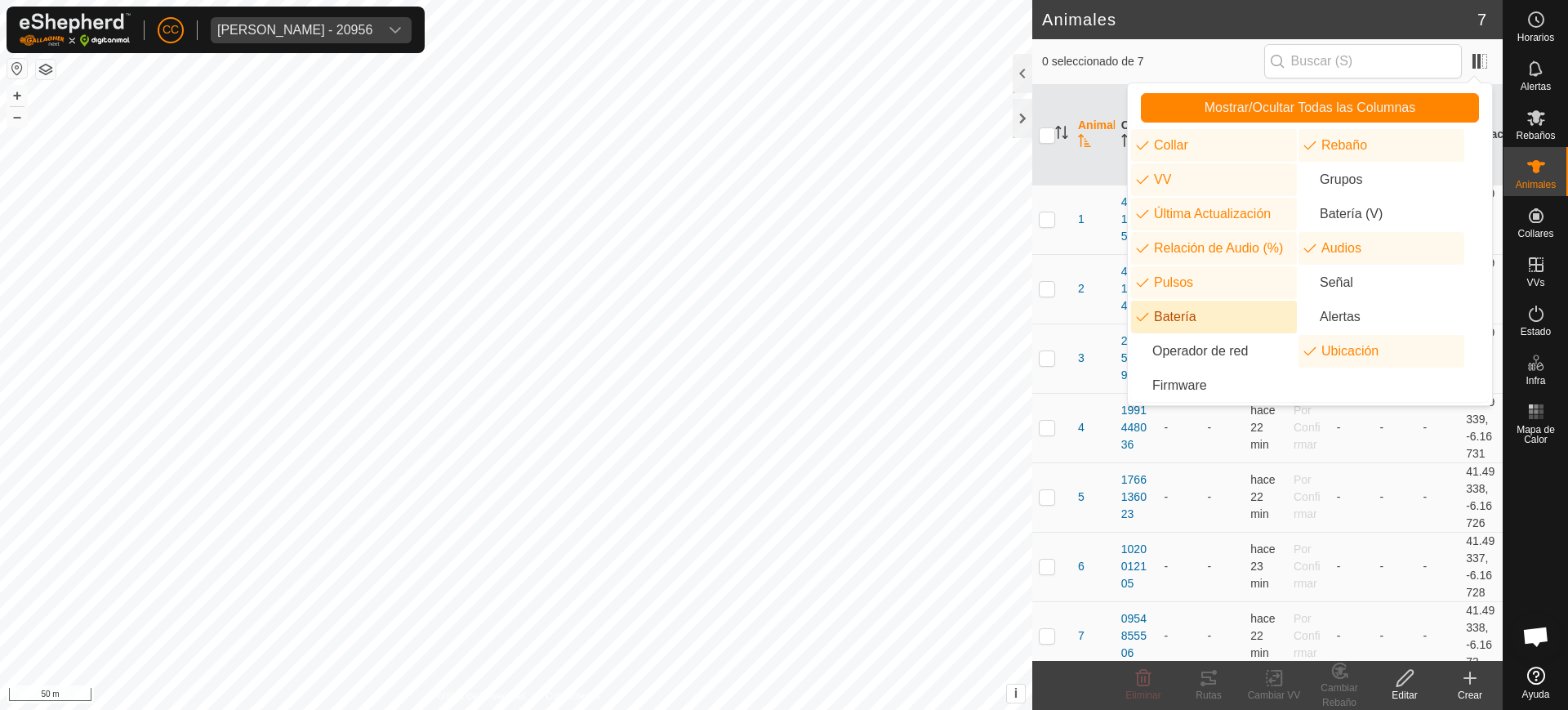
drag, startPoint x: 1166, startPoint y: 311, endPoint x: 1161, endPoint y: 298, distance: 13.9
click at [1166, 312] on li "Batería" at bounding box center [1214, 317] width 166 height 33
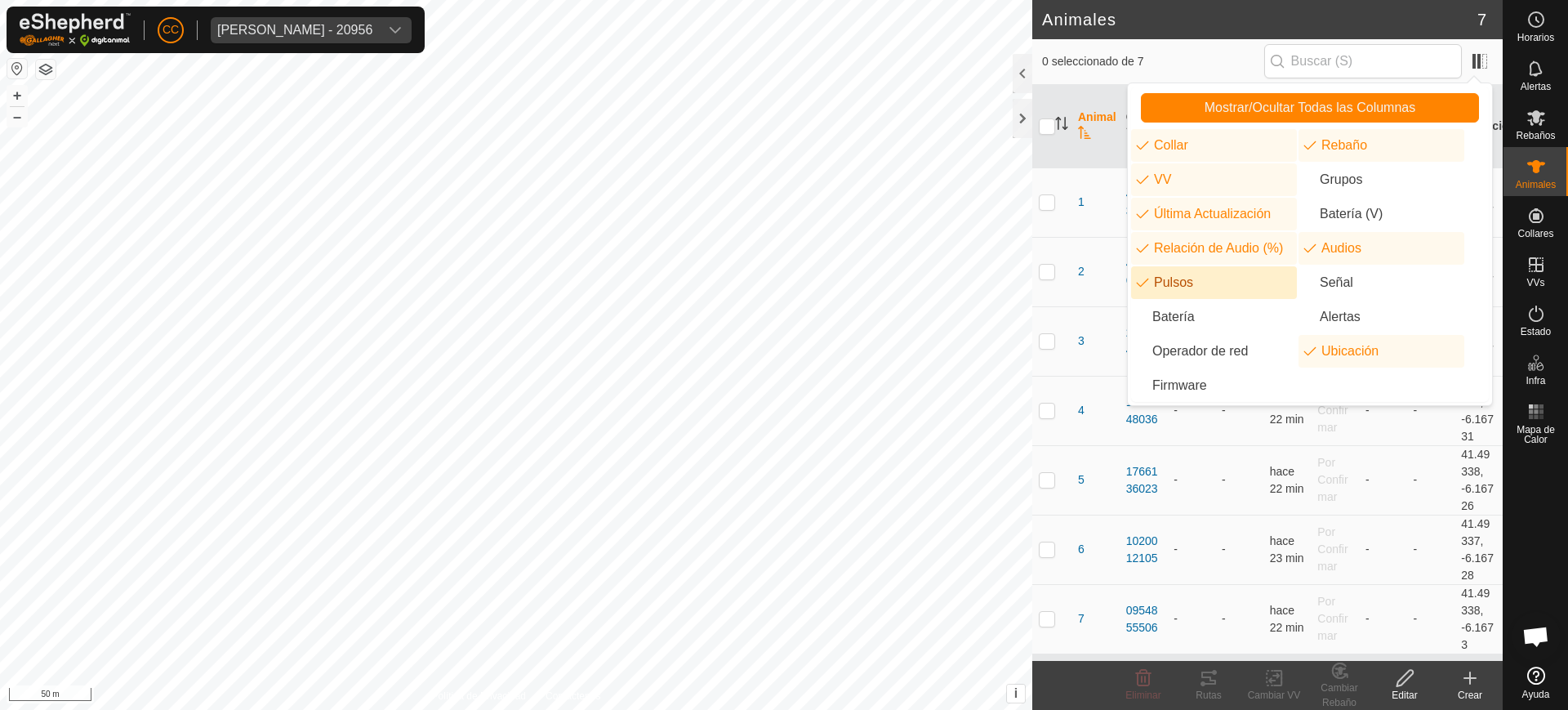
click at [1161, 277] on li "Pulsos" at bounding box center [1214, 283] width 166 height 33
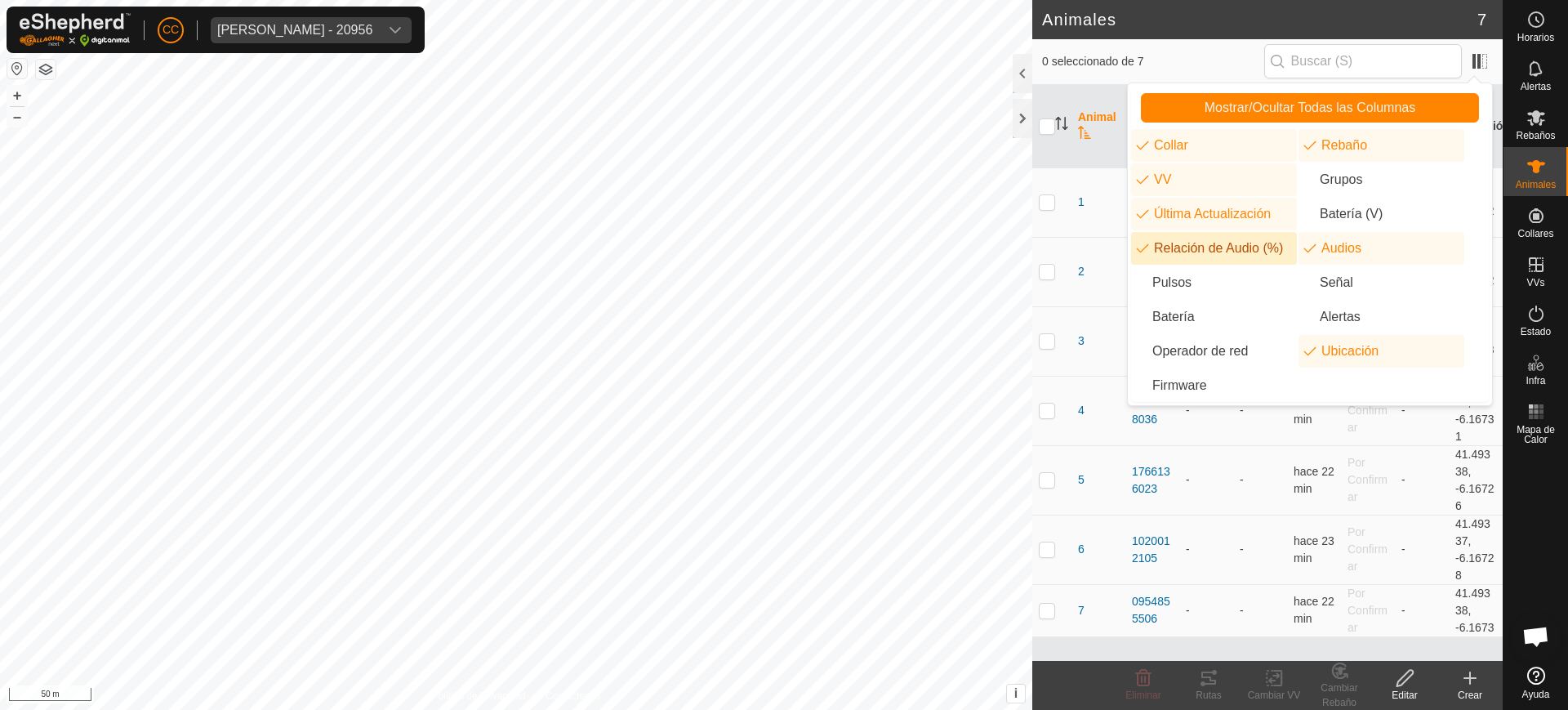
click at [1160, 250] on li "Relación de Audio (%)" at bounding box center [1214, 248] width 166 height 33
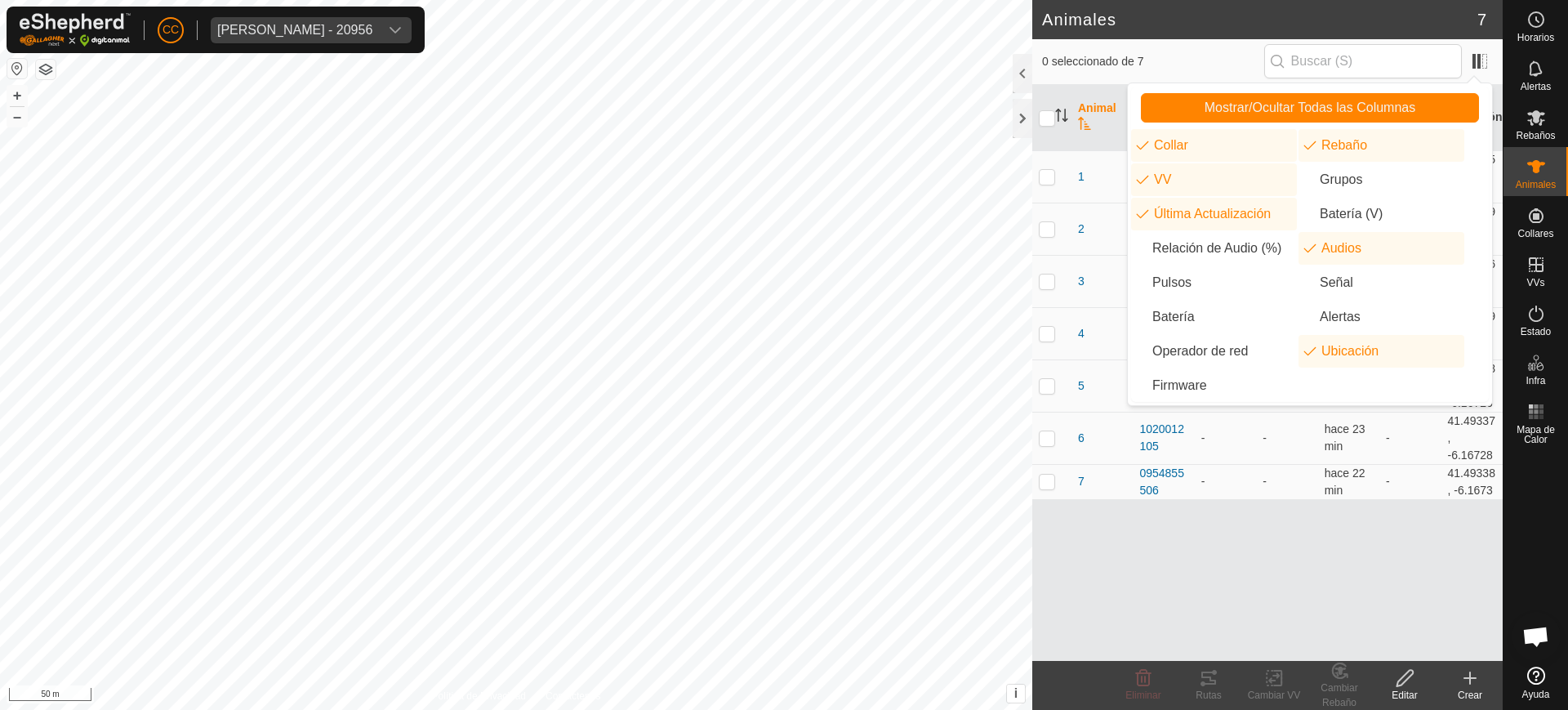
click at [1209, 528] on div "Animal Collar Rebaño VV Última Actualización Audios Ubicación 1 4175136756 - - …" at bounding box center [1267, 372] width 471 height 576
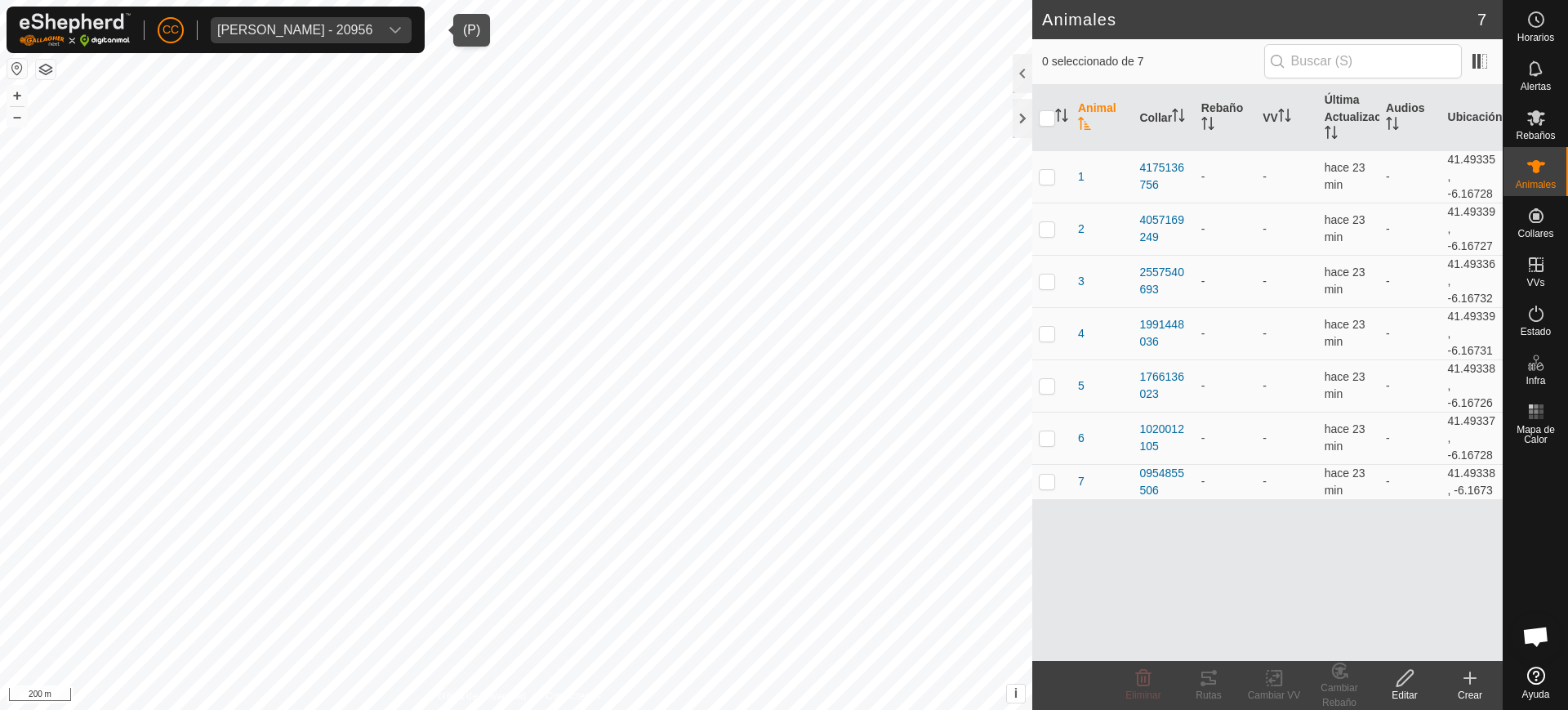
click at [296, 25] on div "[PERSON_NAME] - 20956" at bounding box center [295, 30] width 155 height 13
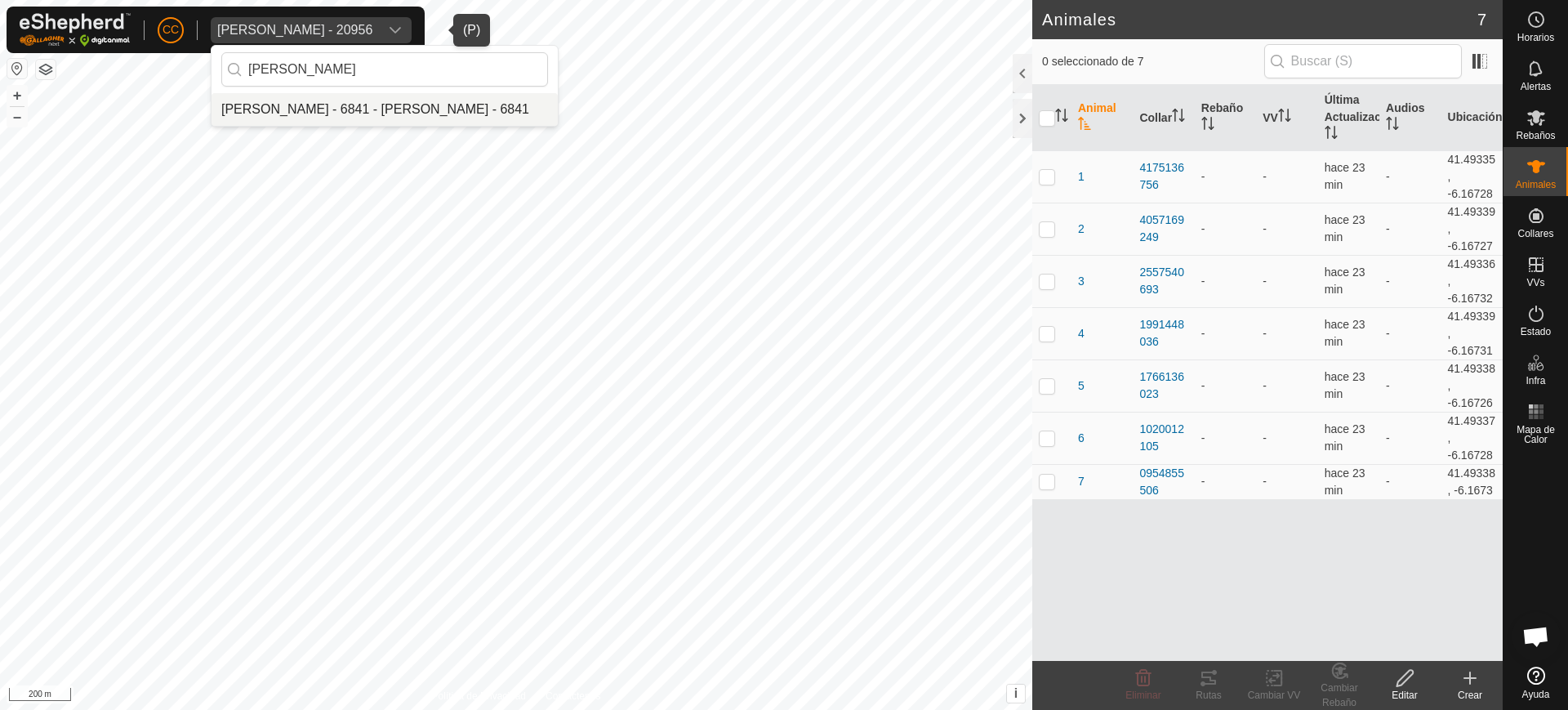
type input "maria ine"
click at [418, 111] on li "[PERSON_NAME] - 6841 - [PERSON_NAME] - 6841" at bounding box center [385, 109] width 347 height 33
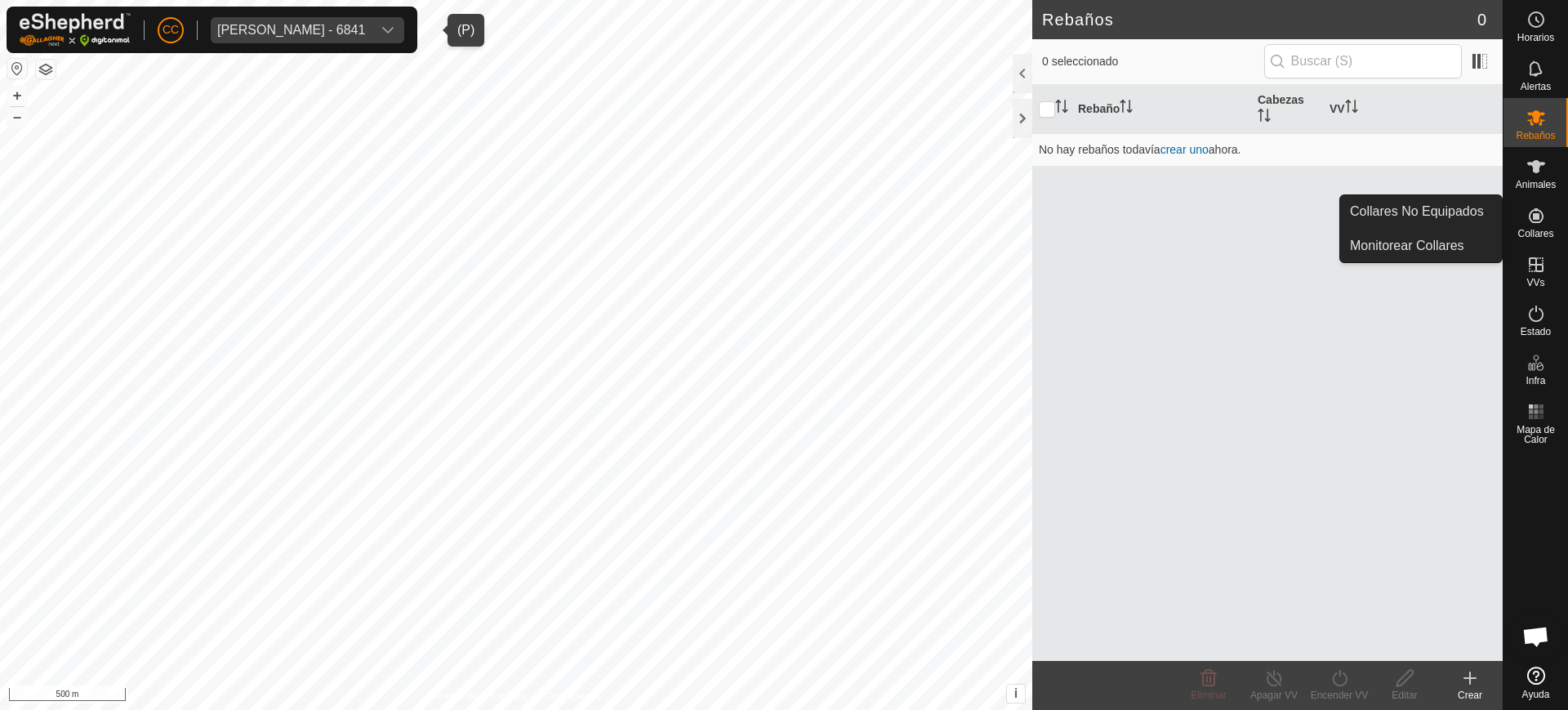
click at [1538, 234] on span "Collares" at bounding box center [1536, 233] width 36 height 10
click at [1481, 220] on link "Collares No Equipados" at bounding box center [1421, 212] width 162 height 33
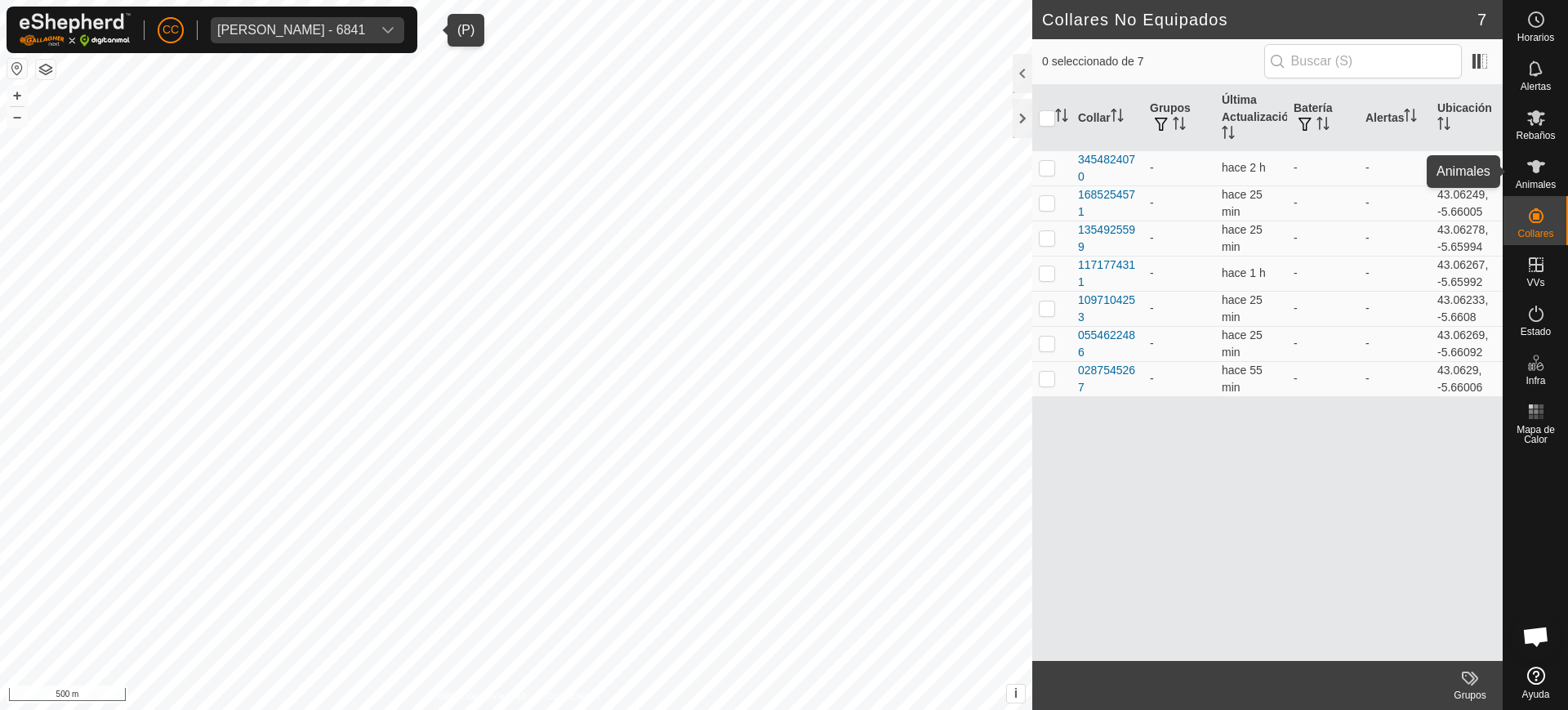
click at [1534, 168] on icon at bounding box center [1537, 167] width 18 height 13
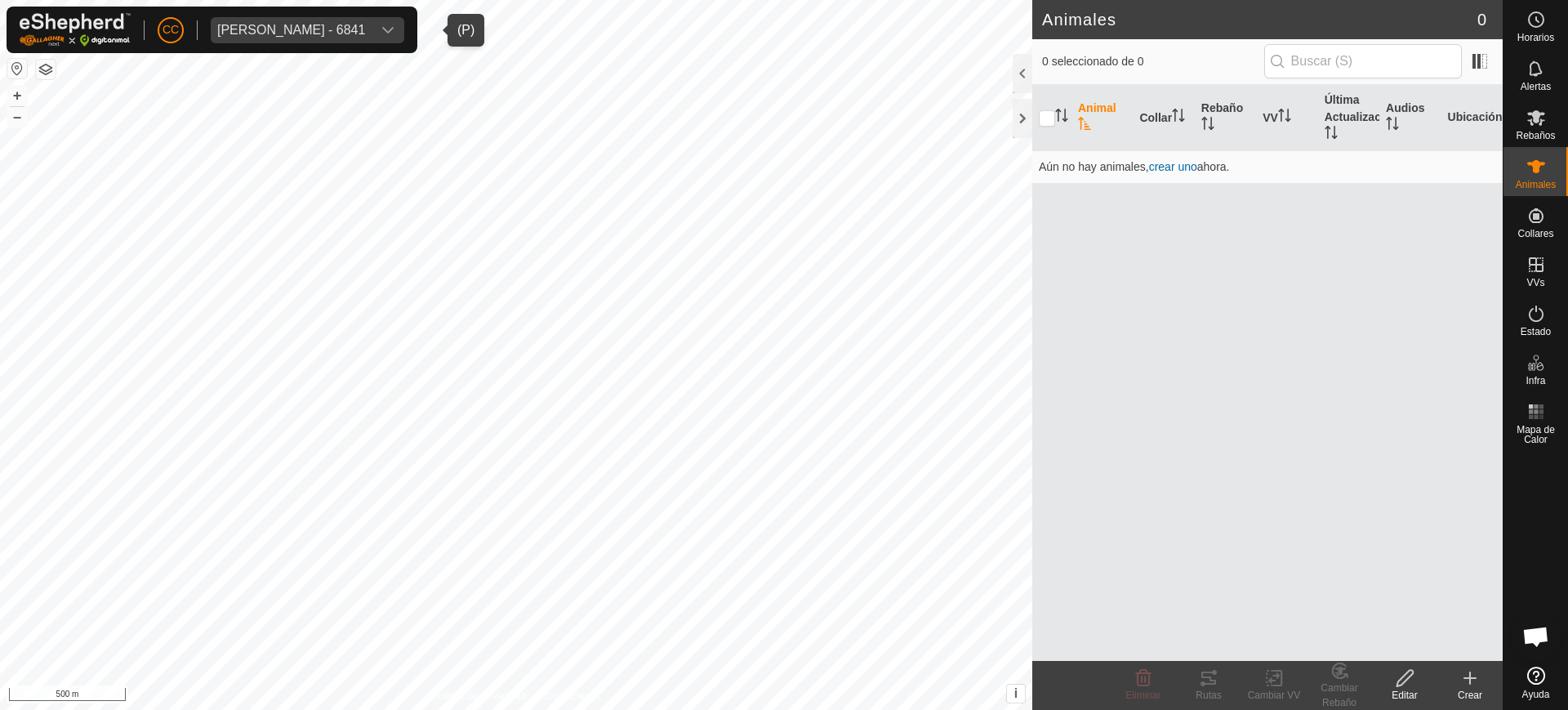
click at [289, 27] on div "Maria Ines Martinez Faes - 6841" at bounding box center [292, 30] width 148 height 13
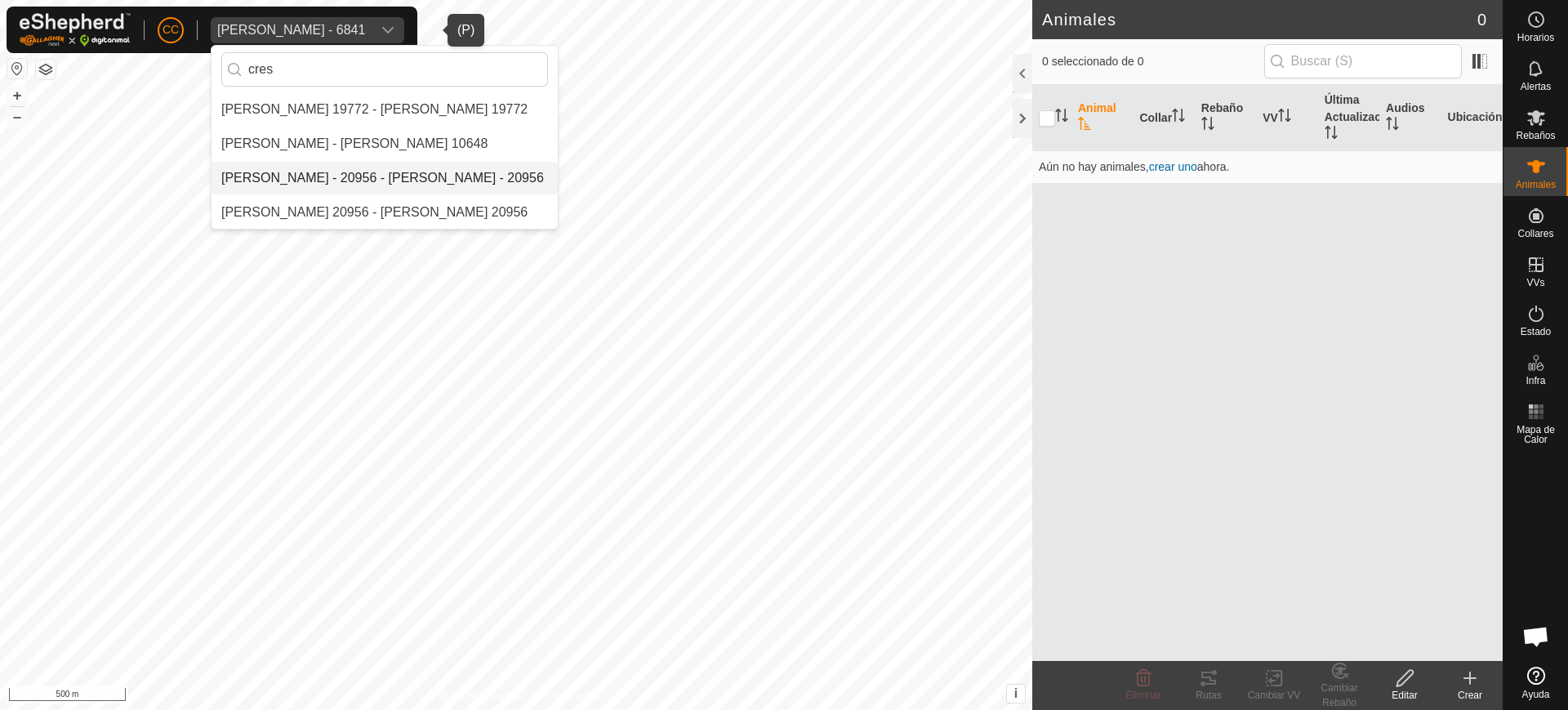
type input "cres"
click at [375, 170] on li "[PERSON_NAME] - 20956 - [PERSON_NAME] - 20956" at bounding box center [385, 178] width 347 height 33
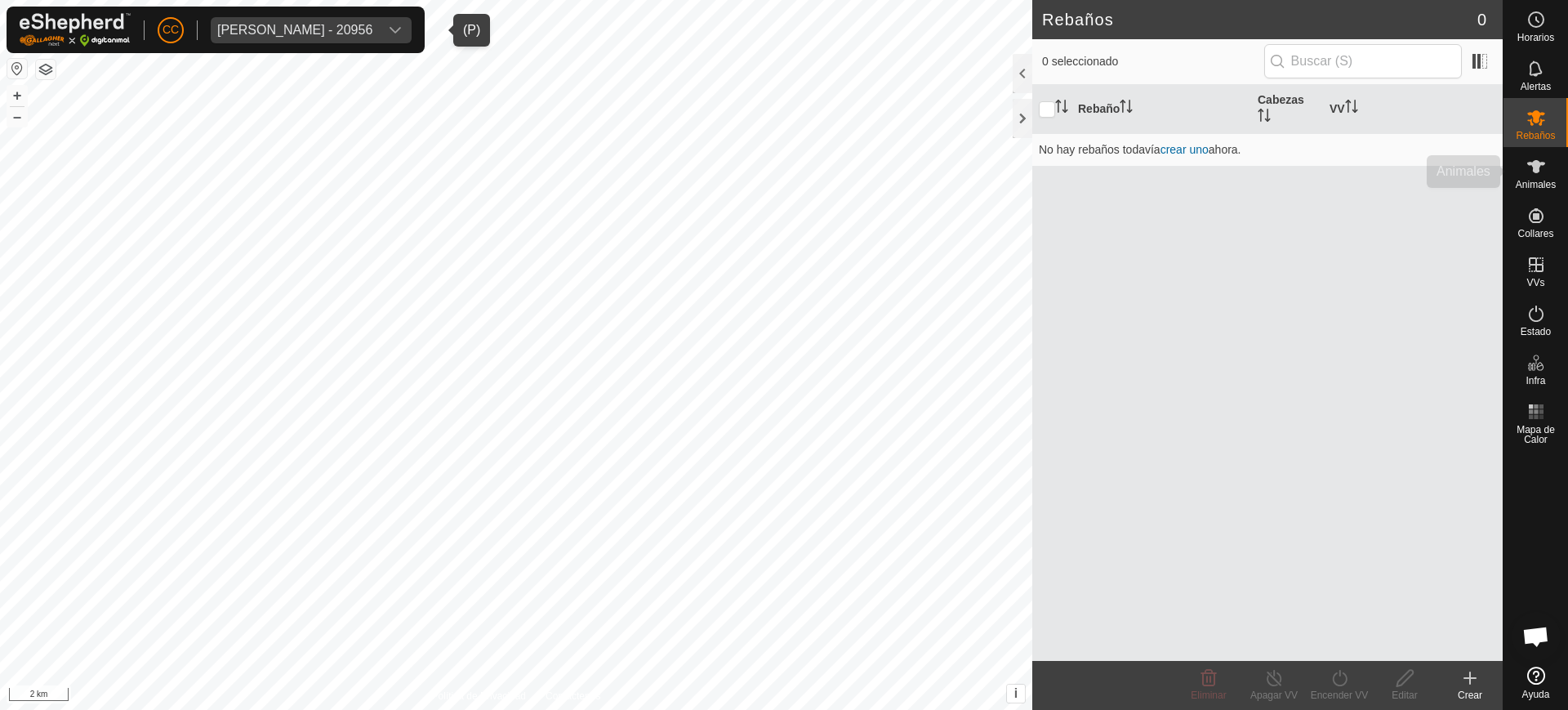
click at [1545, 166] on icon at bounding box center [1537, 167] width 20 height 20
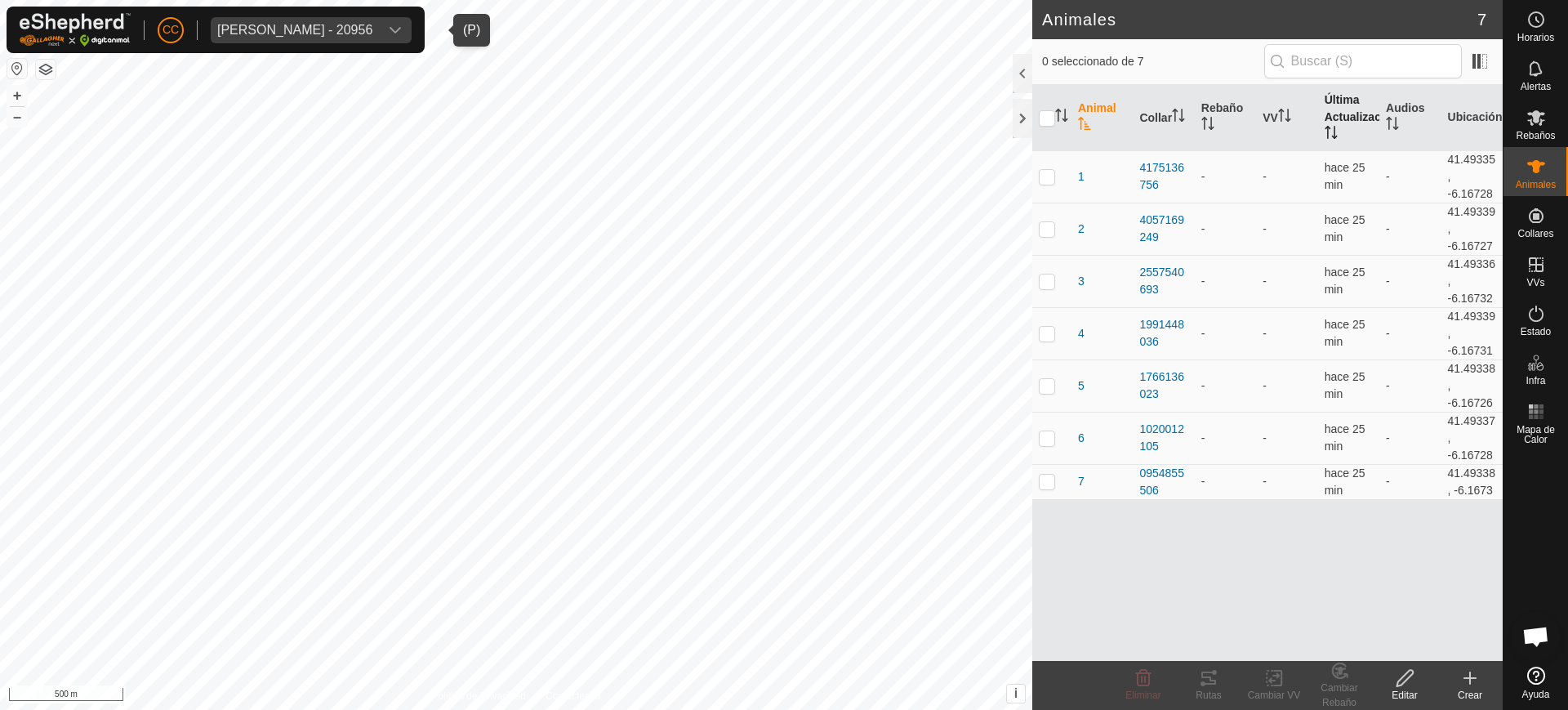
click at [1336, 133] on icon "Activar para ordenar" at bounding box center [1331, 132] width 13 height 13
click at [1338, 132] on th "Última Actualización" at bounding box center [1349, 118] width 62 height 67
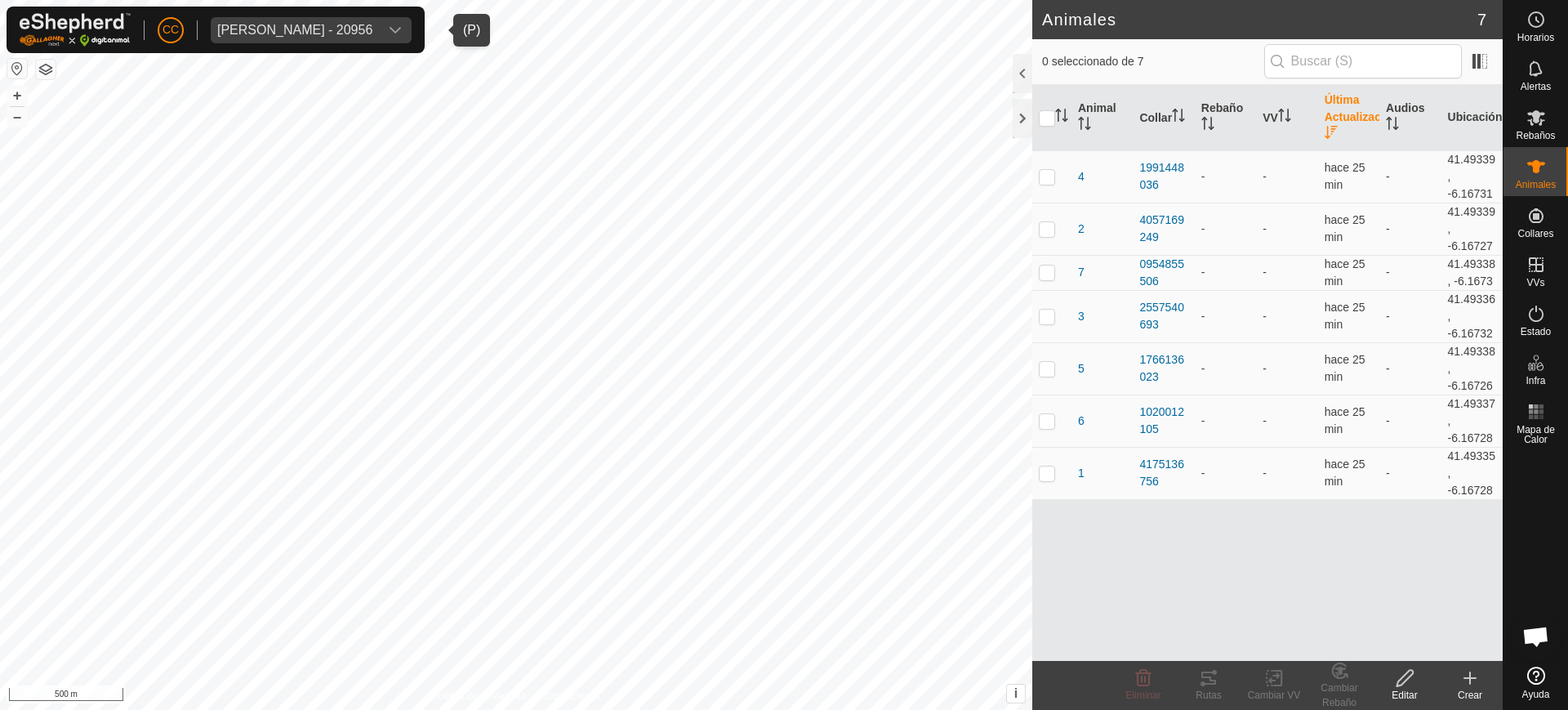
click at [1338, 132] on th "Última Actualización" at bounding box center [1349, 118] width 62 height 67
